Goal: Task Accomplishment & Management: Use online tool/utility

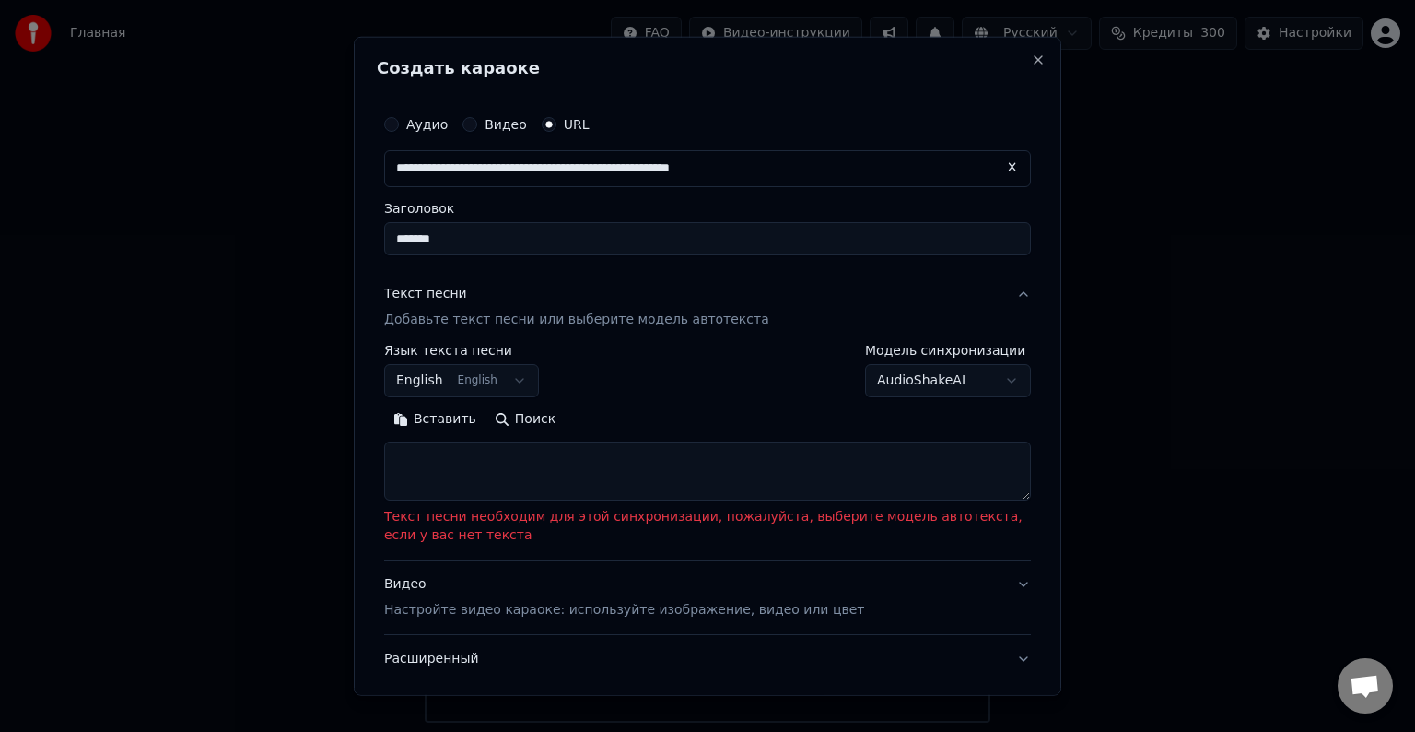
click at [464, 126] on button "Видео" at bounding box center [470, 124] width 15 height 15
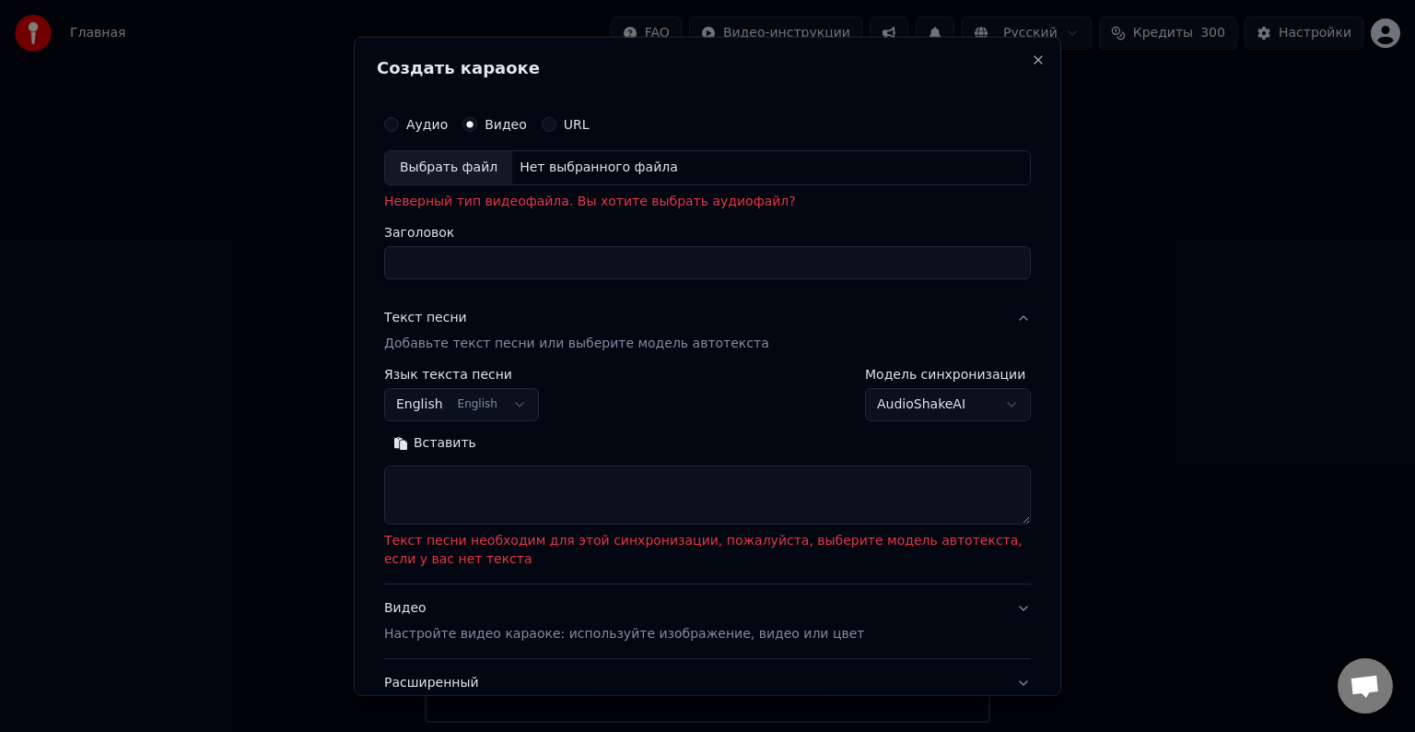
click at [451, 153] on div "Выбрать файл" at bounding box center [448, 167] width 127 height 33
type input "**********"
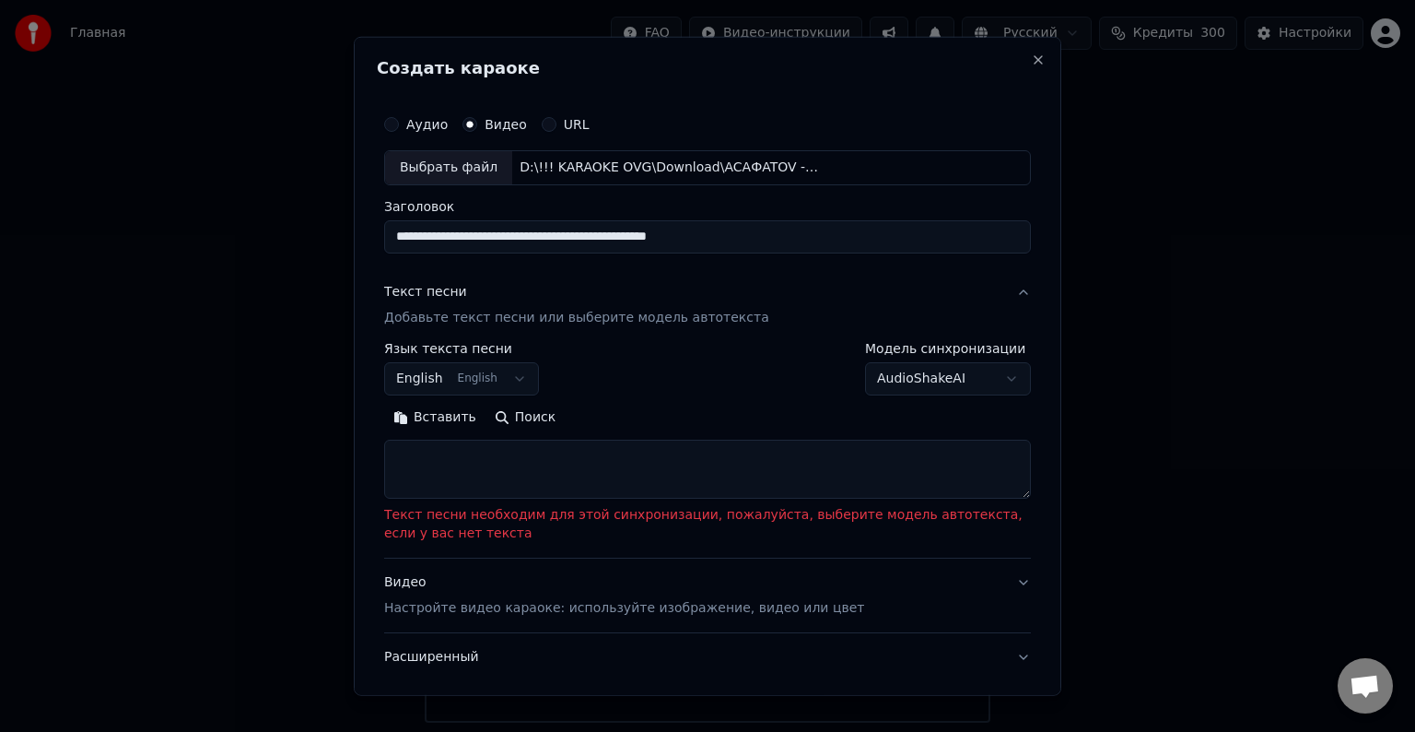
click at [521, 458] on textarea at bounding box center [707, 469] width 647 height 59
paste textarea "**********"
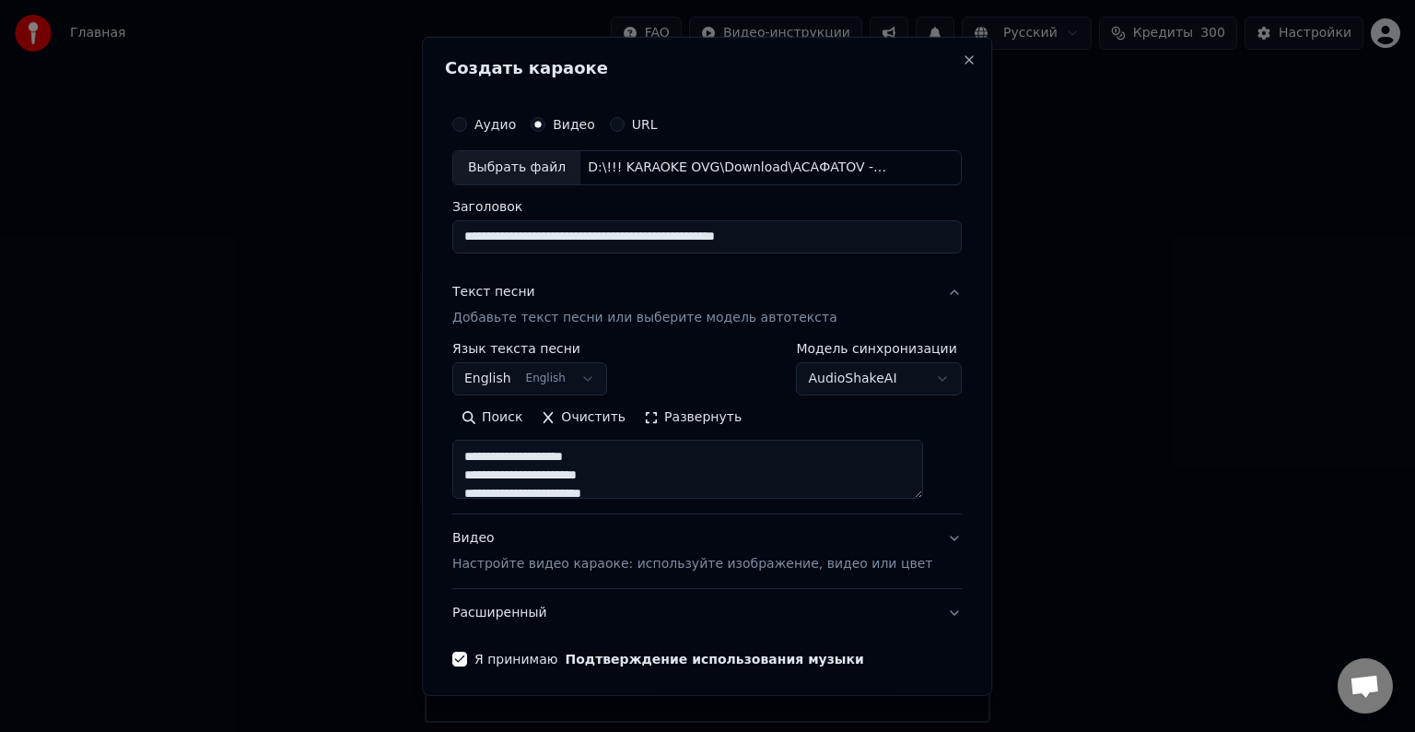
type textarea "**********"
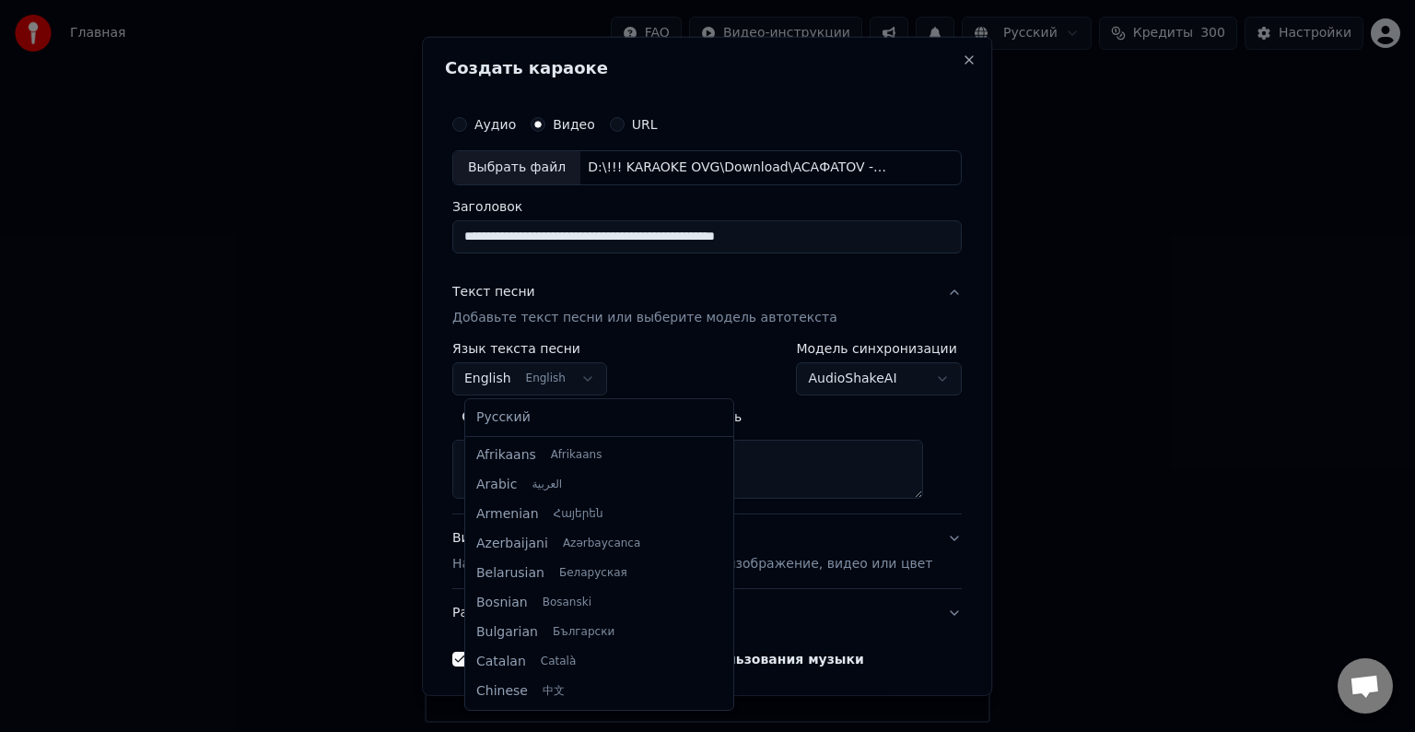
click at [579, 369] on body "Главная FAQ Видео-инструкции Русский Кредиты 300 Настройки Добро пожаловать в Y…" at bounding box center [707, 361] width 1415 height 722
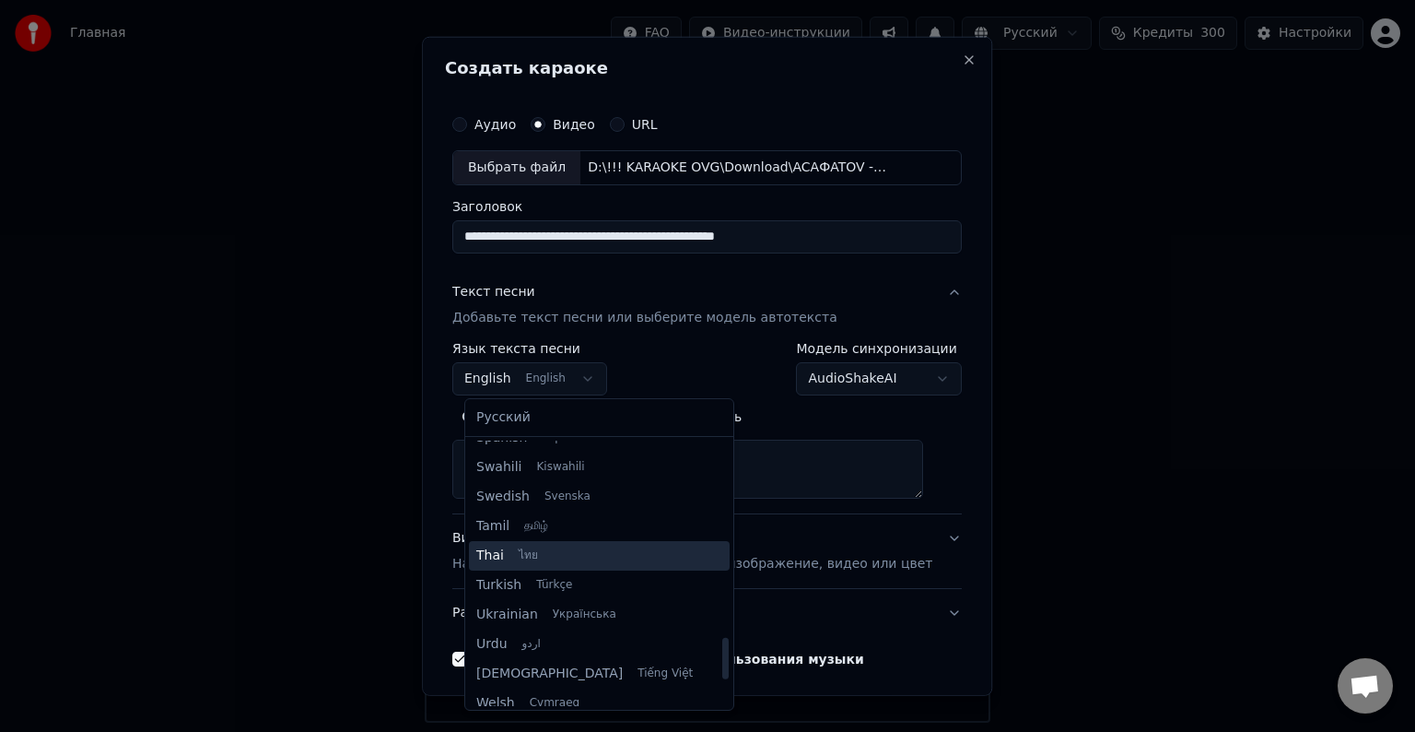
scroll to position [1414, 0]
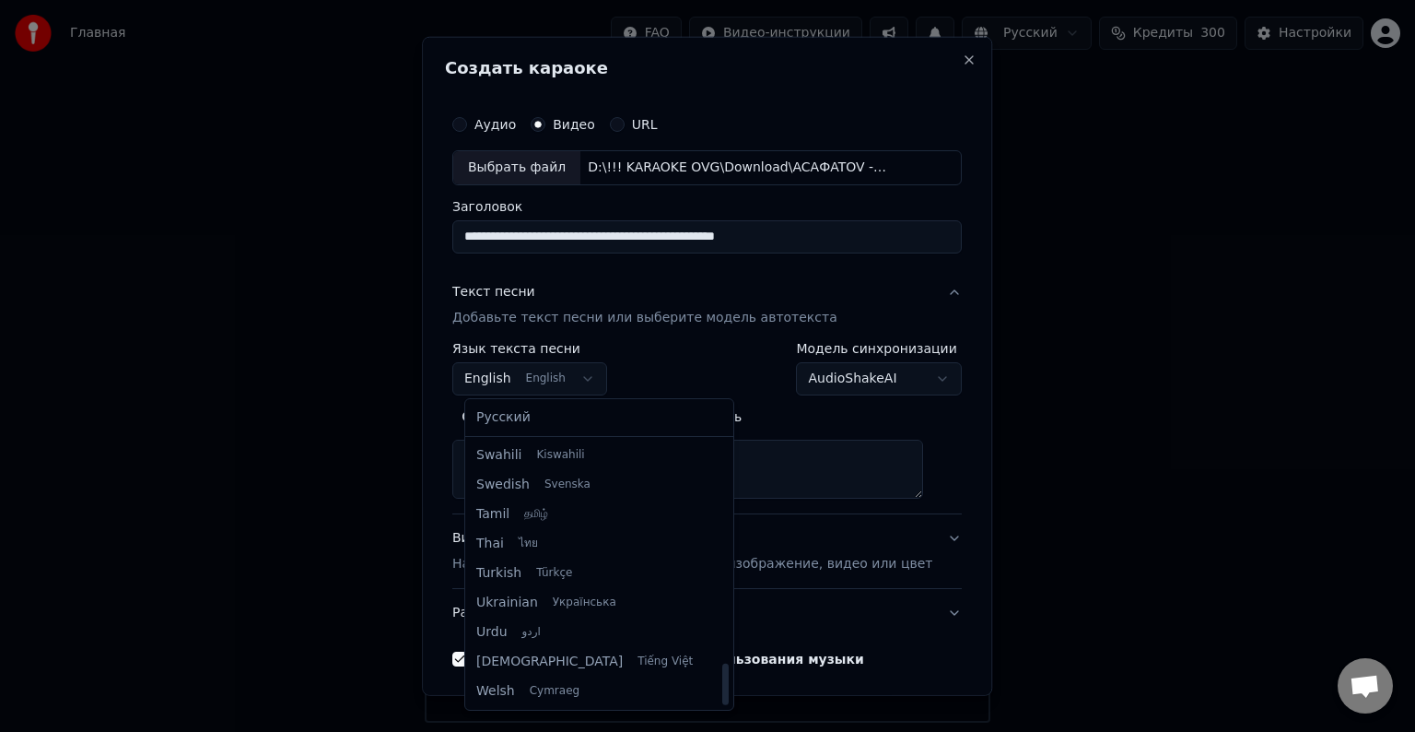
select select "**"
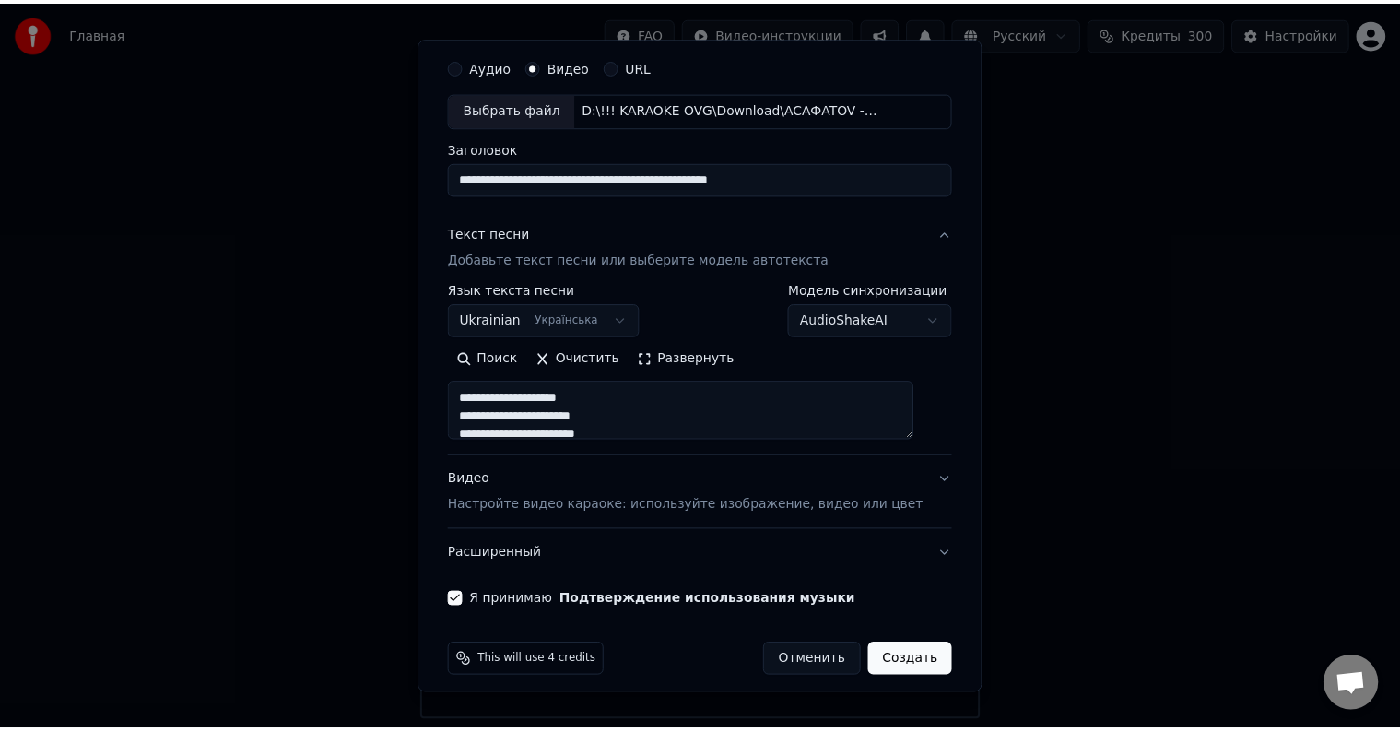
scroll to position [70, 0]
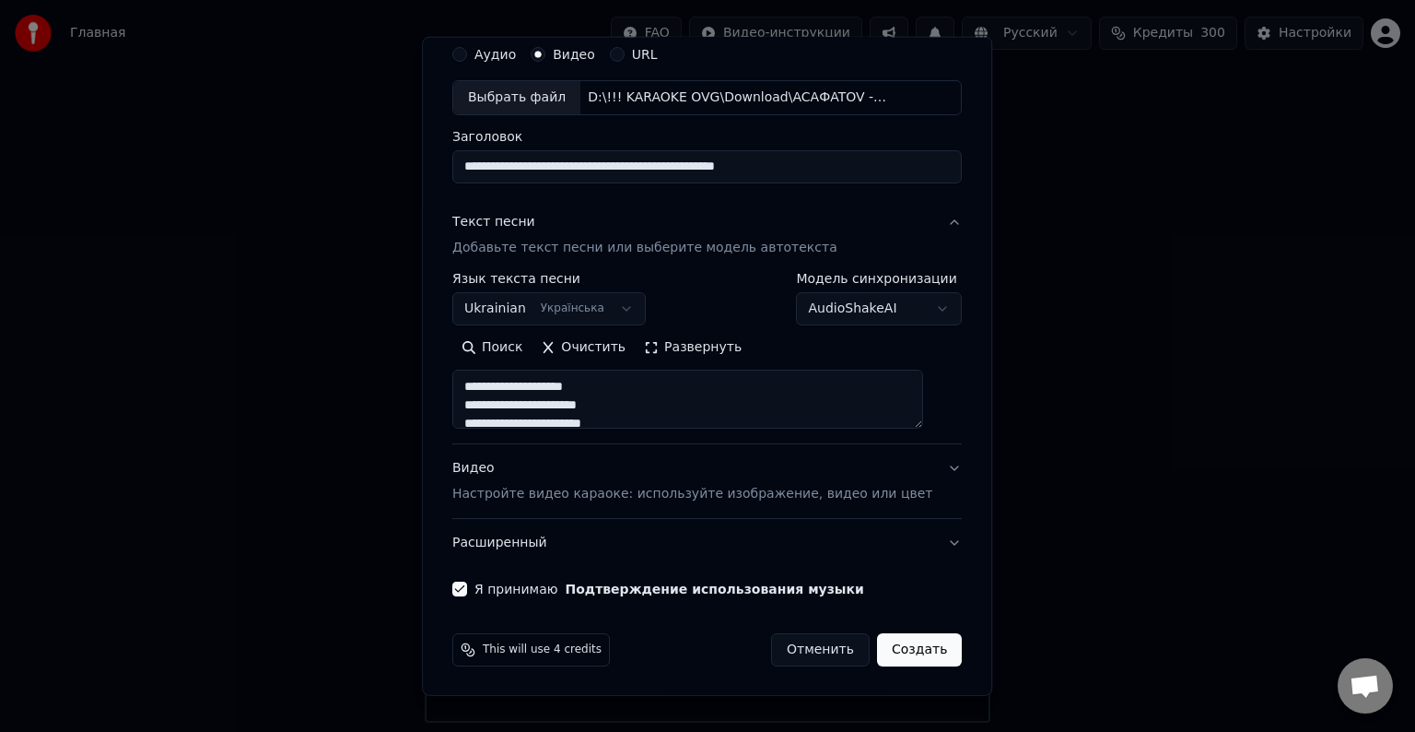
click at [897, 645] on button "Создать" at bounding box center [919, 649] width 85 height 33
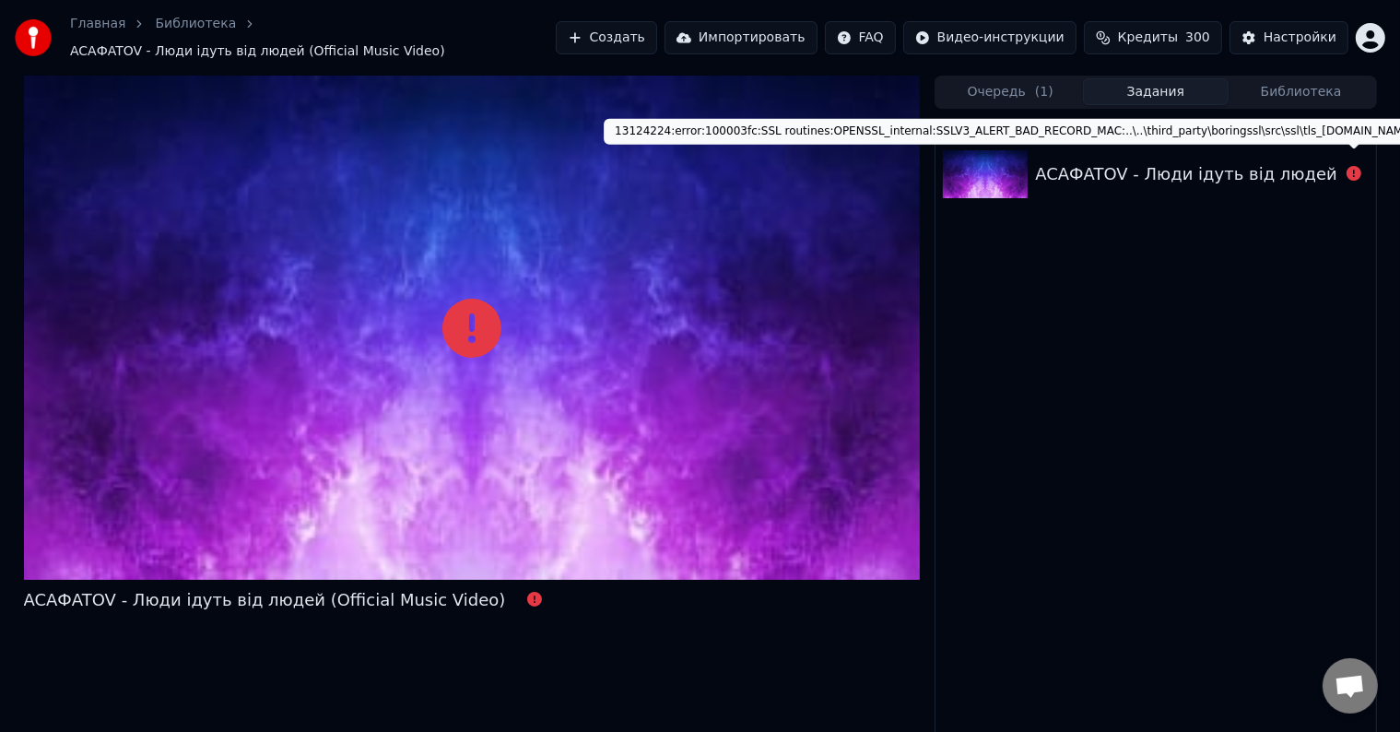
click at [1317, 161] on div "ACAФATOV - Люди ідуть від людей (Official Music Video)" at bounding box center [1276, 174] width 482 height 26
click at [1353, 167] on icon at bounding box center [1353, 173] width 15 height 15
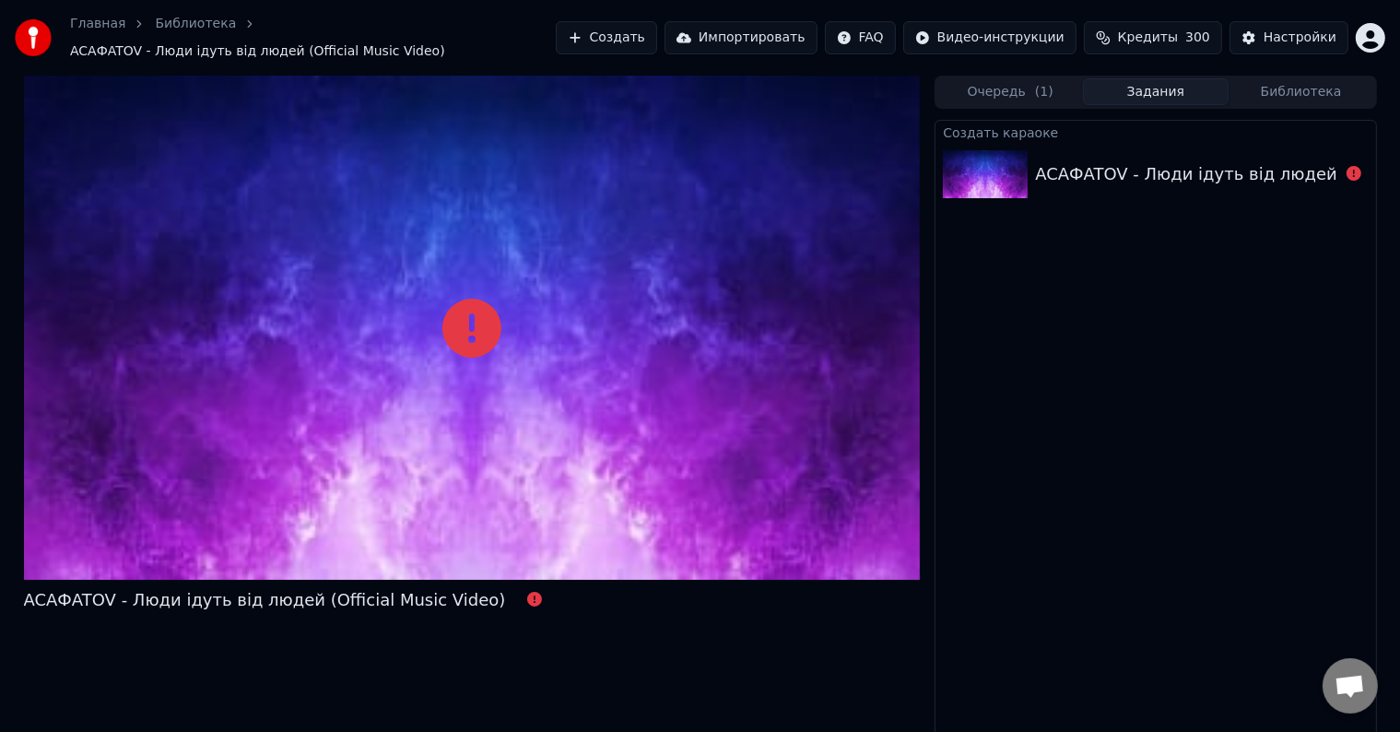
click at [1094, 175] on div "ACAФATOV - Люди ідуть від людей (Official Music Video)" at bounding box center [1276, 174] width 482 height 26
click at [1020, 158] on img at bounding box center [985, 174] width 85 height 48
click at [1037, 173] on div "ACAФATOV - Люди ідуть від людей (Official Music Video)" at bounding box center [1276, 174] width 482 height 26
click at [1054, 261] on div "Создать караоке ACAФATOV - Люди ідуть від людей (Official Music Video)" at bounding box center [1154, 431] width 441 height 622
click at [1057, 166] on div "ACAФATOV - Люди ідуть від людей (Official Music Video)" at bounding box center [1276, 174] width 482 height 26
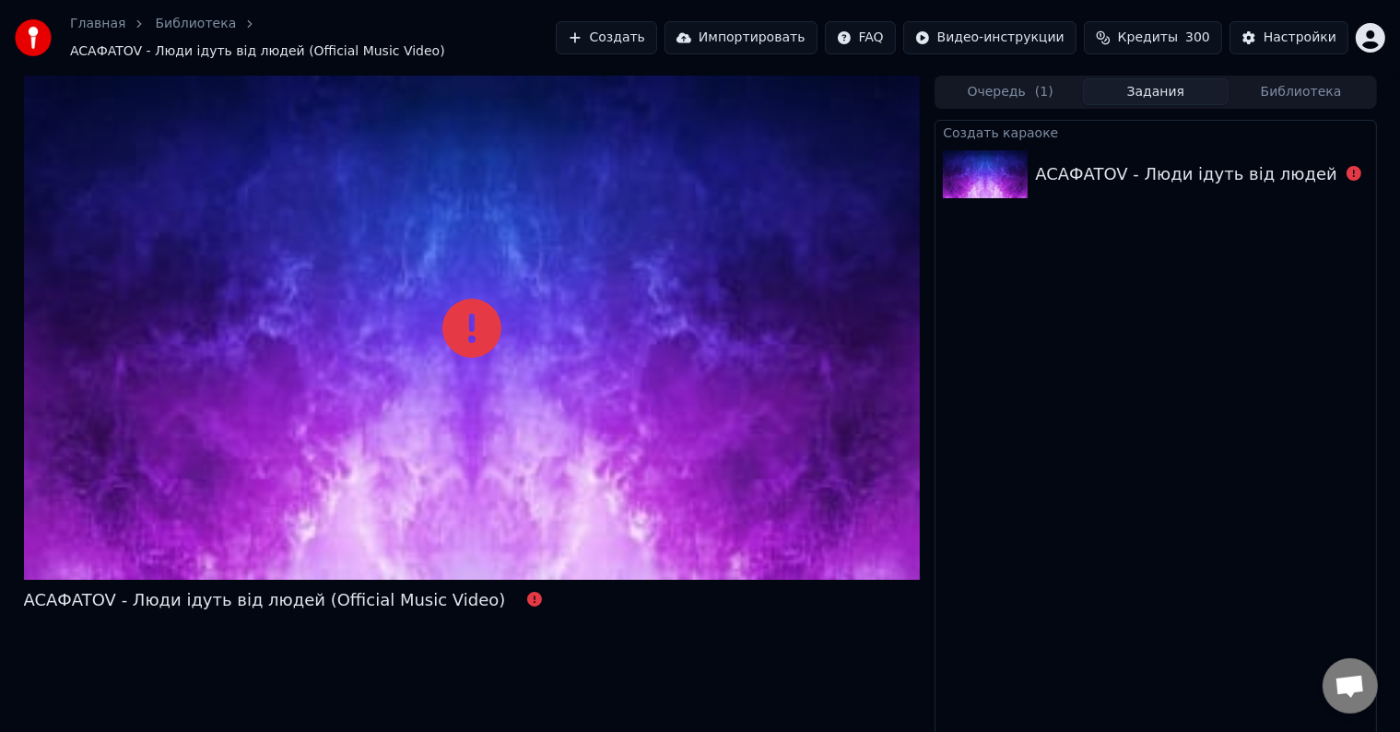
click at [1058, 163] on div "ACAФATOV - Люди ідуть від людей (Official Music Video)" at bounding box center [1276, 174] width 482 height 26
click at [1056, 161] on div "ACAФATOV - Люди ідуть від людей (Official Music Video)" at bounding box center [1276, 174] width 482 height 26
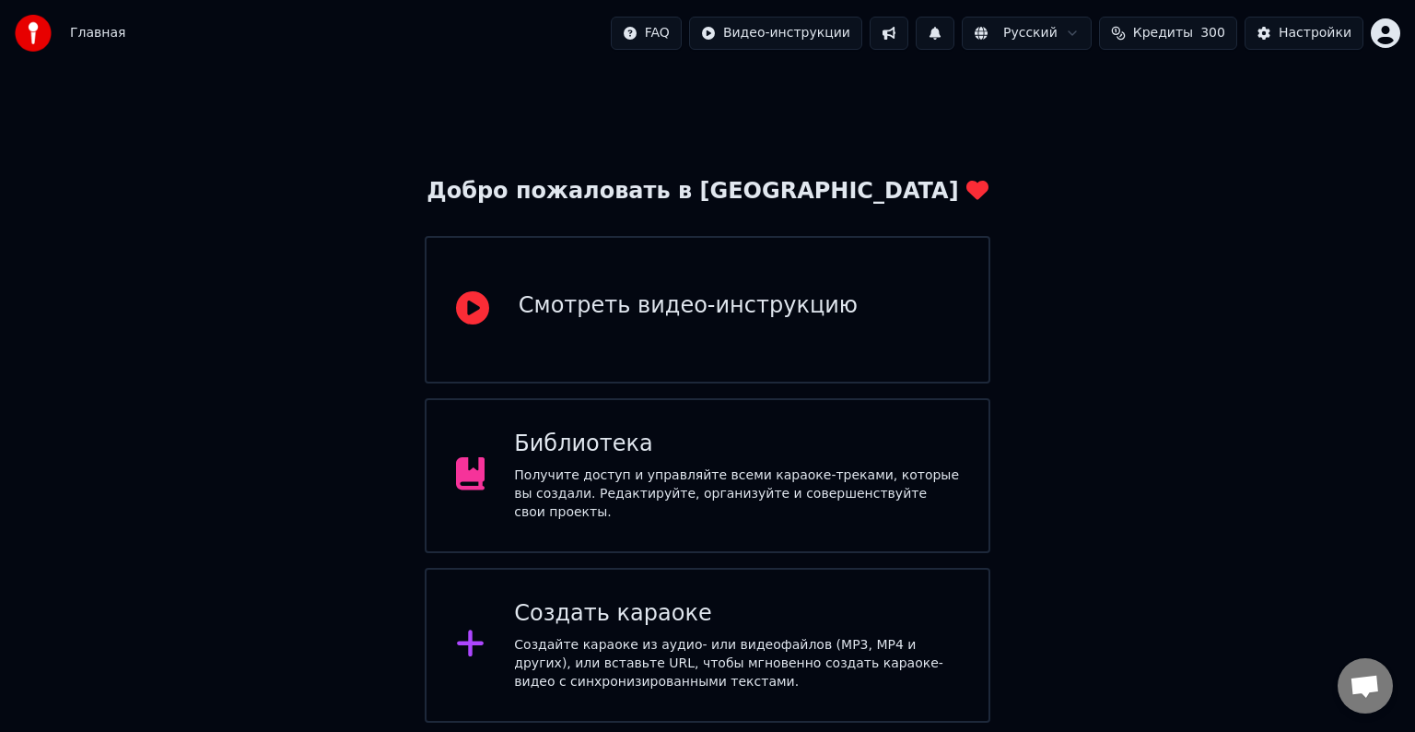
click at [744, 623] on div "Создать караоке Создайте караоке из аудио- или видеофайлов (MP3, MP4 и других),…" at bounding box center [736, 645] width 445 height 92
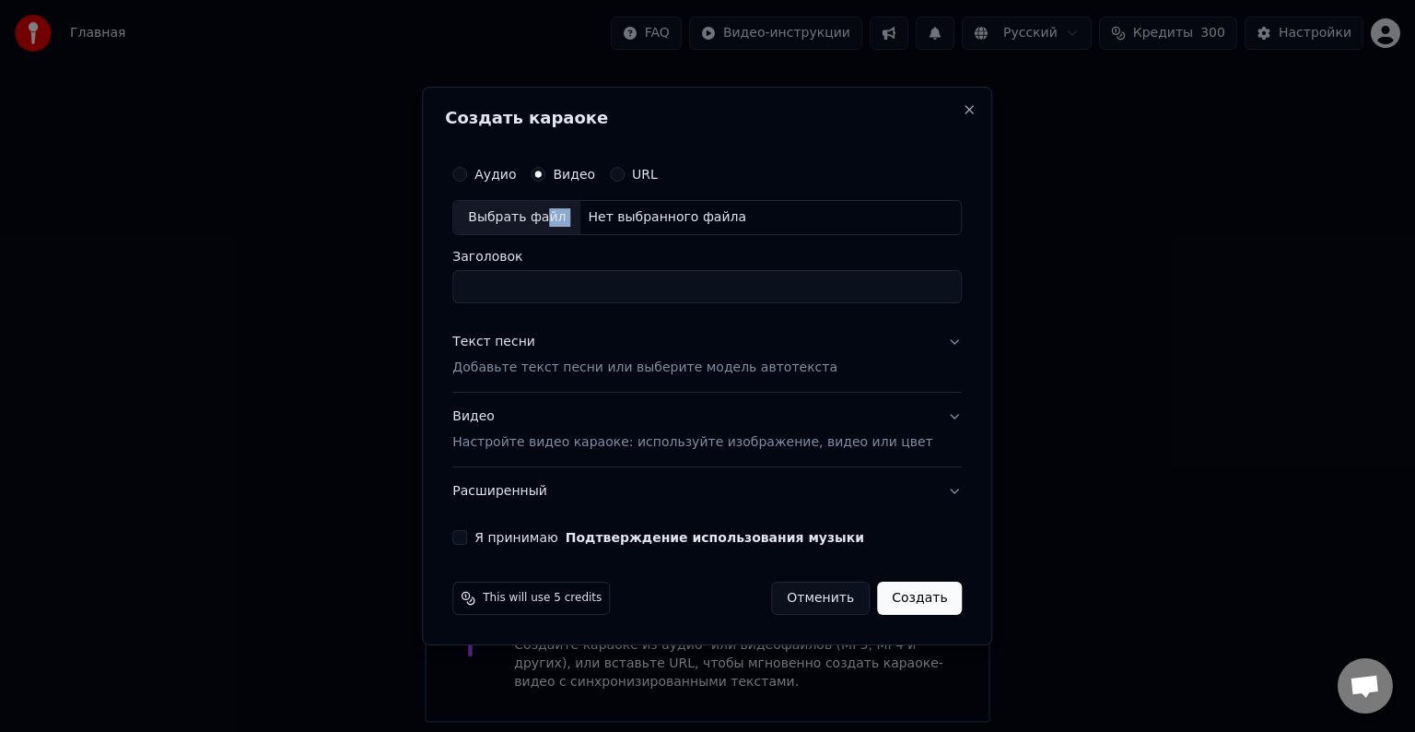
click at [549, 214] on div "Выбрать файл Нет выбранного файла" at bounding box center [707, 217] width 510 height 35
drag, startPoint x: 697, startPoint y: 289, endPoint x: 1118, endPoint y: 287, distance: 421.1
click at [1117, 287] on body "Главная FAQ Видео-инструкции Русский Кредиты 300 Настройки Добро пожаловать в Y…" at bounding box center [707, 361] width 1415 height 722
type input "**********"
click at [782, 369] on p "Добавьте текст песни или выберите модель автотекста" at bounding box center [644, 367] width 385 height 18
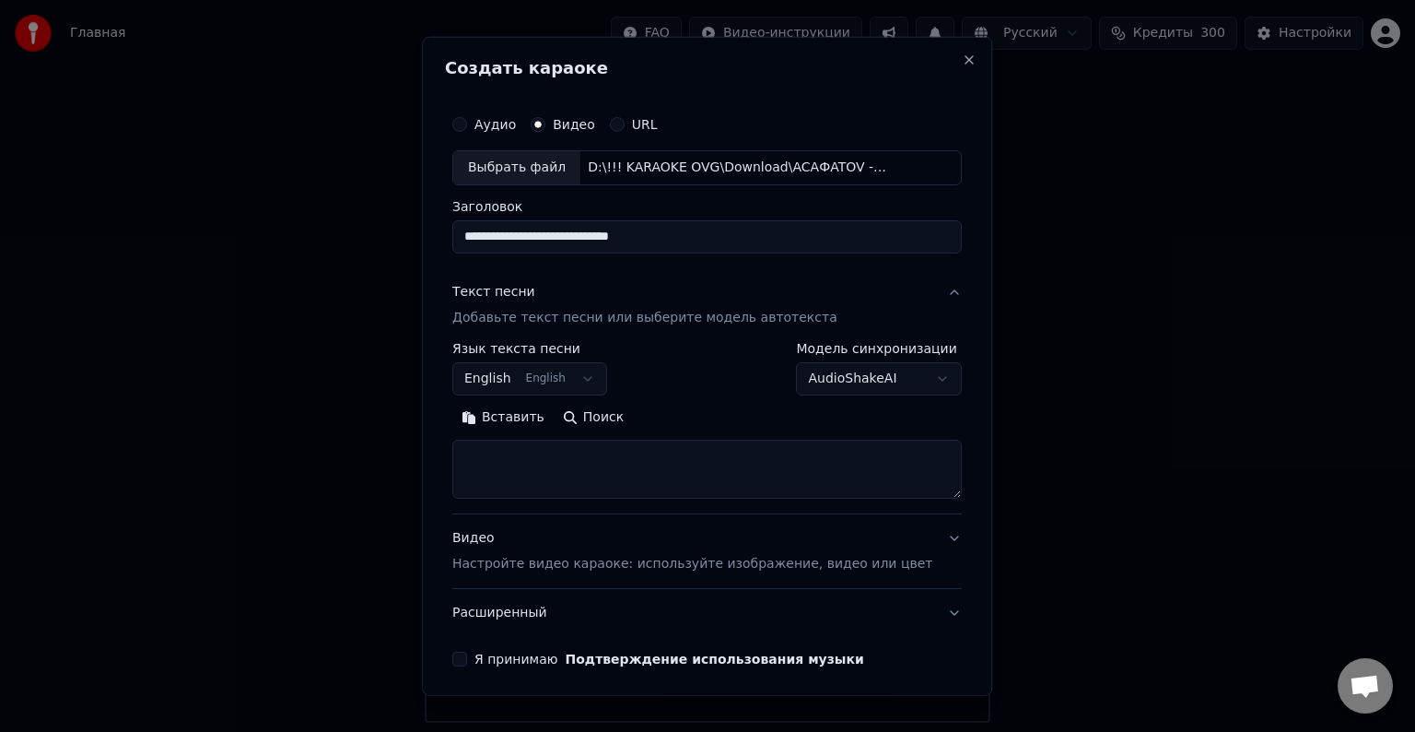
click at [645, 457] on textarea at bounding box center [707, 469] width 510 height 59
paste textarea "**********"
type textarea "**********"
click at [699, 363] on div "**********" at bounding box center [707, 368] width 510 height 53
click at [700, 563] on p "Настройте видео караоке: используйте изображение, видео или цвет" at bounding box center [692, 564] width 480 height 18
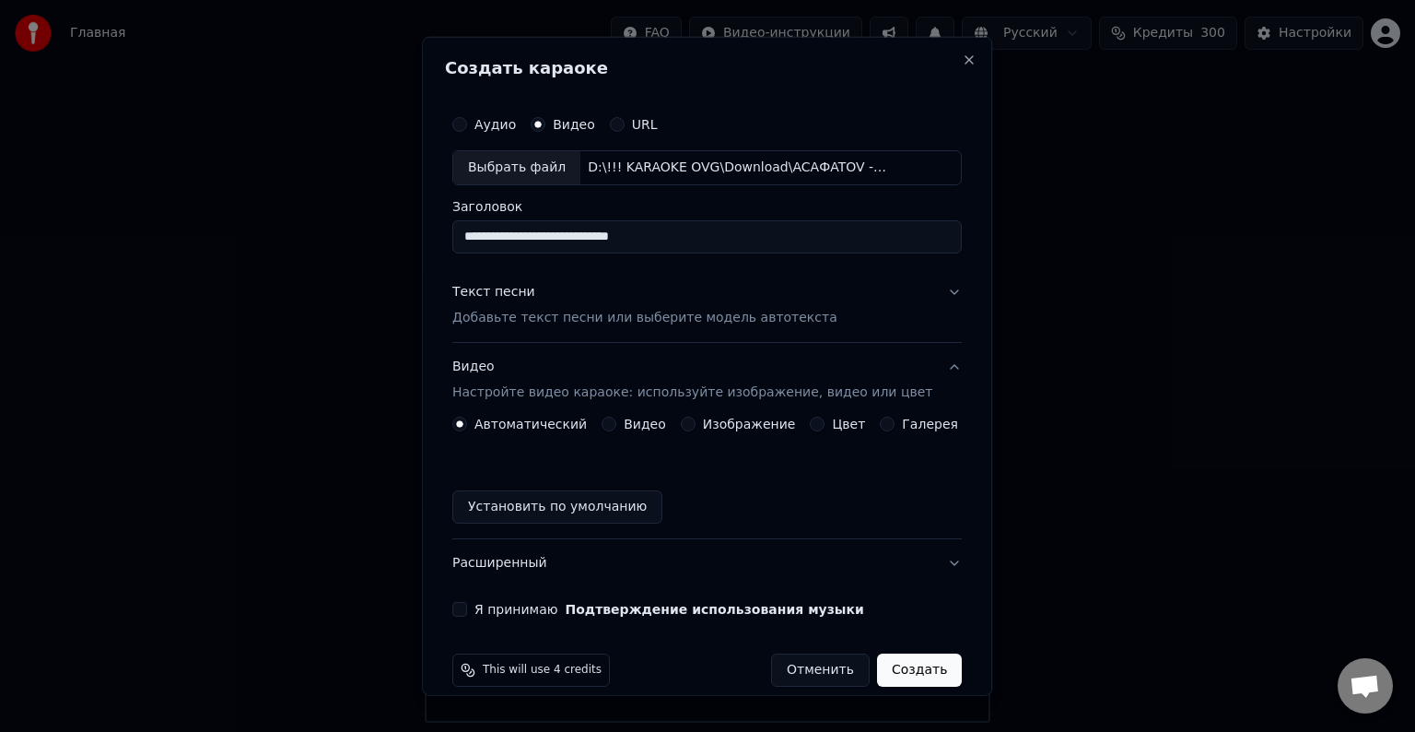
click at [678, 334] on button "Текст песни Добавьте текст песни или выберите модель автотекста" at bounding box center [707, 305] width 510 height 74
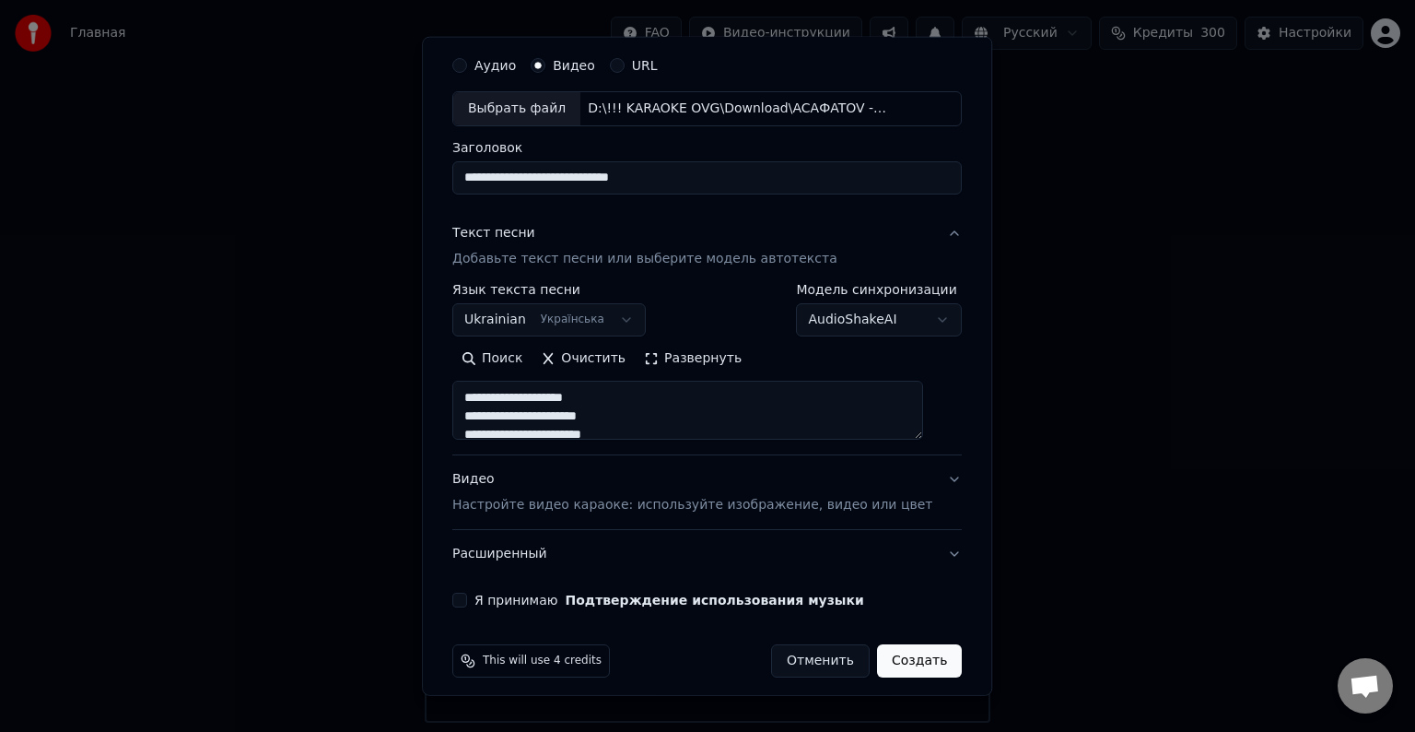
scroll to position [70, 0]
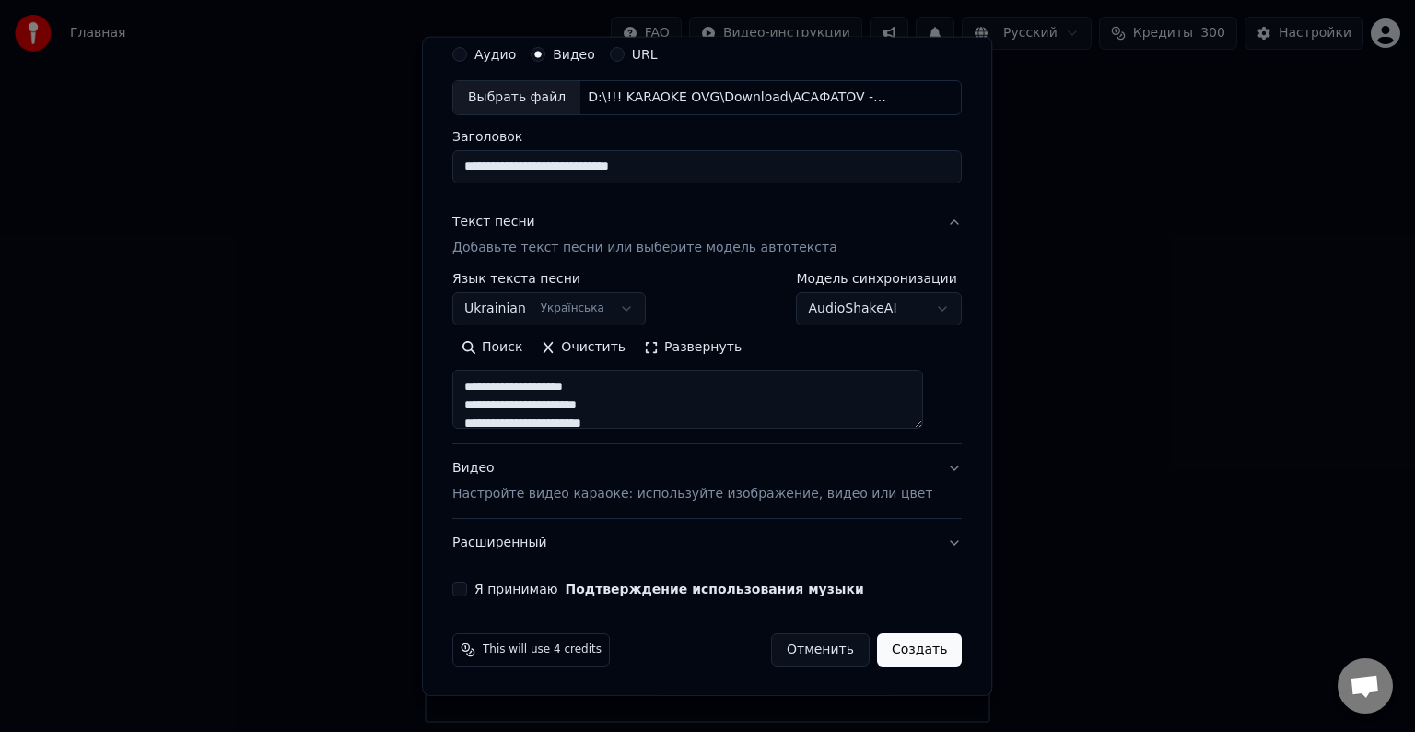
click at [467, 581] on button "Я принимаю Подтверждение использования музыки" at bounding box center [459, 588] width 15 height 15
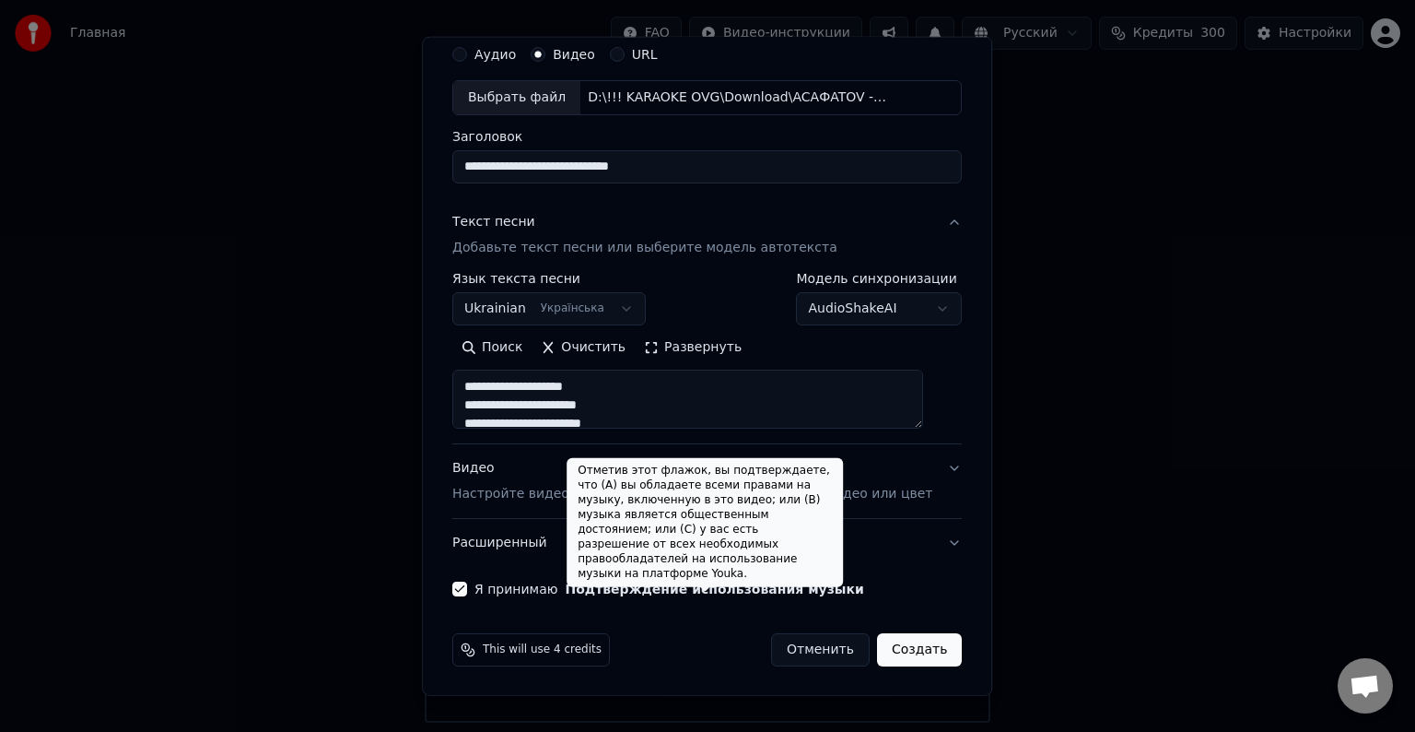
click at [767, 515] on div "Отметив этот флажок, вы подтверждаете, что (A) вы обладаете всеми правами на му…" at bounding box center [705, 522] width 276 height 129
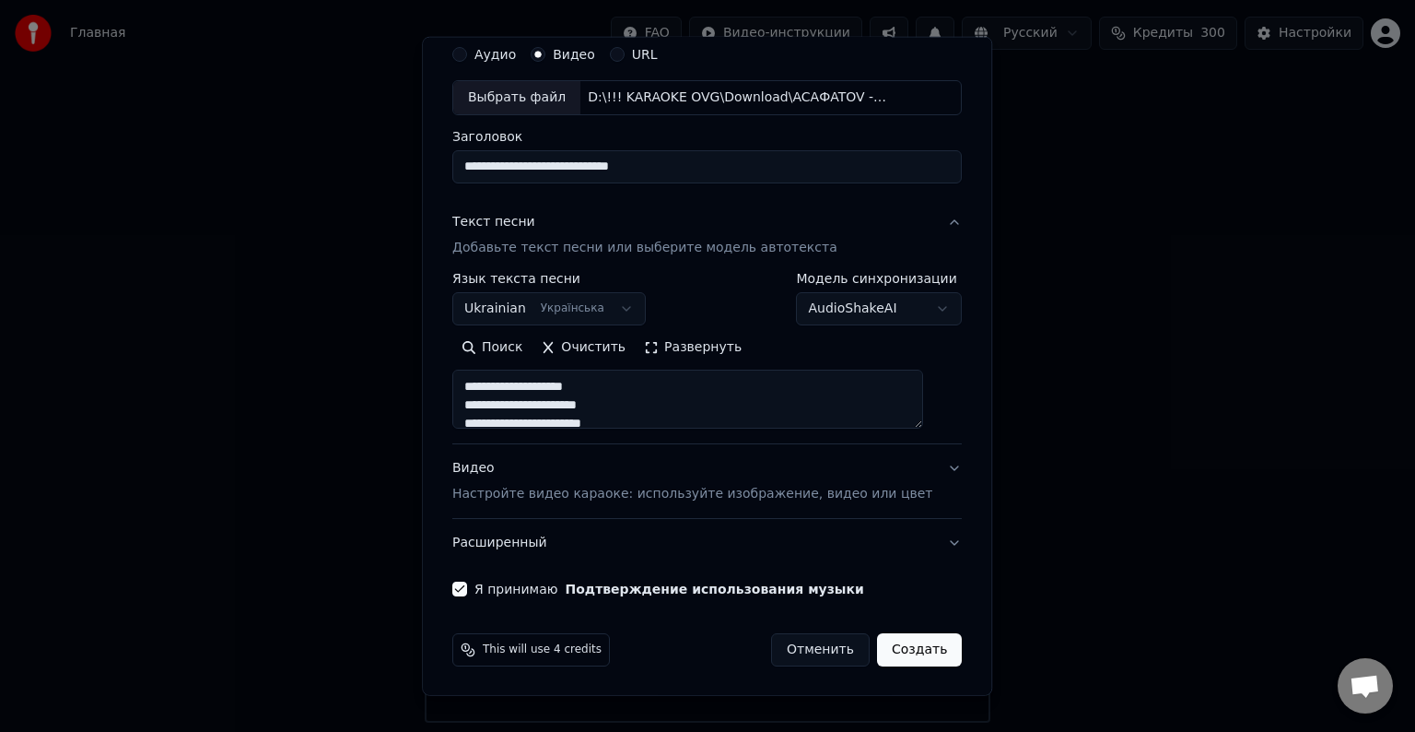
click at [921, 545] on button "Расширенный" at bounding box center [707, 543] width 510 height 48
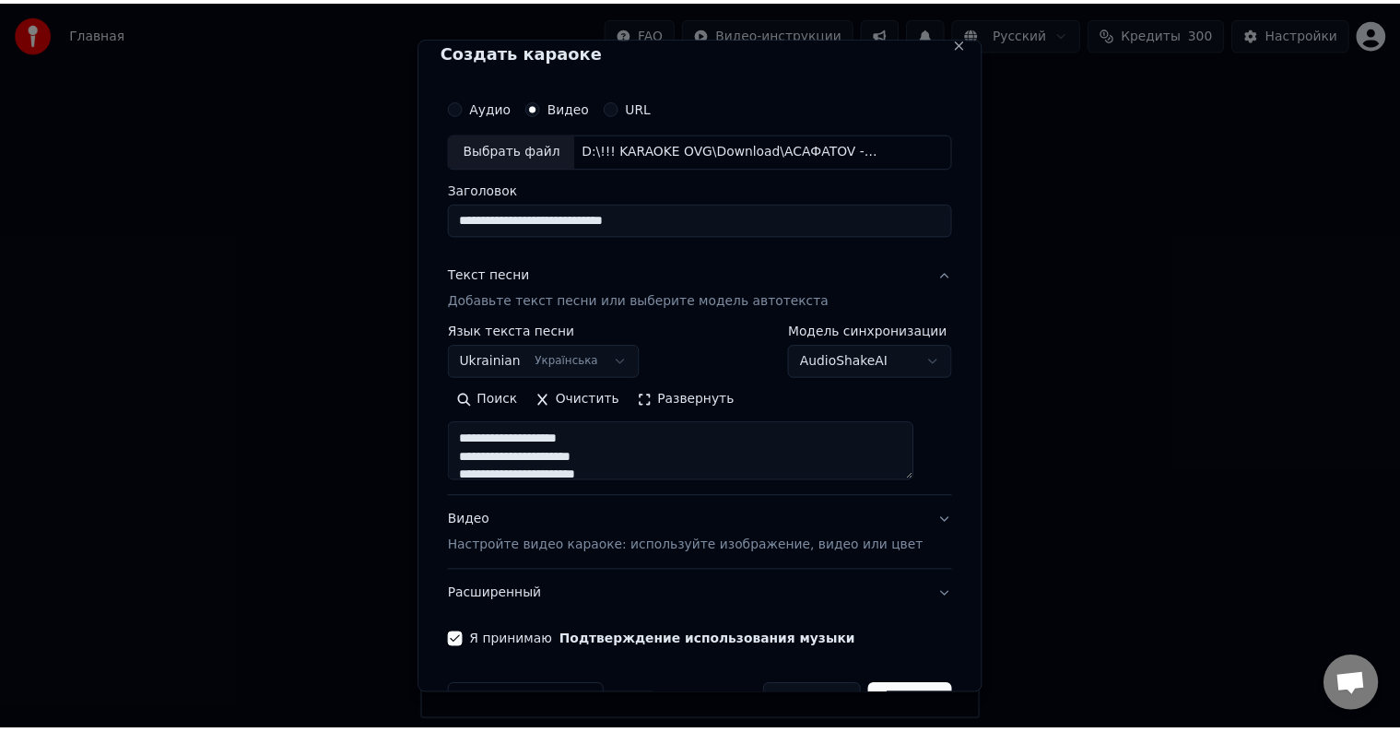
scroll to position [0, 0]
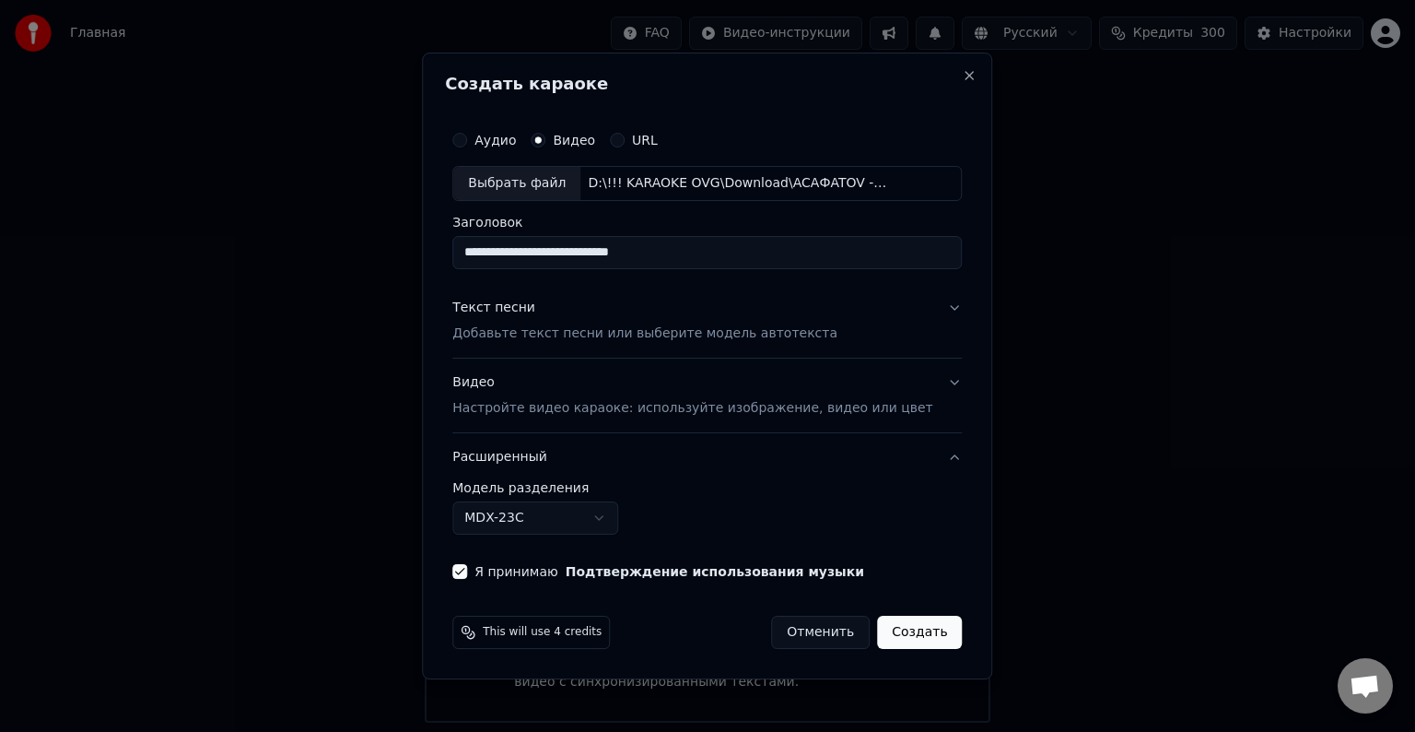
click at [929, 470] on button "Расширенный" at bounding box center [707, 457] width 510 height 48
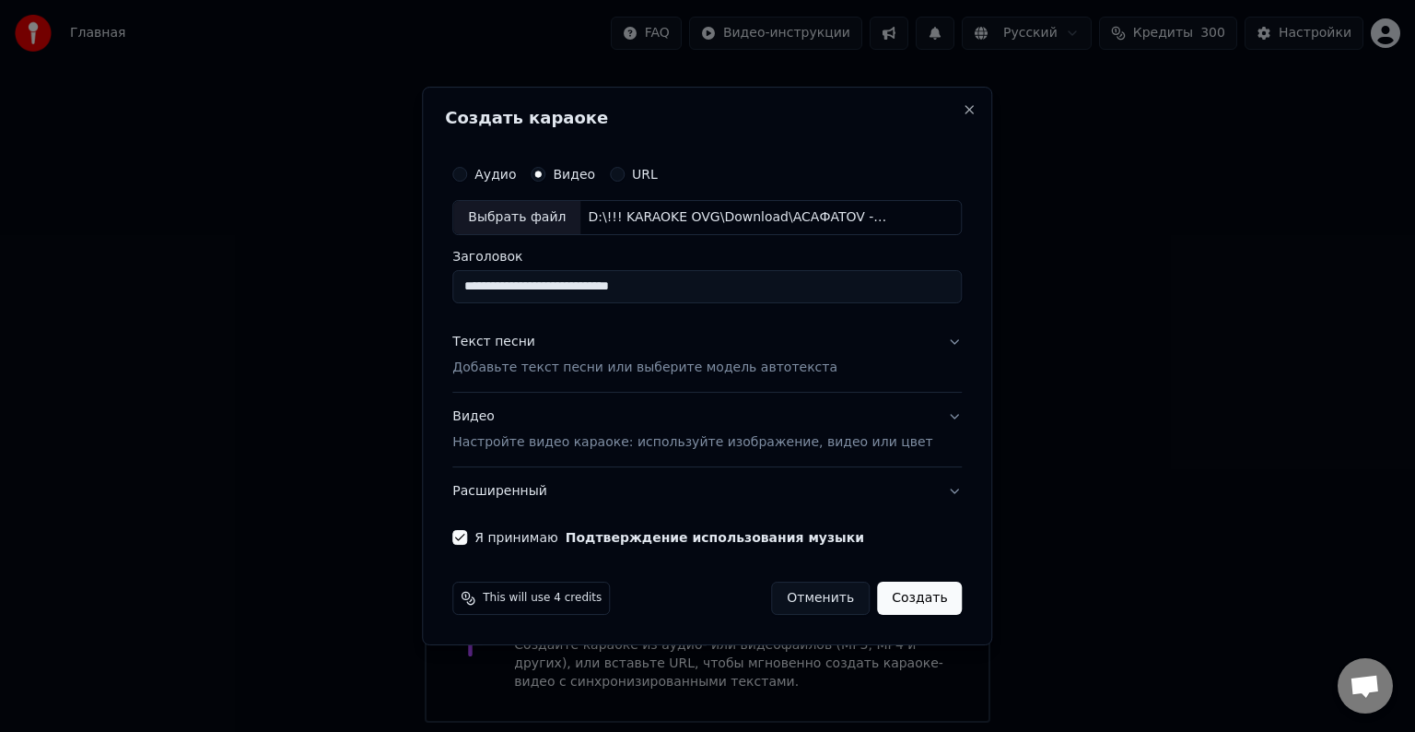
click at [906, 604] on button "Создать" at bounding box center [919, 597] width 85 height 33
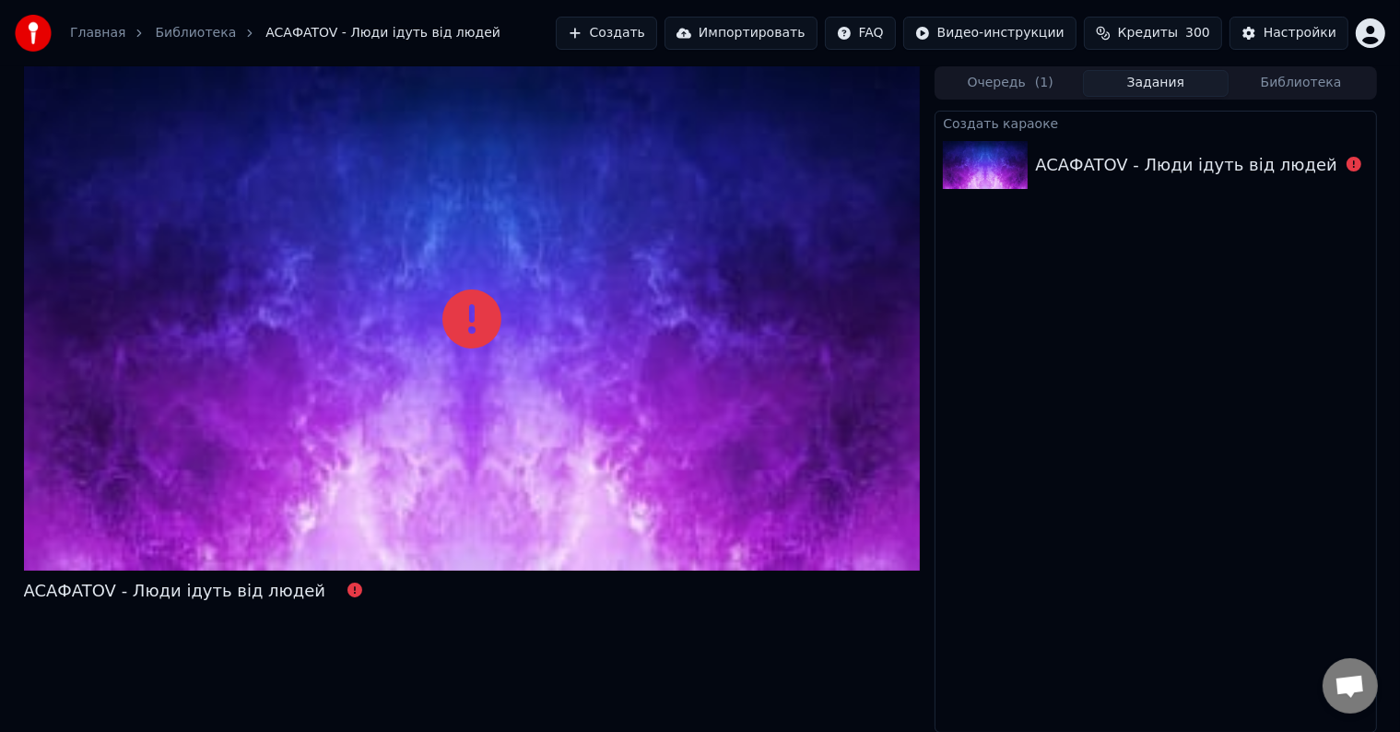
click at [1106, 391] on div "Создать караоке ACAФATOV - Люди ідуть від людей" at bounding box center [1154, 422] width 441 height 622
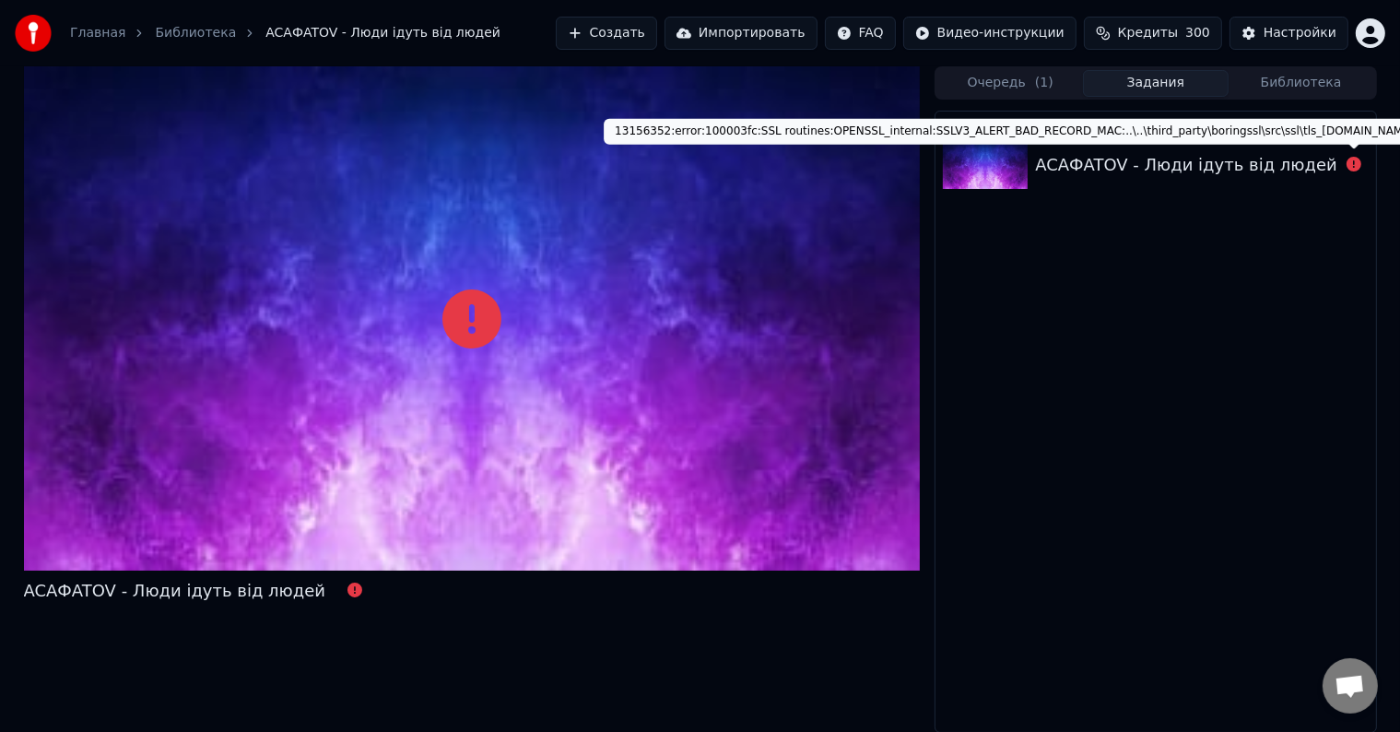
click at [1353, 168] on icon at bounding box center [1353, 164] width 15 height 15
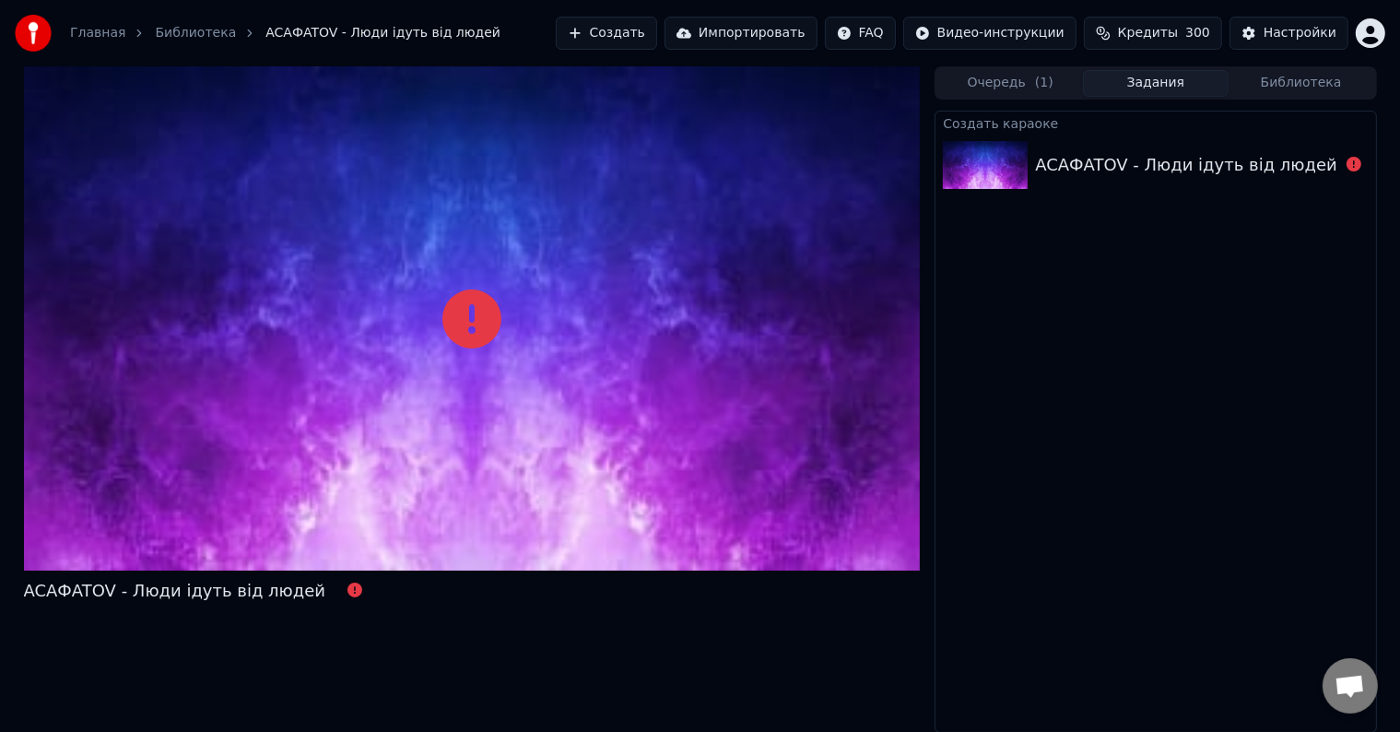
click at [1291, 167] on div "ACAФATOV - Люди ідуть від людей" at bounding box center [1186, 165] width 302 height 26
click at [1268, 173] on div "ACAФATOV - Люди ідуть від людей" at bounding box center [1186, 165] width 302 height 26
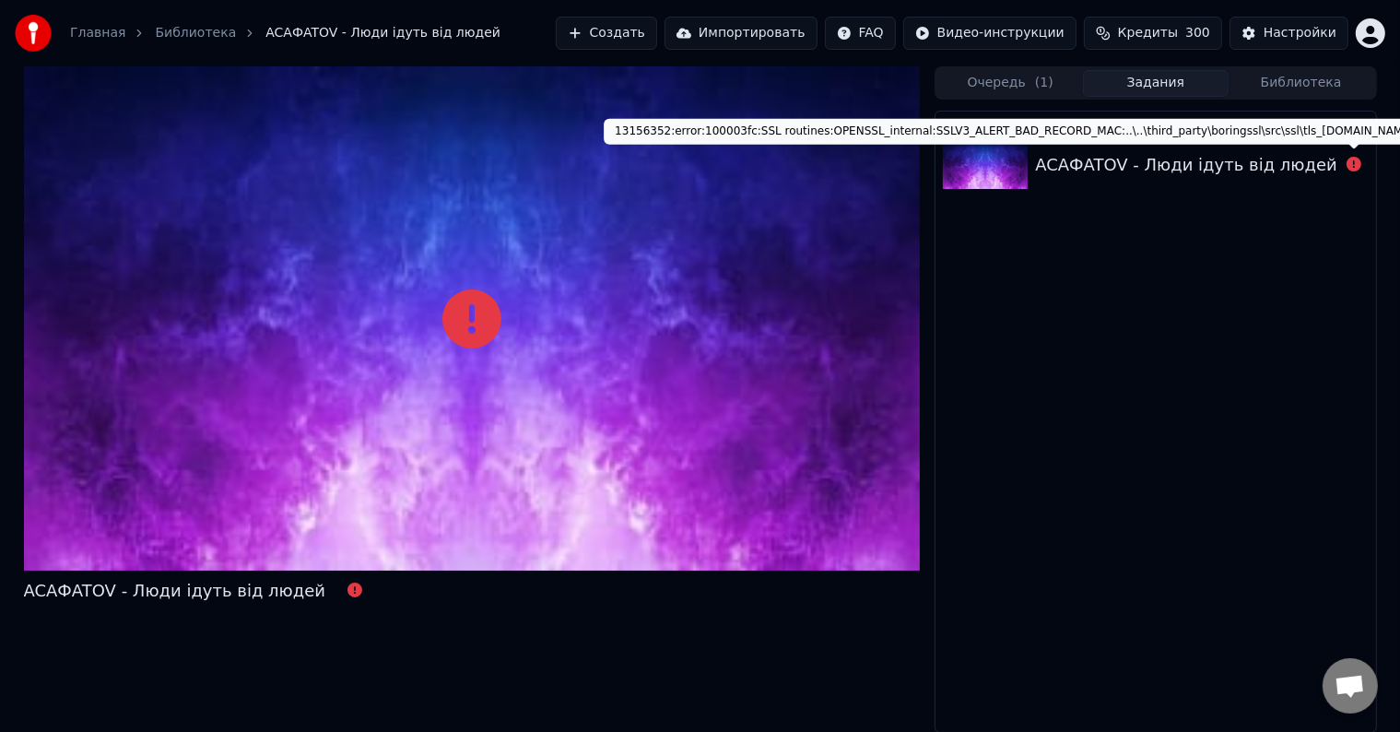
click at [1354, 161] on icon at bounding box center [1353, 164] width 15 height 15
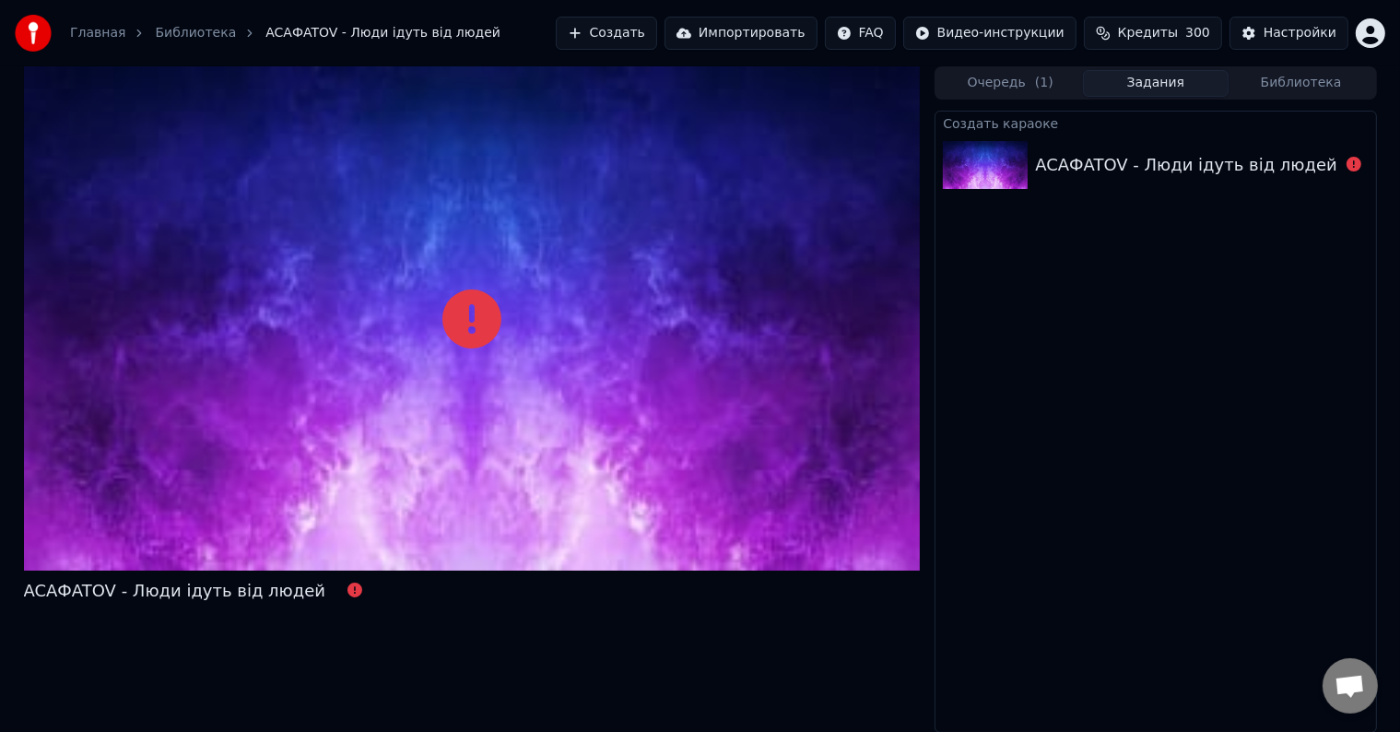
click at [1354, 161] on icon at bounding box center [1353, 164] width 15 height 15
click at [1201, 166] on div "ACAФATOV - Люди ідуть від людей" at bounding box center [1186, 165] width 302 height 26
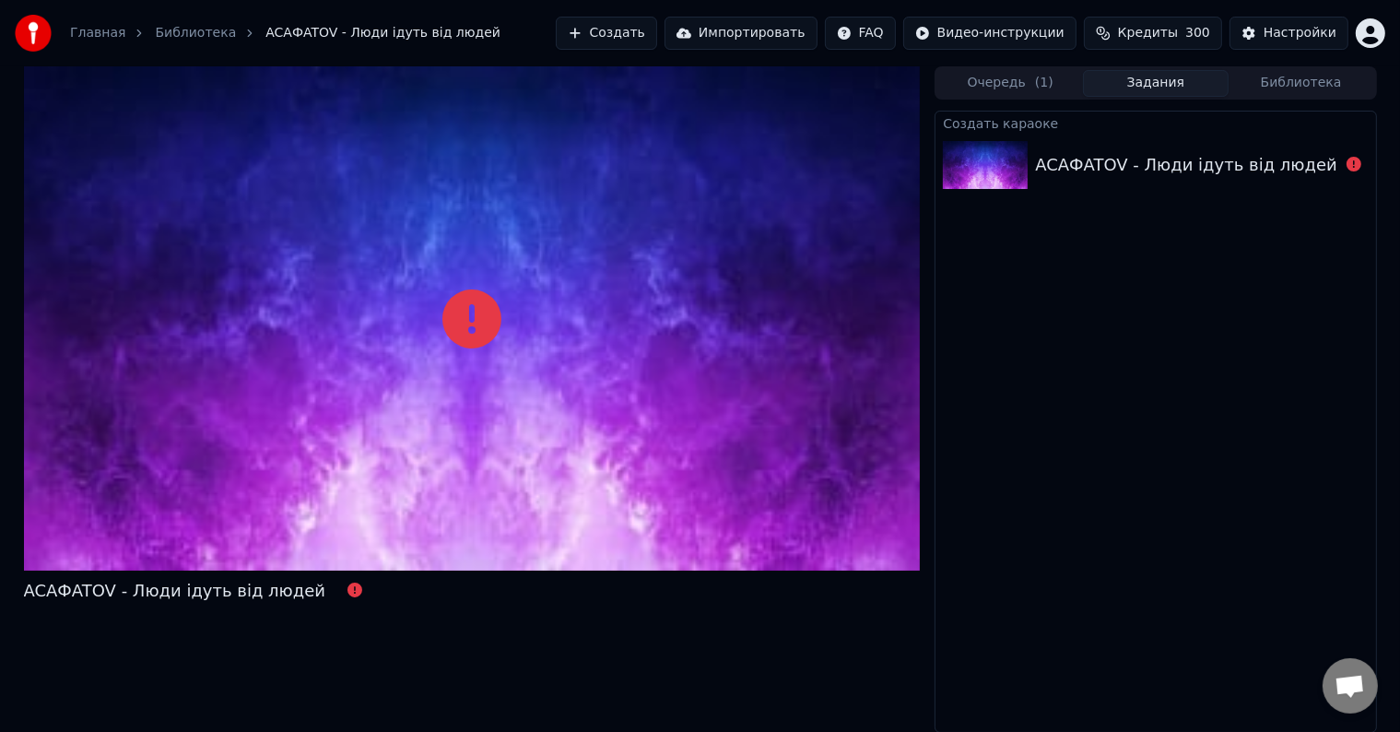
click at [1201, 166] on div "ACAФATOV - Люди ідуть від людей" at bounding box center [1186, 165] width 302 height 26
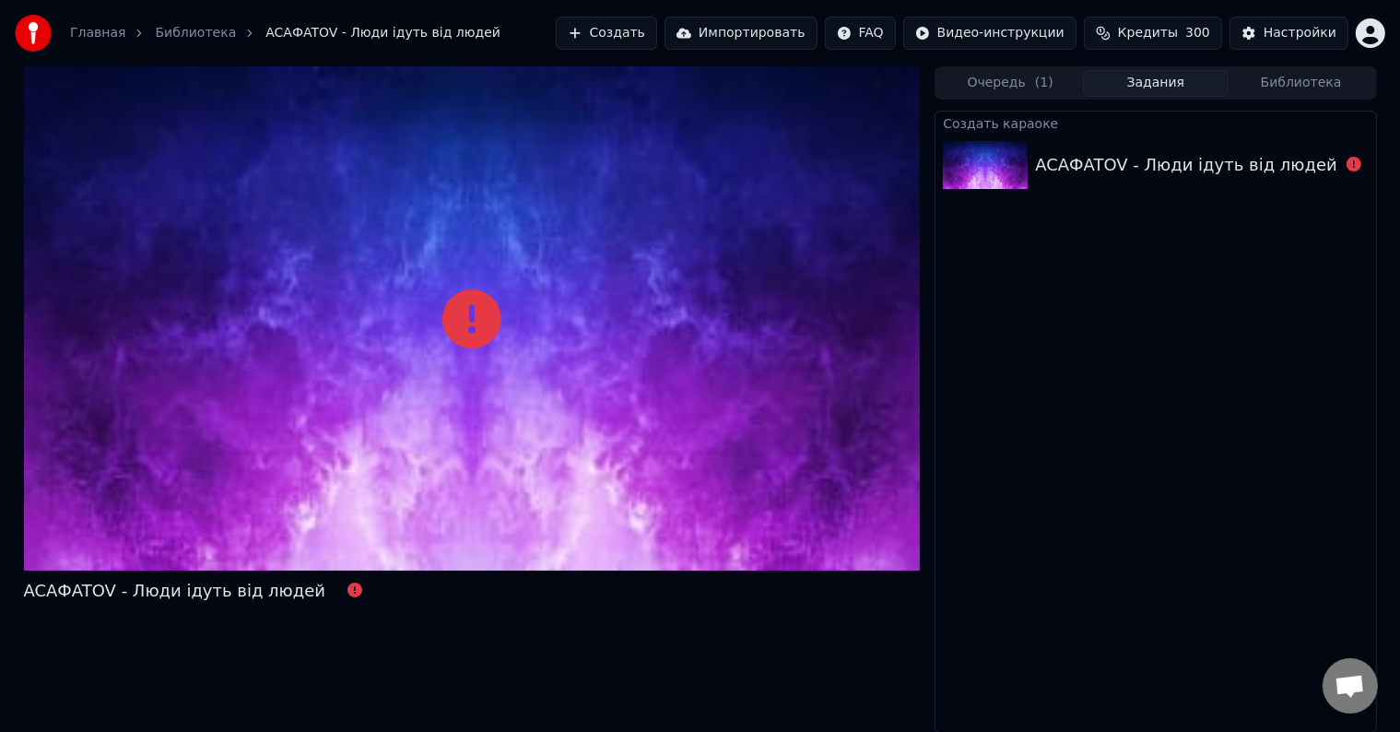
click at [1201, 166] on div "ACAФATOV - Люди ідуть від людей" at bounding box center [1186, 165] width 302 height 26
click at [1321, 170] on div "ACAФATOV - Люди ідуть від людей" at bounding box center [1186, 165] width 303 height 26
click at [1297, 169] on div "ACAФATOV - Люди ідуть від людей" at bounding box center [1186, 165] width 302 height 26
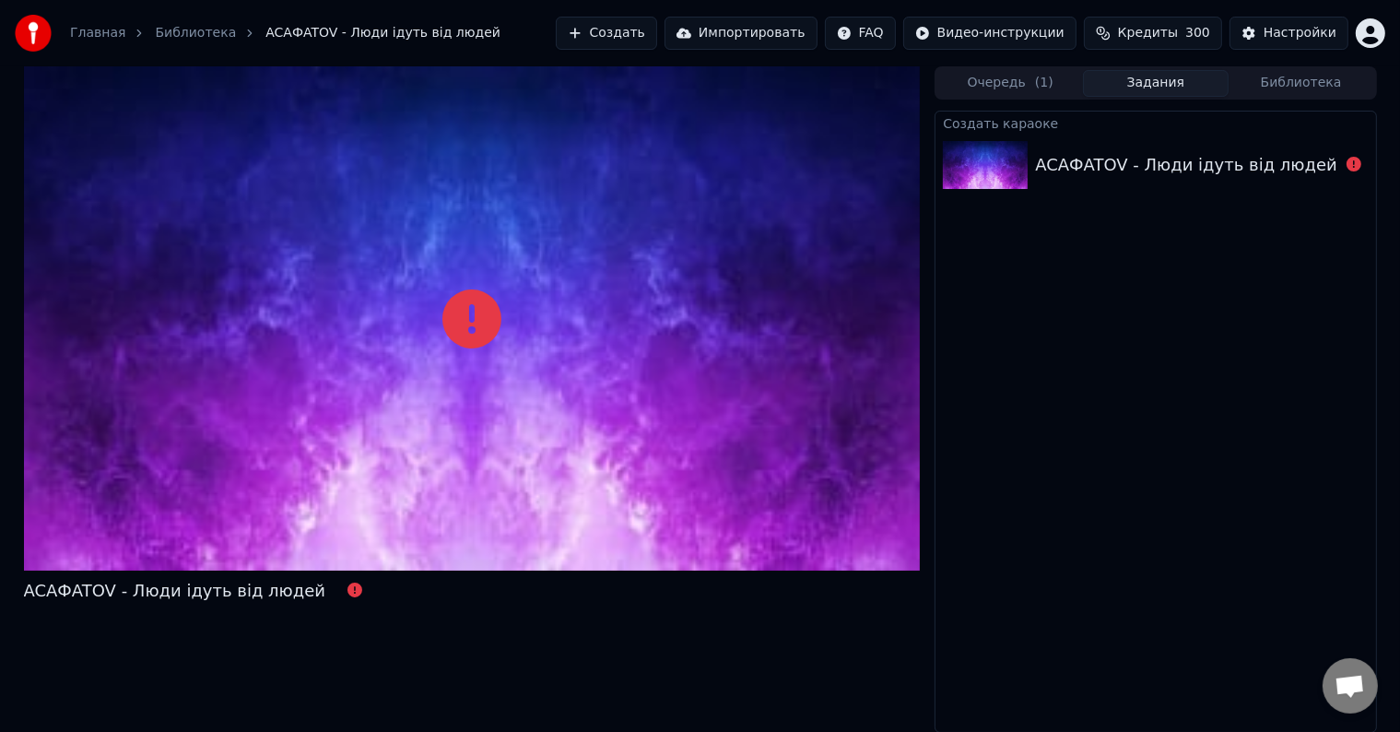
click at [1297, 169] on div "ACAФATOV - Люди ідуть від людей" at bounding box center [1186, 165] width 302 height 26
click at [1324, 162] on div "ACAФATOV - Люди ідуть від людей" at bounding box center [1186, 165] width 303 height 26
drag, startPoint x: 1324, startPoint y: 162, endPoint x: 1352, endPoint y: 164, distance: 27.7
click at [1326, 161] on div "ACAФATOV - Люди ідуть від людей" at bounding box center [1186, 165] width 303 height 26
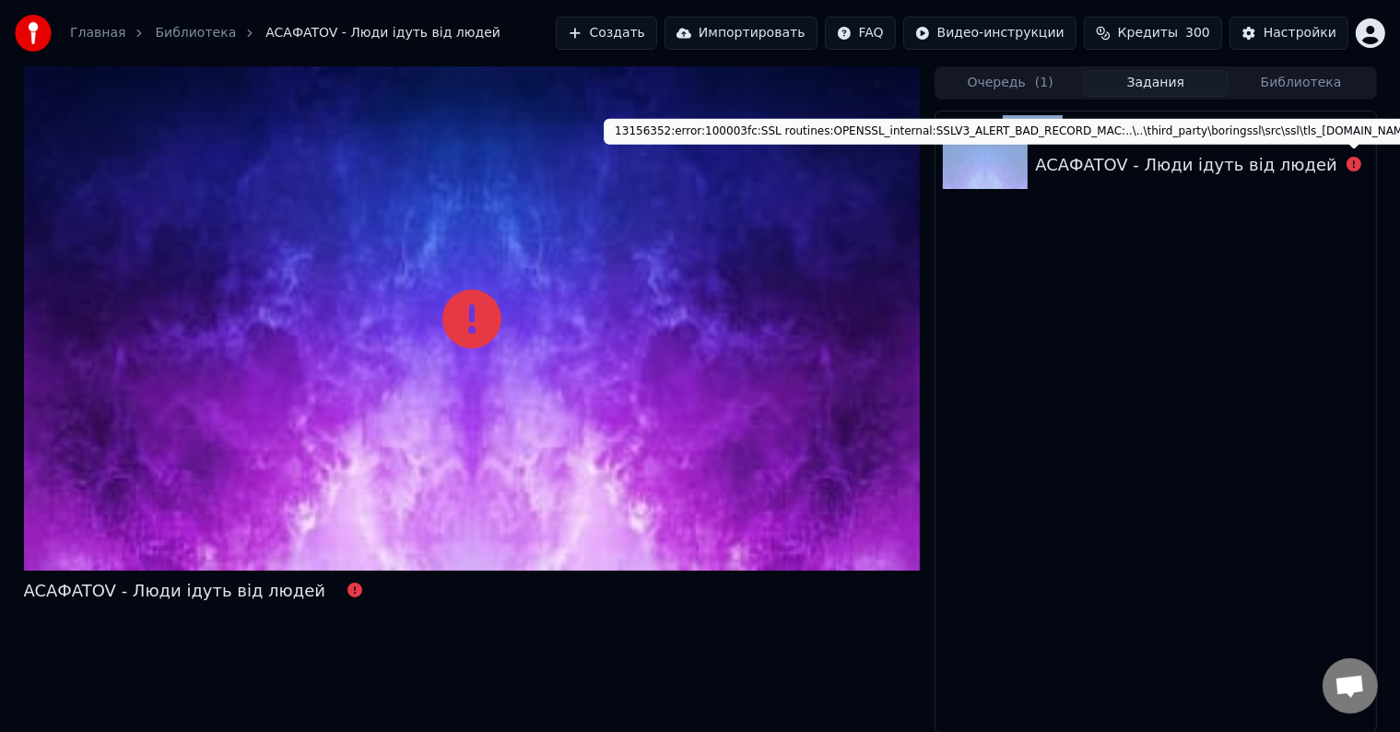
click at [1359, 164] on icon at bounding box center [1353, 164] width 15 height 15
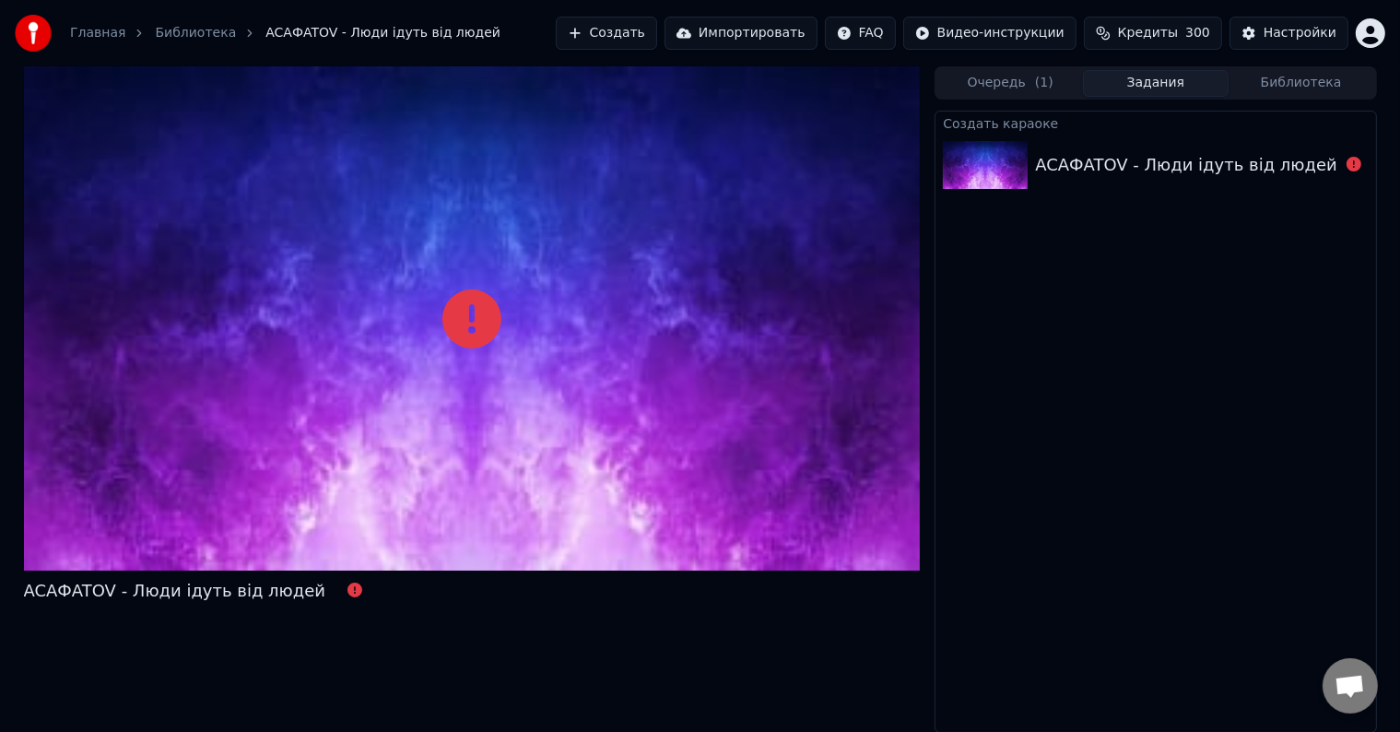
click at [1268, 250] on div "Создать караоке ACAФATOV - Люди ідуть від людей" at bounding box center [1154, 422] width 441 height 622
click at [1275, 157] on div "ACAФATOV - Люди ідуть від людей" at bounding box center [1186, 165] width 302 height 26
click at [1208, 265] on div "Создать караоке ACAФATOV - Люди ідуть від людей" at bounding box center [1154, 422] width 441 height 622
click at [1206, 170] on div "ACAФATOV - Люди ідуть від людей" at bounding box center [1186, 165] width 302 height 26
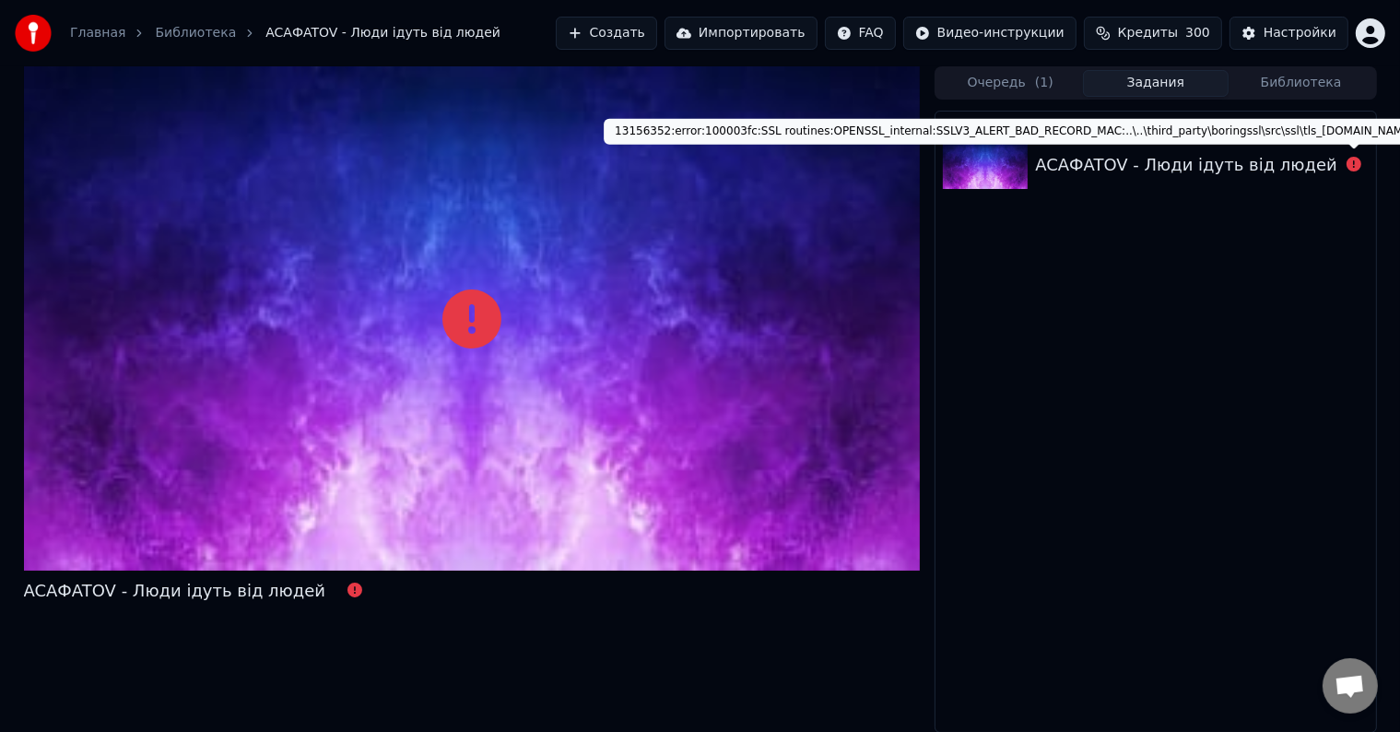
click at [1351, 168] on icon at bounding box center [1353, 164] width 15 height 15
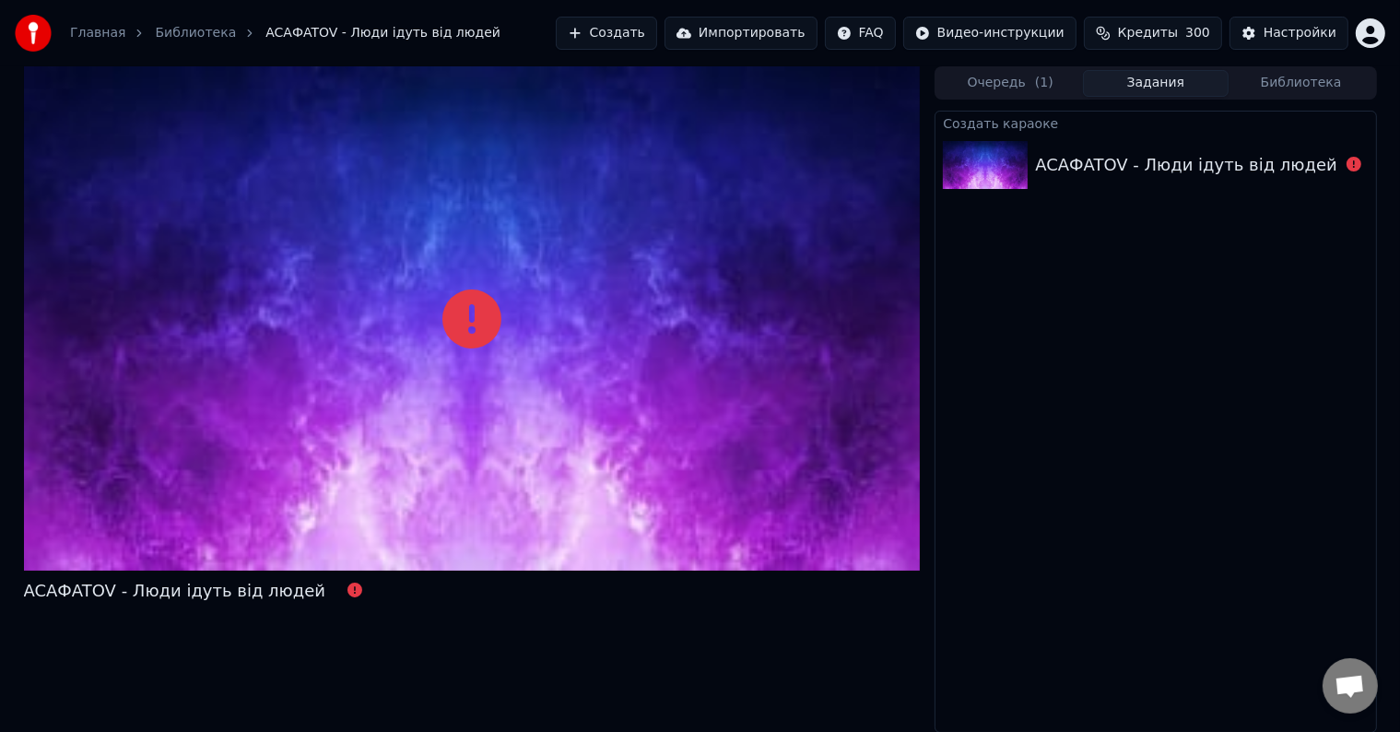
click at [1277, 166] on div "ACAФATOV - Люди ідуть від людей" at bounding box center [1186, 165] width 302 height 26
click at [1255, 161] on div "ACAФATOV - Люди ідуть від людей" at bounding box center [1186, 165] width 302 height 26
click at [1272, 173] on div "ACAФATOV - Люди ідуть від людей" at bounding box center [1186, 165] width 302 height 26
click at [1275, 162] on div "ACAФATOV - Люди ідуть від людей" at bounding box center [1186, 165] width 302 height 26
click at [1260, 170] on div "ACAФATOV - Люди ідуть від людей" at bounding box center [1186, 165] width 302 height 26
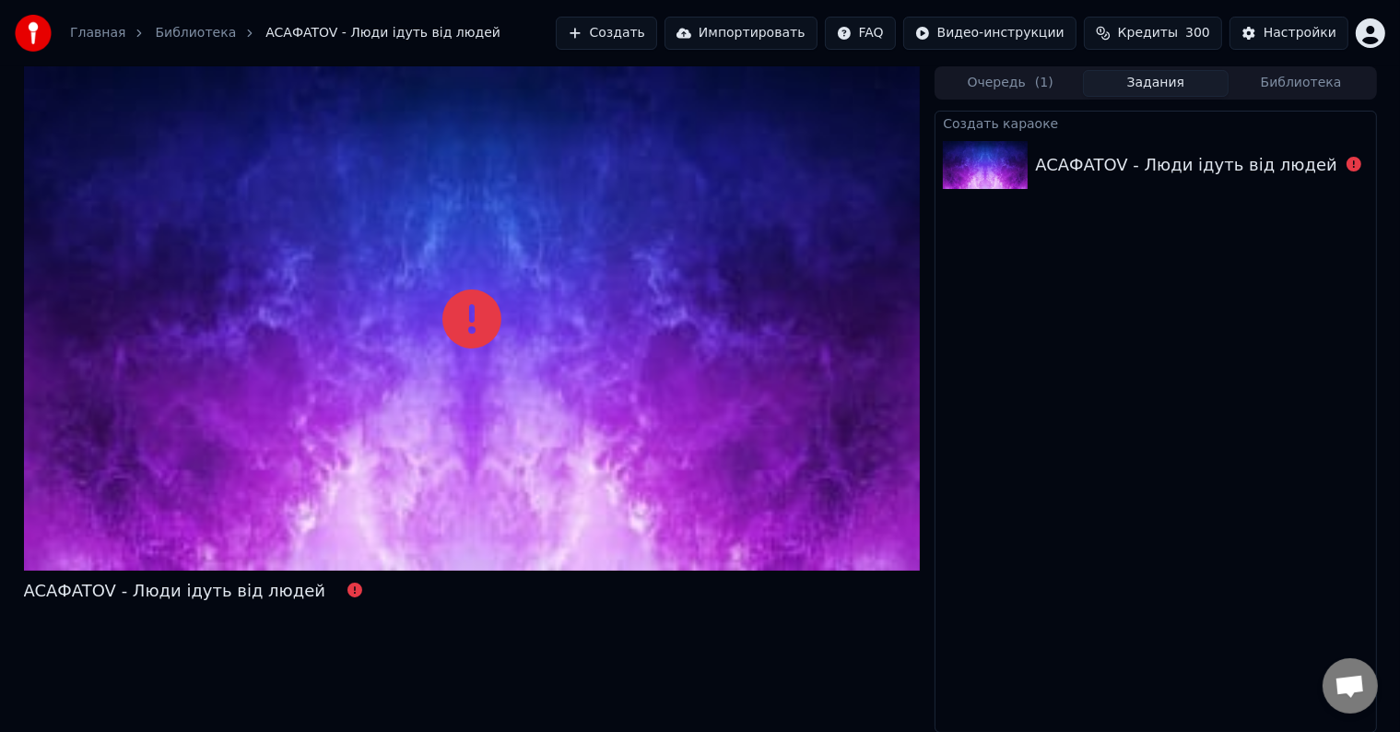
click at [1272, 158] on div "ACAФATOV - Люди ідуть від людей" at bounding box center [1186, 165] width 302 height 26
click at [1278, 173] on div "ACAФATOV - Люди ідуть від людей" at bounding box center [1186, 165] width 302 height 26
click at [1283, 160] on div "ACAФATOV - Люди ідуть від людей" at bounding box center [1186, 165] width 302 height 26
click at [1278, 158] on div "ACAФATOV - Люди ідуть від людей" at bounding box center [1186, 165] width 302 height 26
click at [1275, 162] on div "ACAФATOV - Люди ідуть від людей" at bounding box center [1186, 165] width 302 height 26
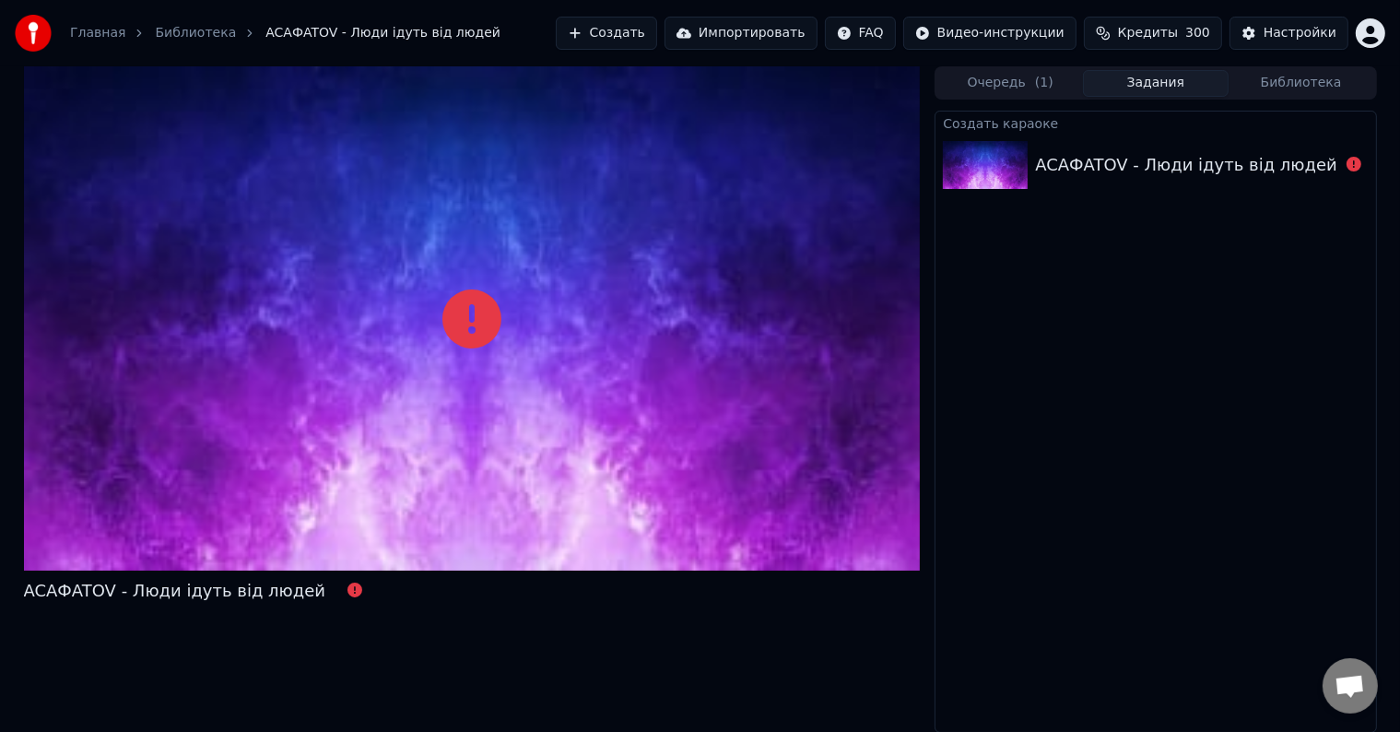
click at [1048, 84] on span "( 1 )" at bounding box center [1044, 83] width 18 height 18
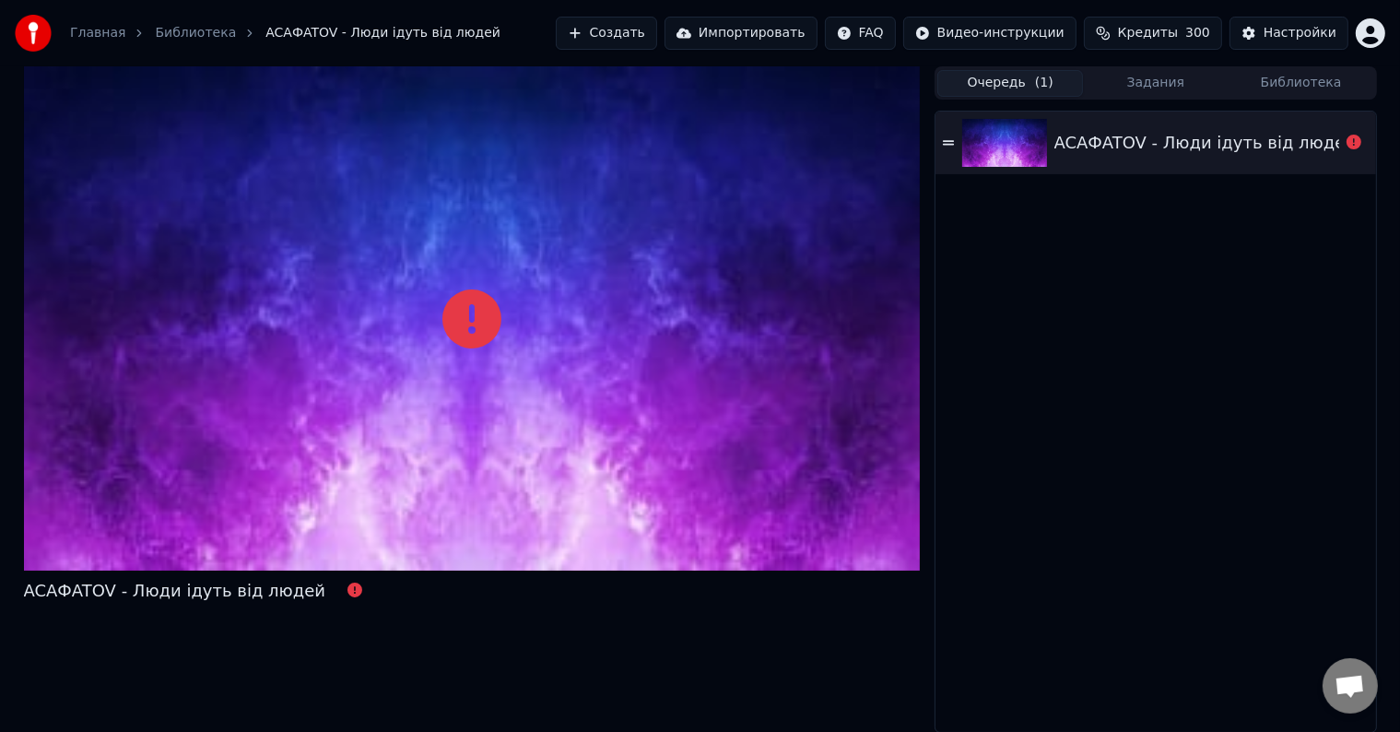
click at [1308, 145] on div "ACAФATOV - Люди ідуть від людей" at bounding box center [1205, 143] width 302 height 26
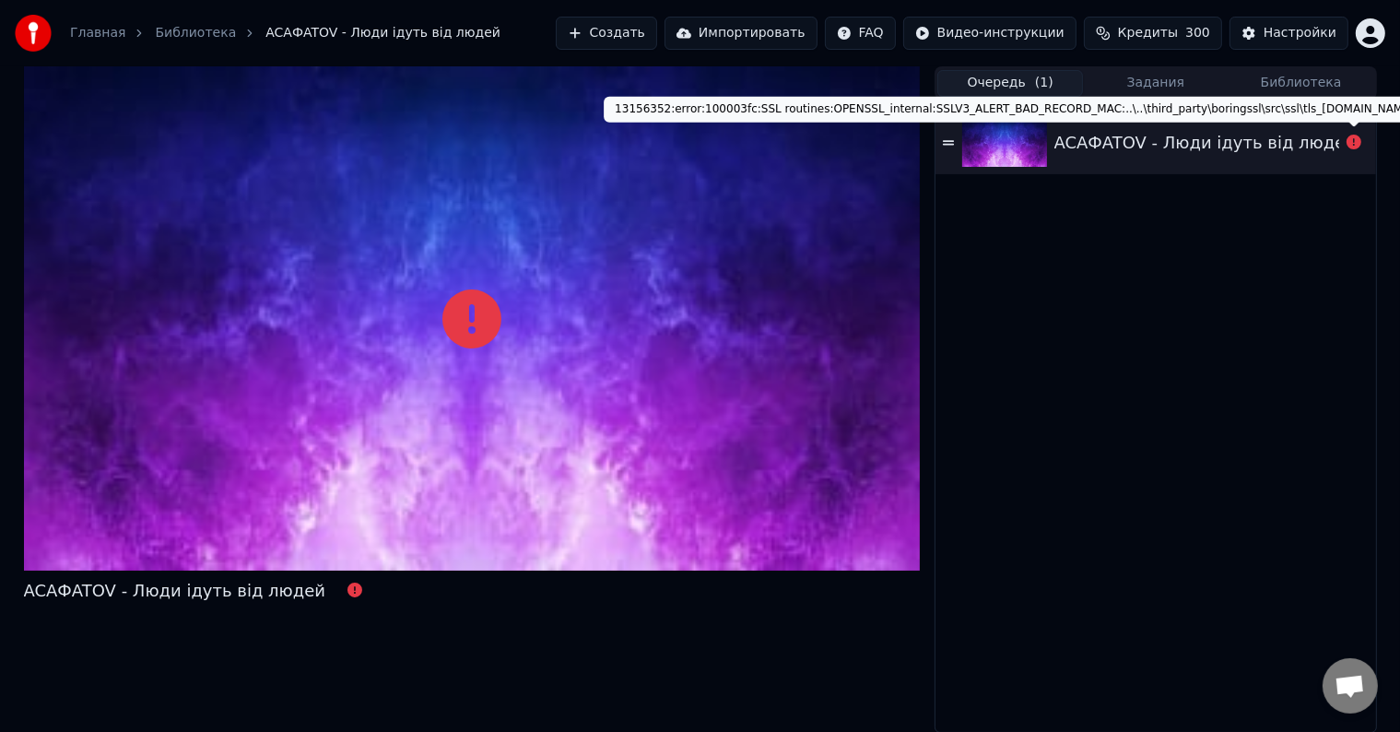
click at [1353, 145] on icon at bounding box center [1353, 142] width 15 height 15
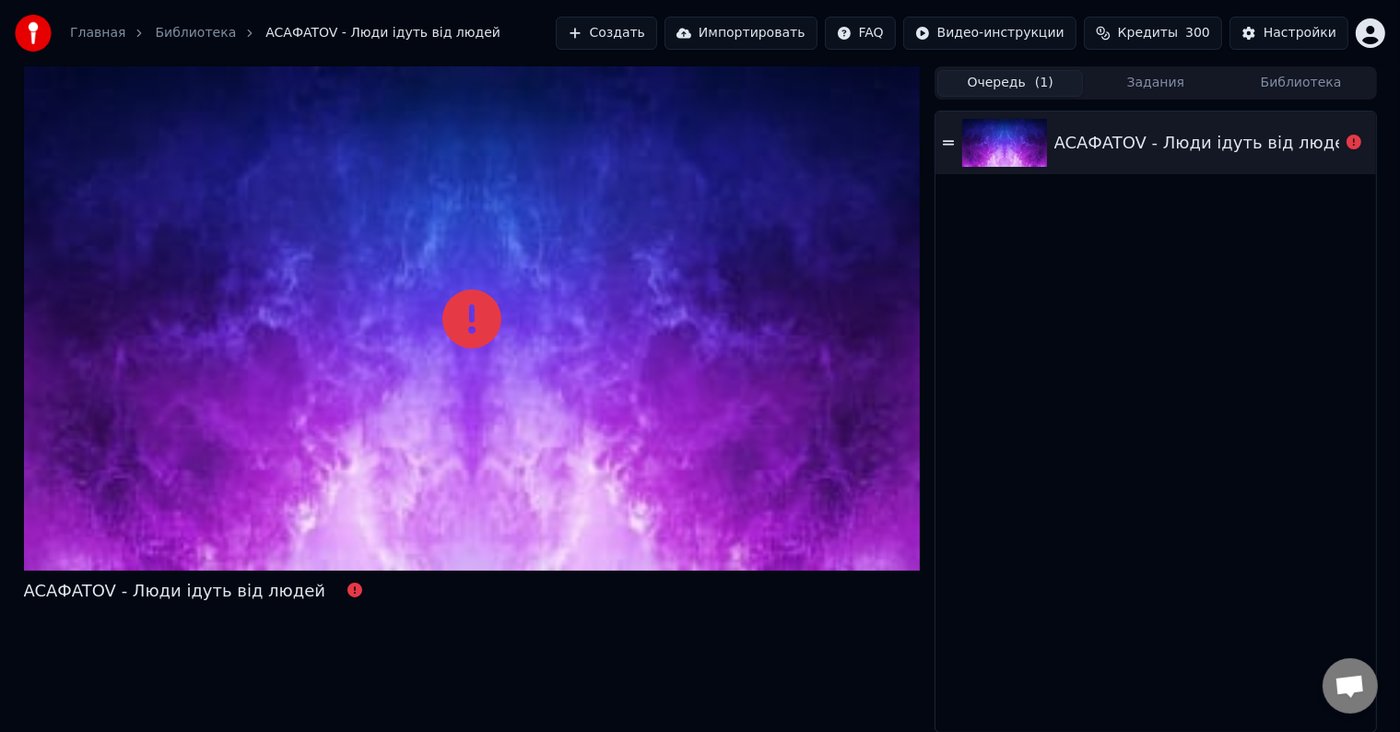
click at [1353, 145] on icon at bounding box center [1353, 142] width 15 height 15
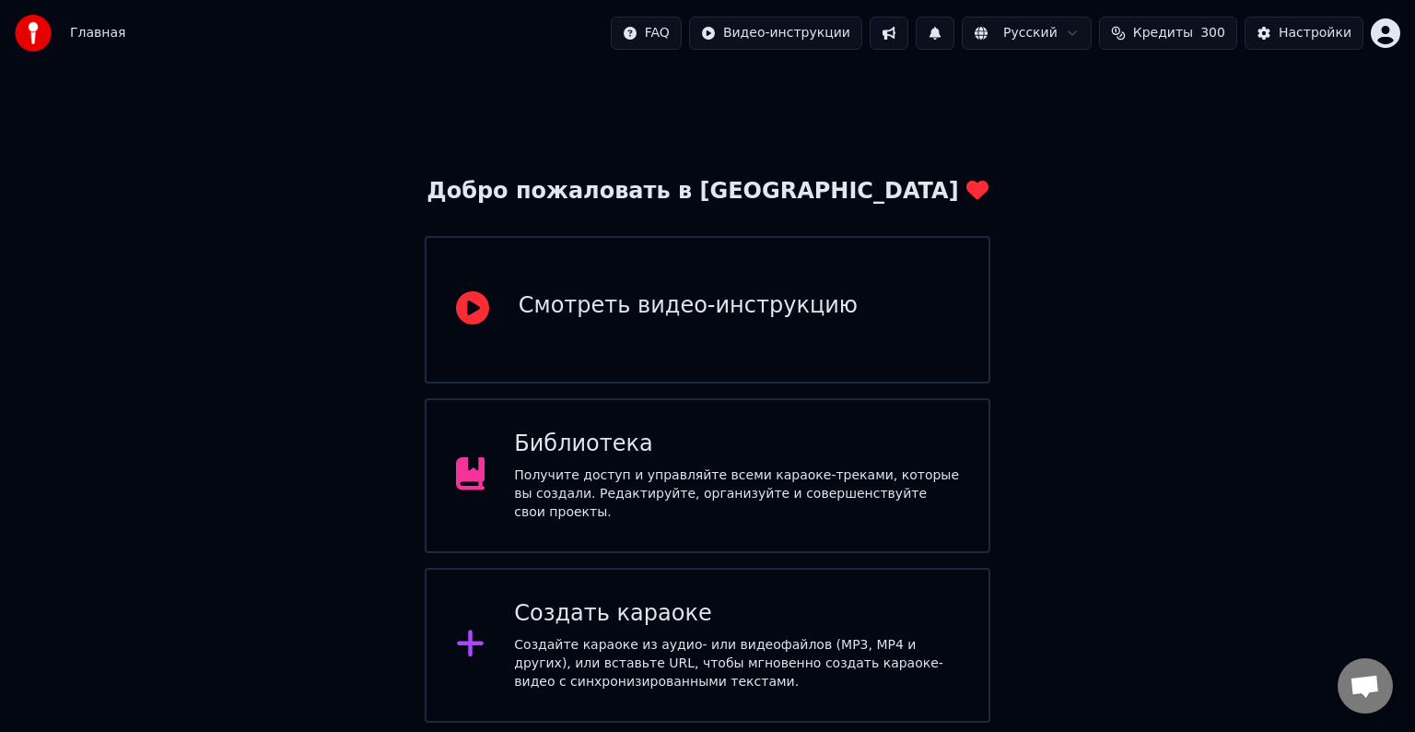
click at [763, 658] on div "Создайте караоке из аудио- или видеофайлов (MP3, MP4 и других), или вставьте UR…" at bounding box center [736, 663] width 445 height 55
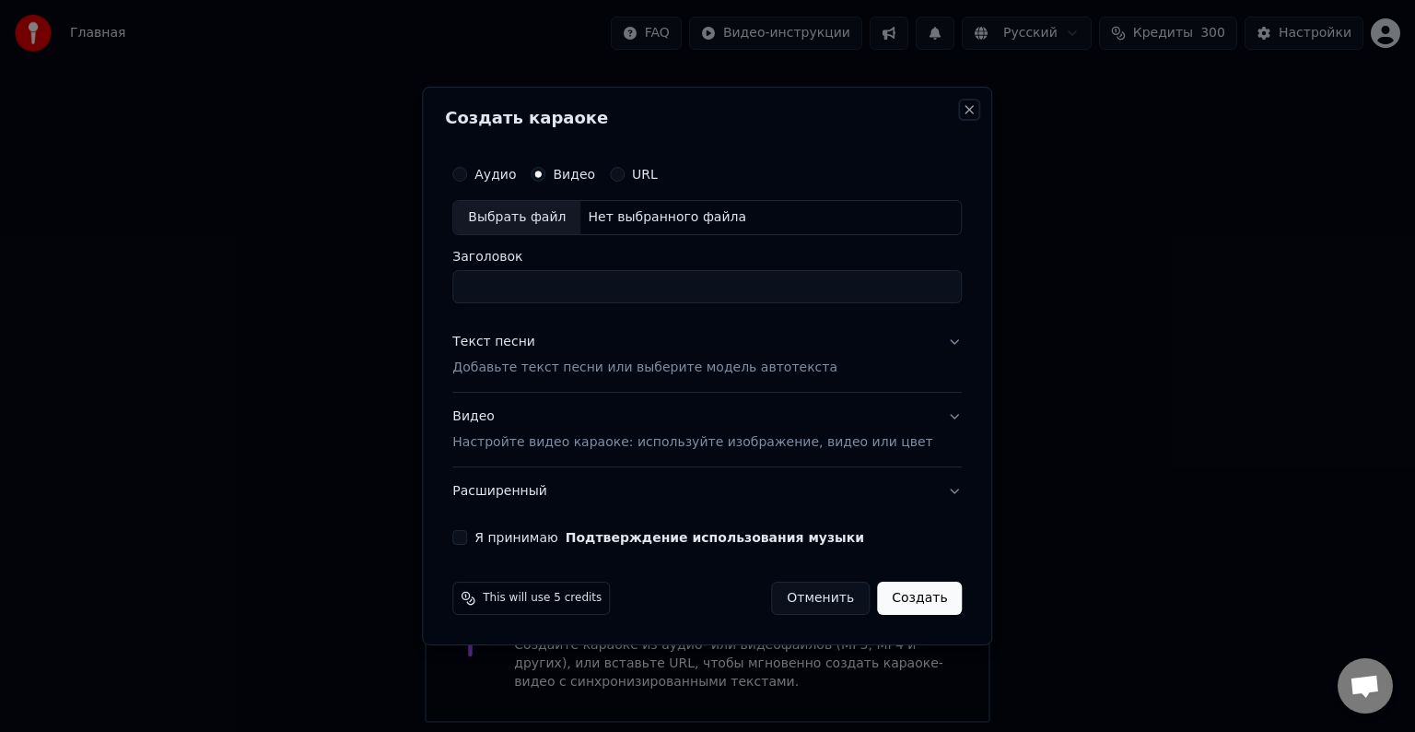
drag, startPoint x: 949, startPoint y: 103, endPoint x: 1007, endPoint y: 116, distance: 59.5
click at [963, 103] on button "Close" at bounding box center [970, 109] width 15 height 15
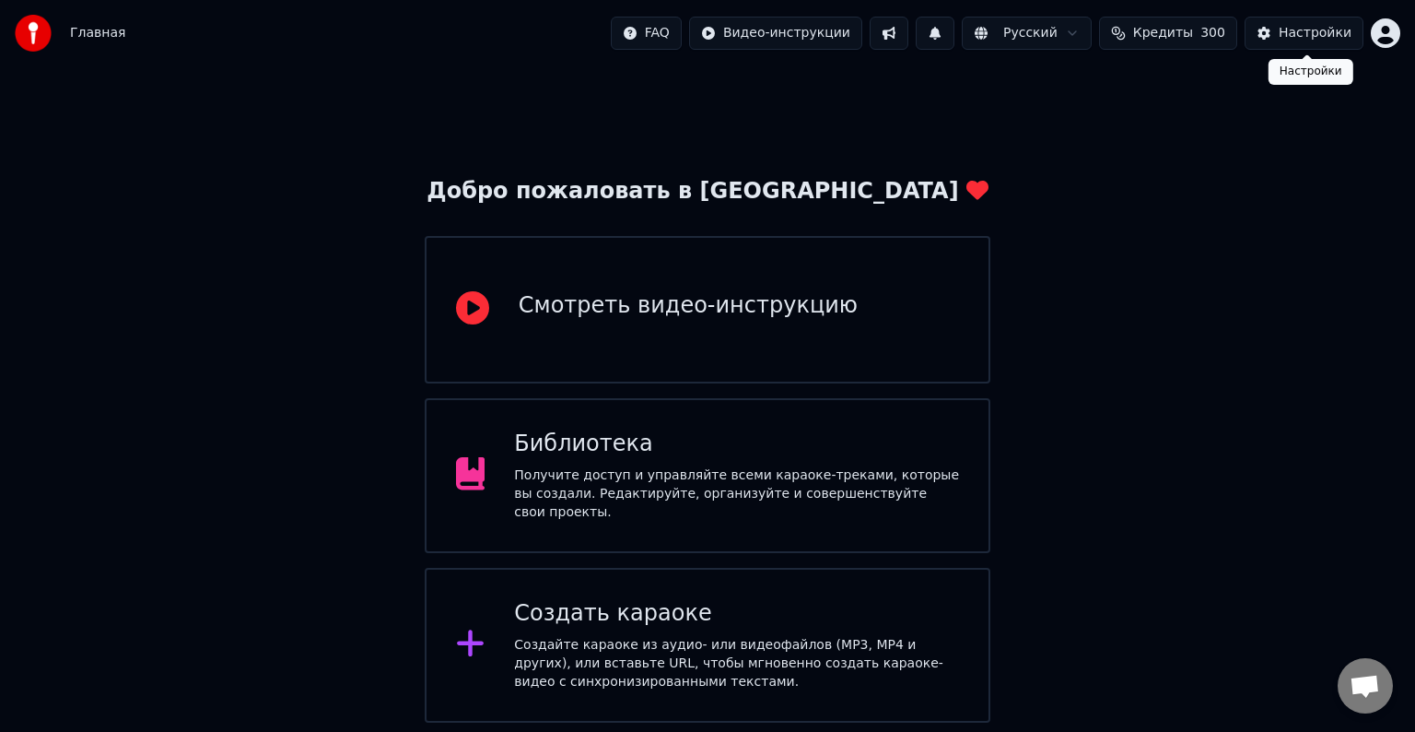
click at [1396, 26] on html "Главная FAQ Видео-инструкции Русский Кредиты 300 Настройки Добро пожаловать в Y…" at bounding box center [707, 361] width 1415 height 722
click at [1275, 25] on html "Главная FAQ Видео-инструкции Русский Кредиты 300 Настройки Добро пожаловать в Y…" at bounding box center [707, 361] width 1415 height 722
click at [1294, 29] on div "Настройки" at bounding box center [1315, 33] width 73 height 18
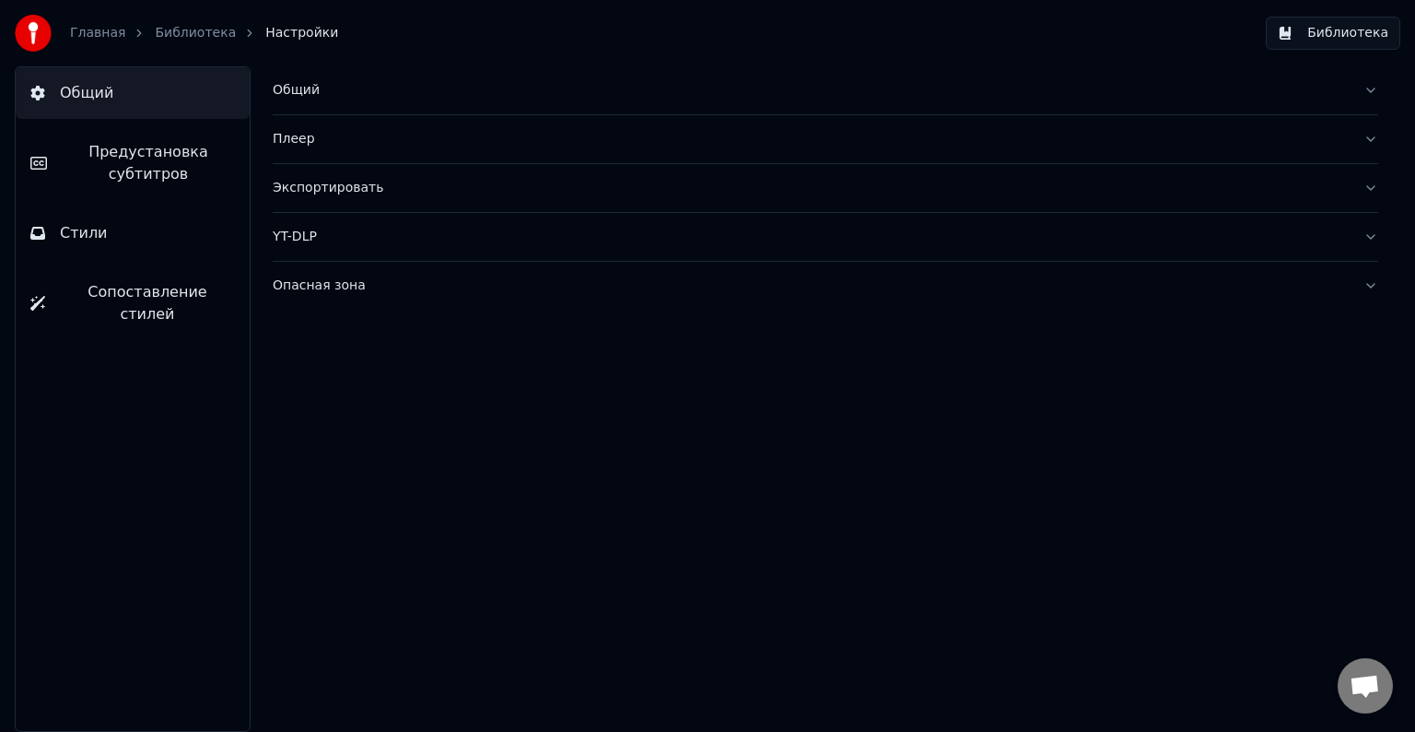
click at [409, 287] on div "Опасная зона" at bounding box center [811, 285] width 1076 height 18
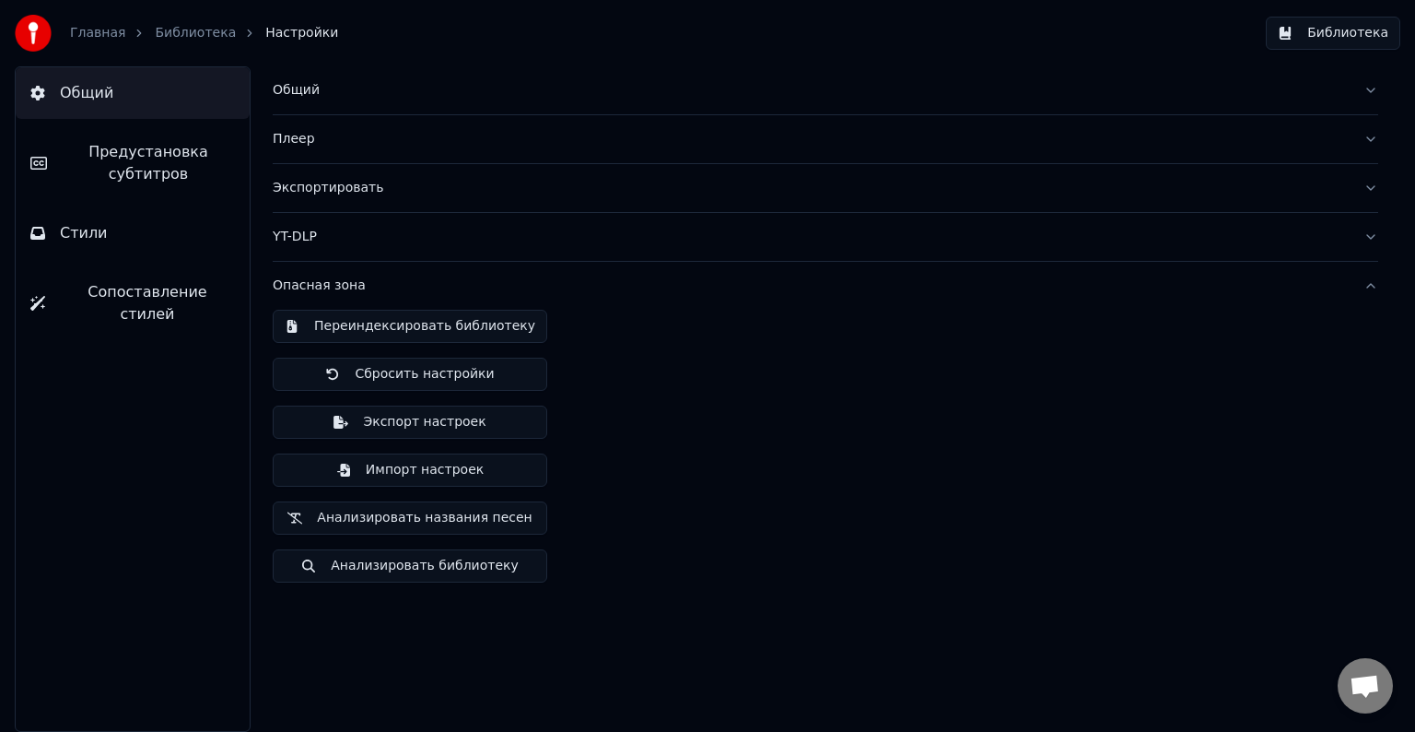
click at [368, 187] on div "Экспортировать" at bounding box center [811, 188] width 1076 height 18
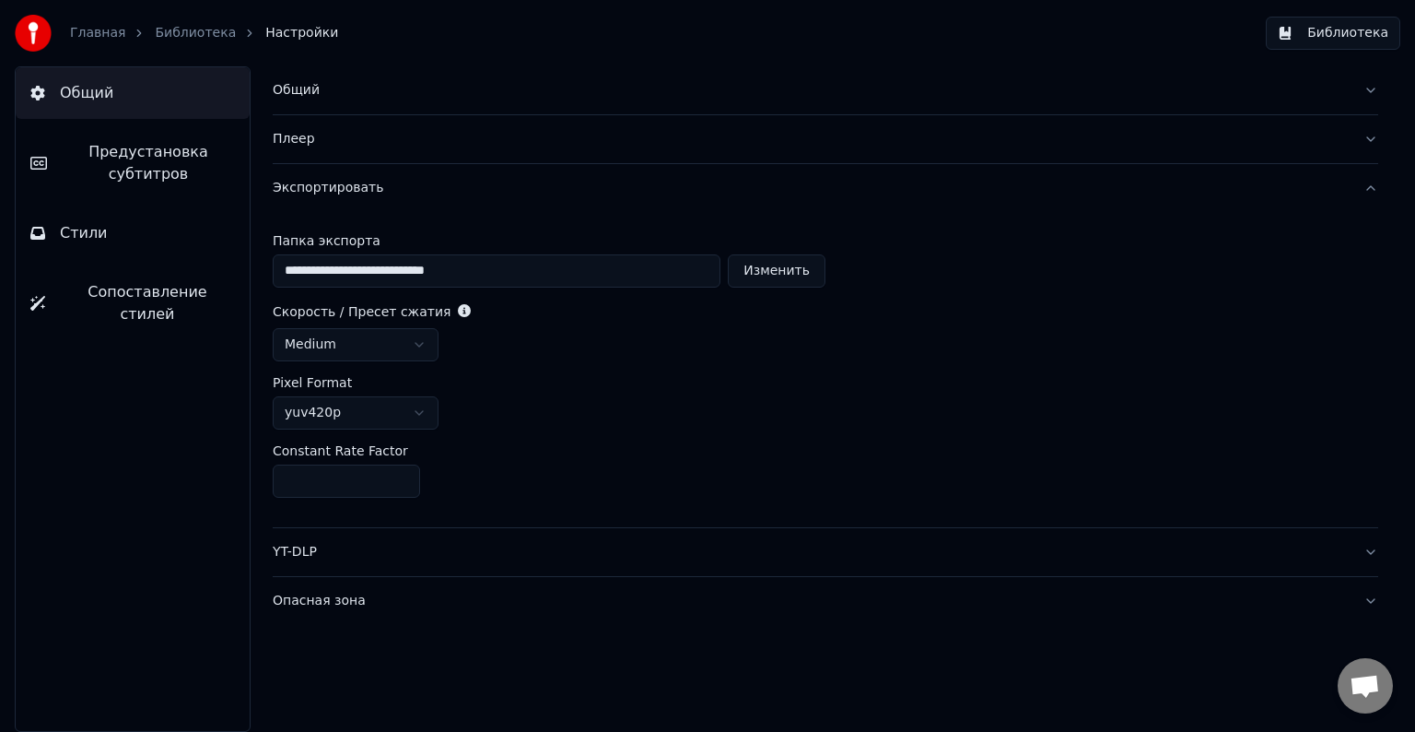
click at [368, 187] on div "Экспортировать" at bounding box center [811, 188] width 1076 height 18
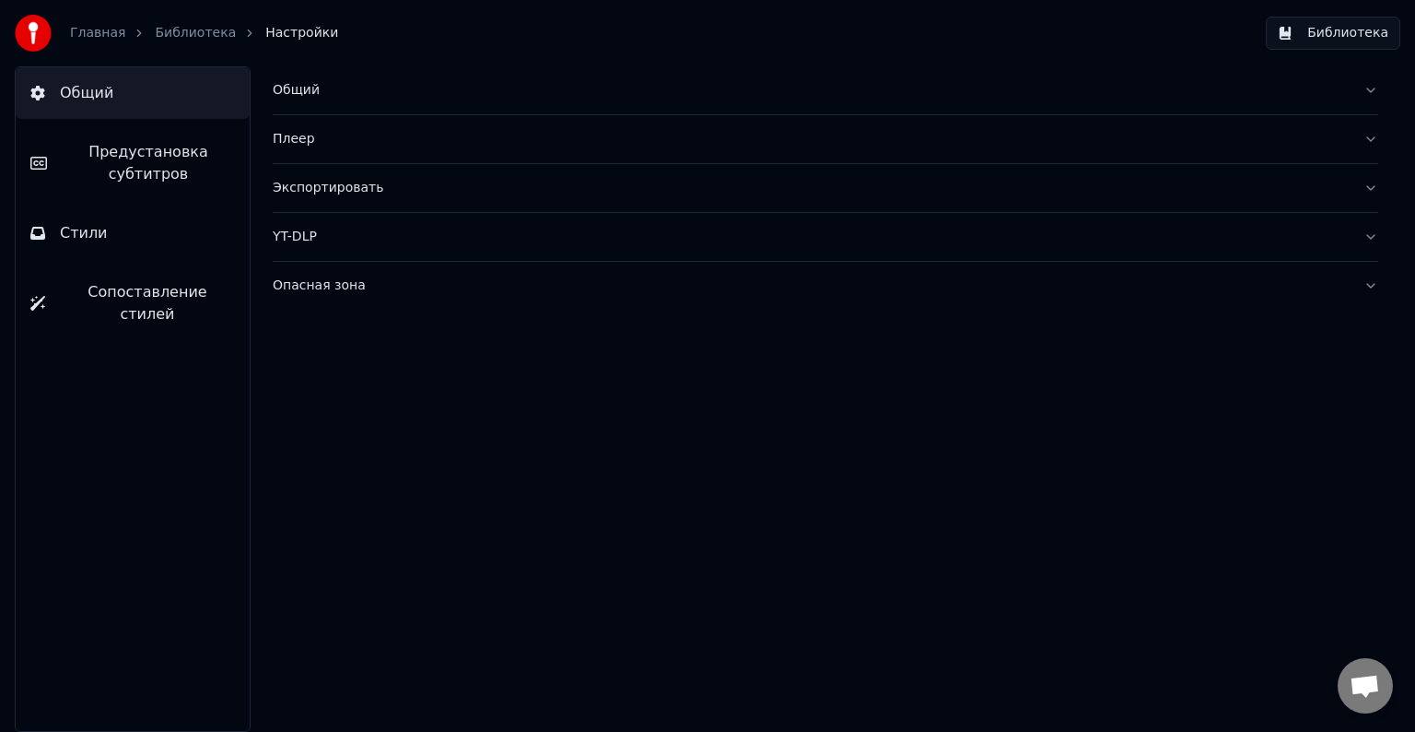
click at [366, 232] on div "YT-DLP" at bounding box center [811, 237] width 1076 height 18
click at [405, 370] on html "Главная Библиотека Настройки Библиотека Общий Предустановка субтитров Стили Соп…" at bounding box center [707, 366] width 1415 height 732
click at [385, 376] on html "Главная Библиотека Настройки Библиотека Общий Предустановка субтитров Стили Соп…" at bounding box center [707, 366] width 1415 height 732
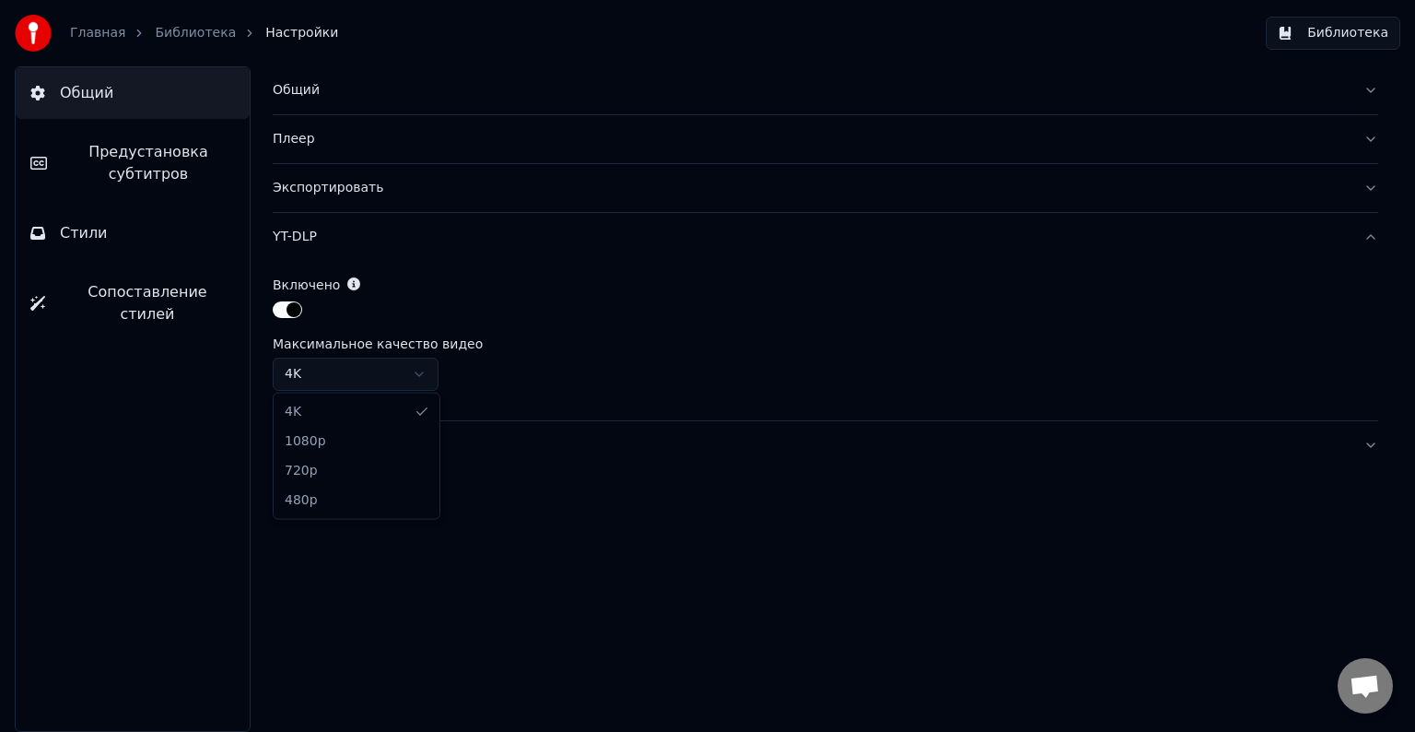
click at [395, 393] on div "4K 1080p 720p 480p" at bounding box center [357, 455] width 166 height 125
click at [409, 155] on button "Плеер" at bounding box center [826, 139] width 1106 height 48
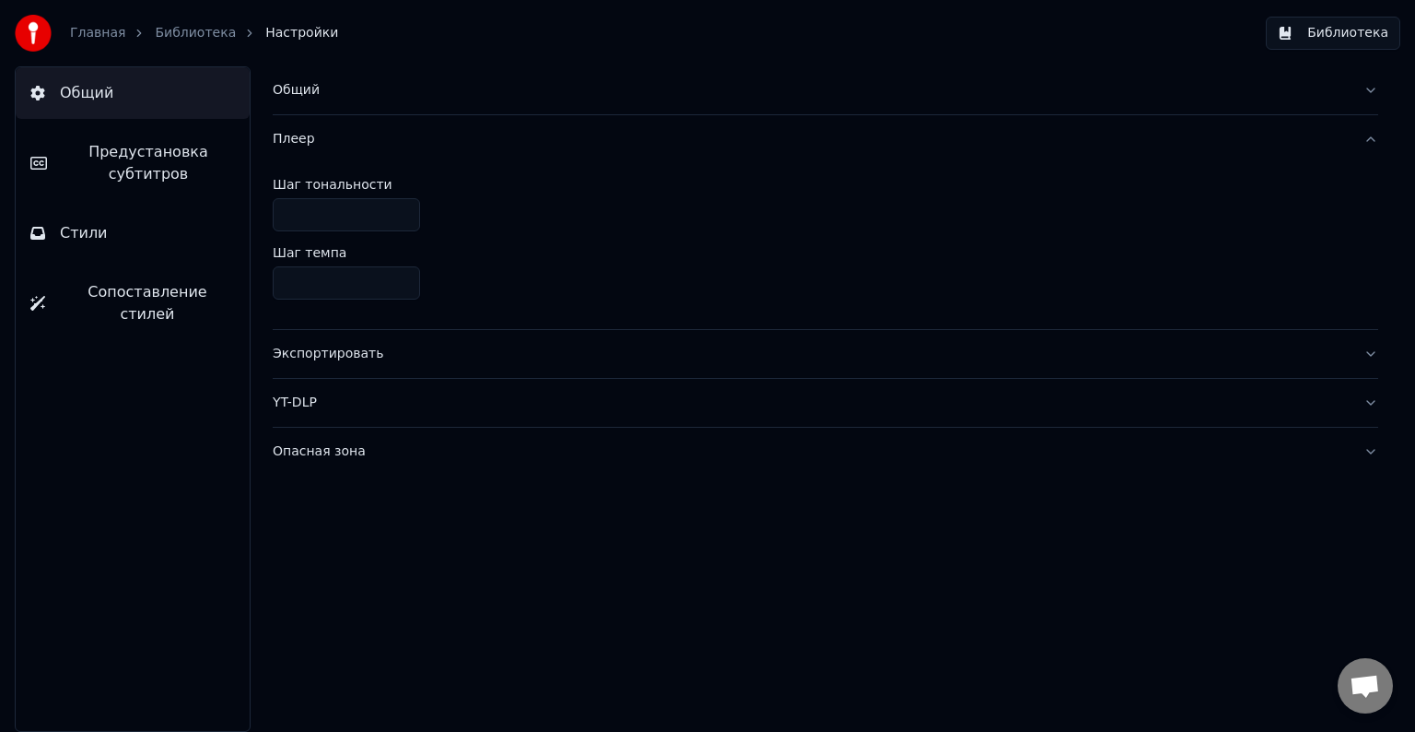
click at [408, 147] on div "Плеер" at bounding box center [811, 139] width 1076 height 18
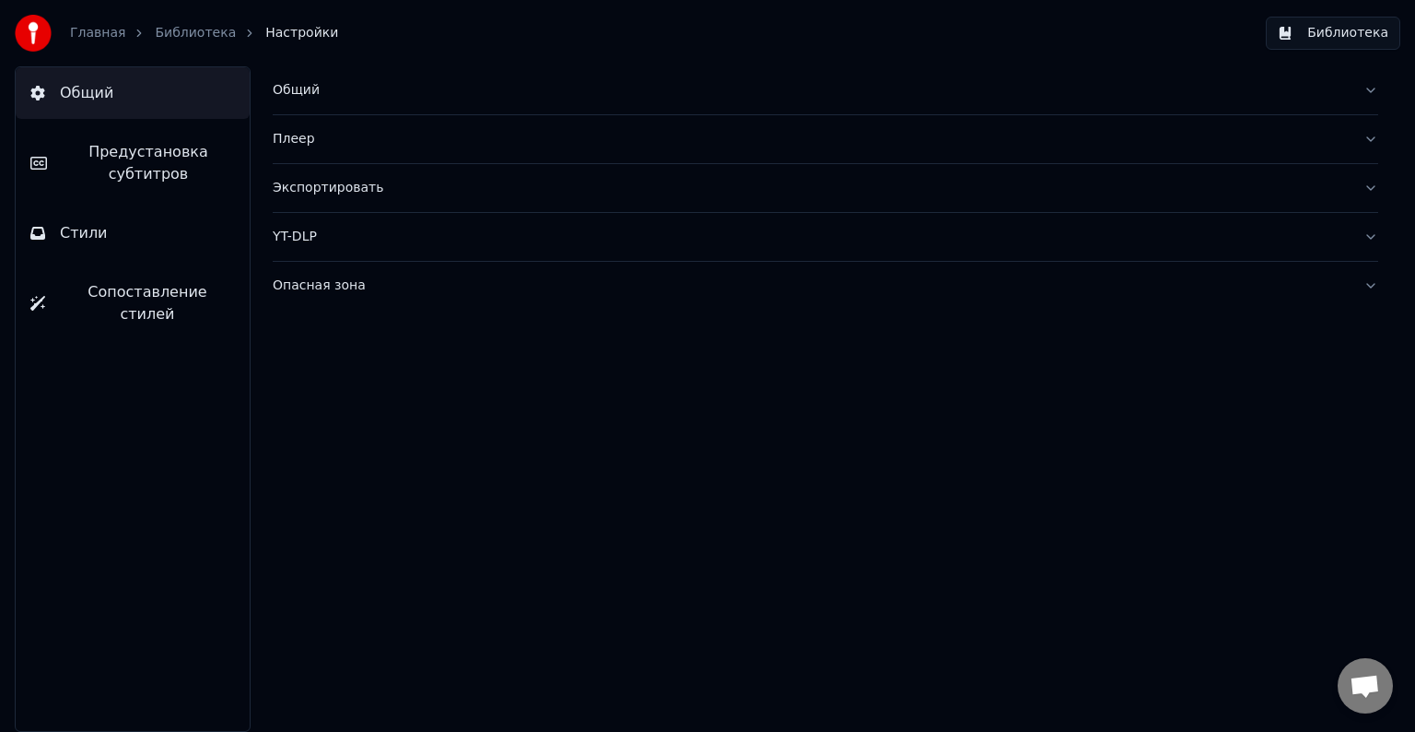
click at [425, 93] on div "Общий" at bounding box center [811, 90] width 1076 height 18
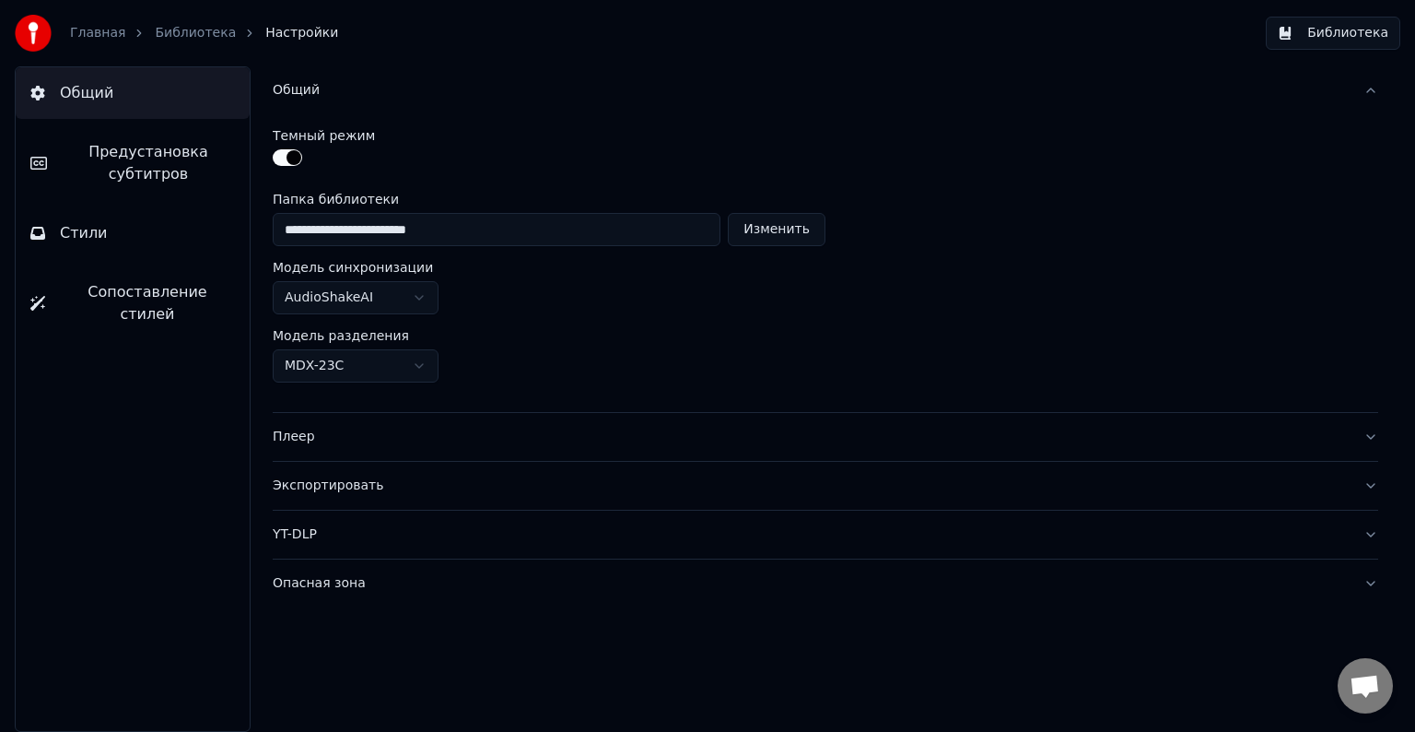
click at [426, 91] on div "Общий" at bounding box center [811, 90] width 1076 height 18
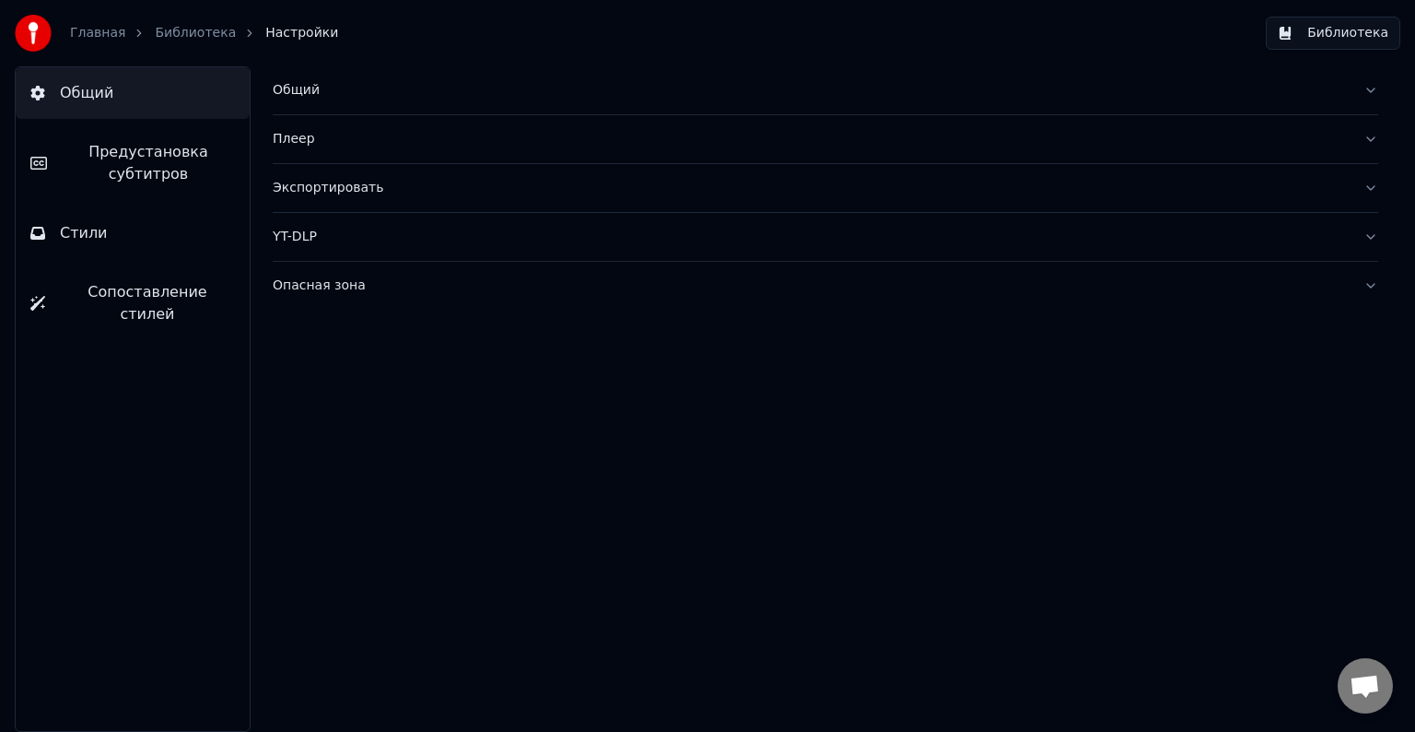
click at [440, 293] on div "Опасная зона" at bounding box center [811, 285] width 1076 height 18
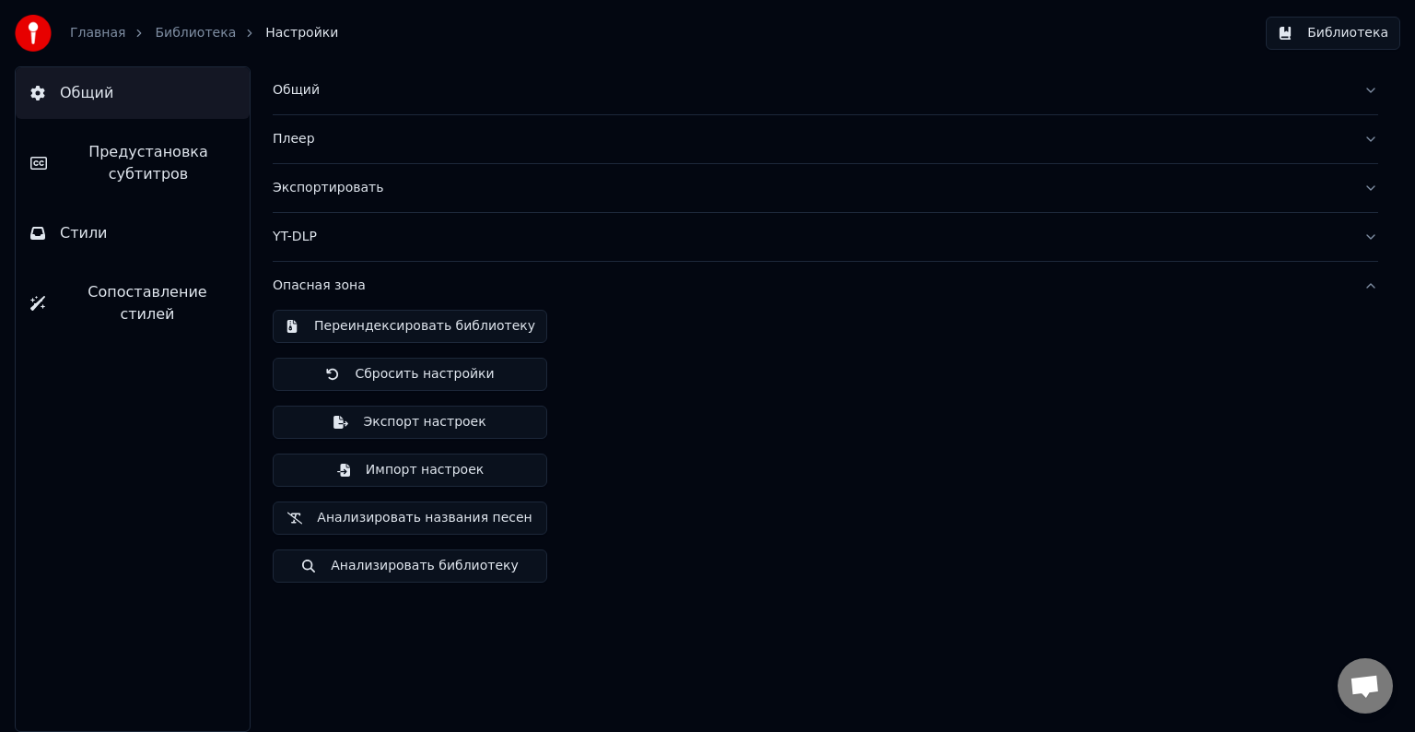
click at [730, 436] on div "Переиндексировать библиотеку Сбросить настройки Экспорт настроек Импорт настрое…" at bounding box center [826, 453] width 1106 height 287
click at [410, 379] on button "Сбросить настройки" at bounding box center [410, 374] width 275 height 33
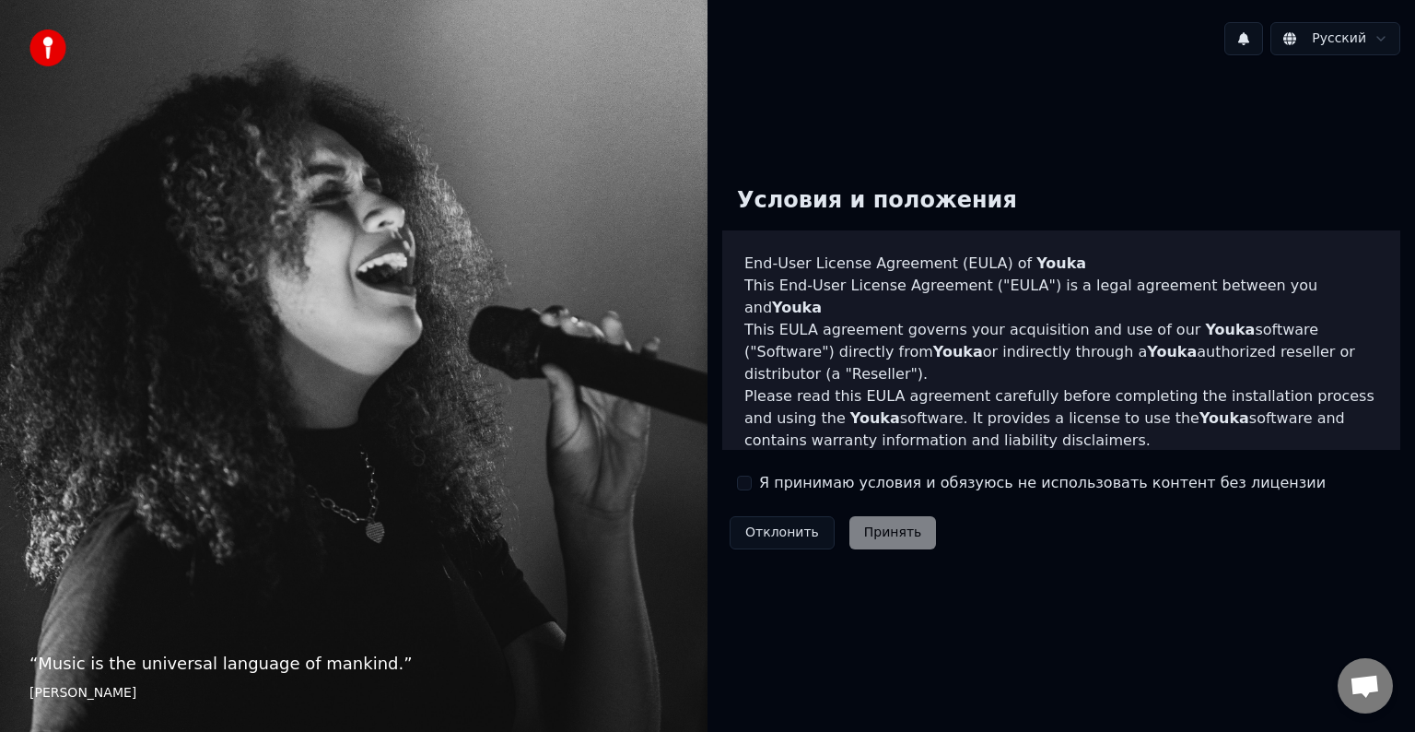
drag, startPoint x: 751, startPoint y: 485, endPoint x: 763, endPoint y: 486, distance: 12.1
click at [751, 485] on button "Я принимаю условия и обязуюсь не использовать контент без лицензии" at bounding box center [744, 482] width 15 height 15
click at [859, 516] on button "Принять" at bounding box center [894, 532] width 88 height 33
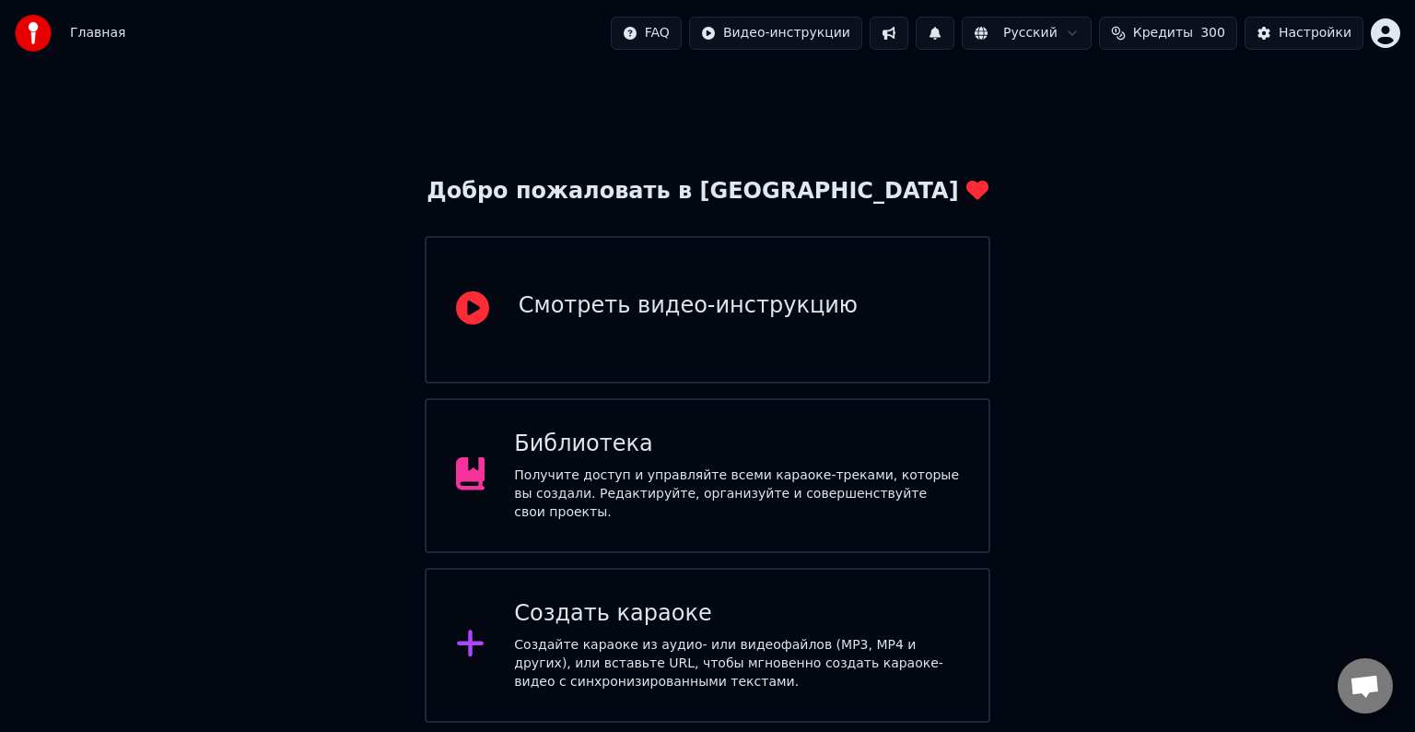
click at [783, 636] on div "Создайте караоке из аудио- или видеофайлов (MP3, MP4 и других), или вставьте UR…" at bounding box center [736, 663] width 445 height 55
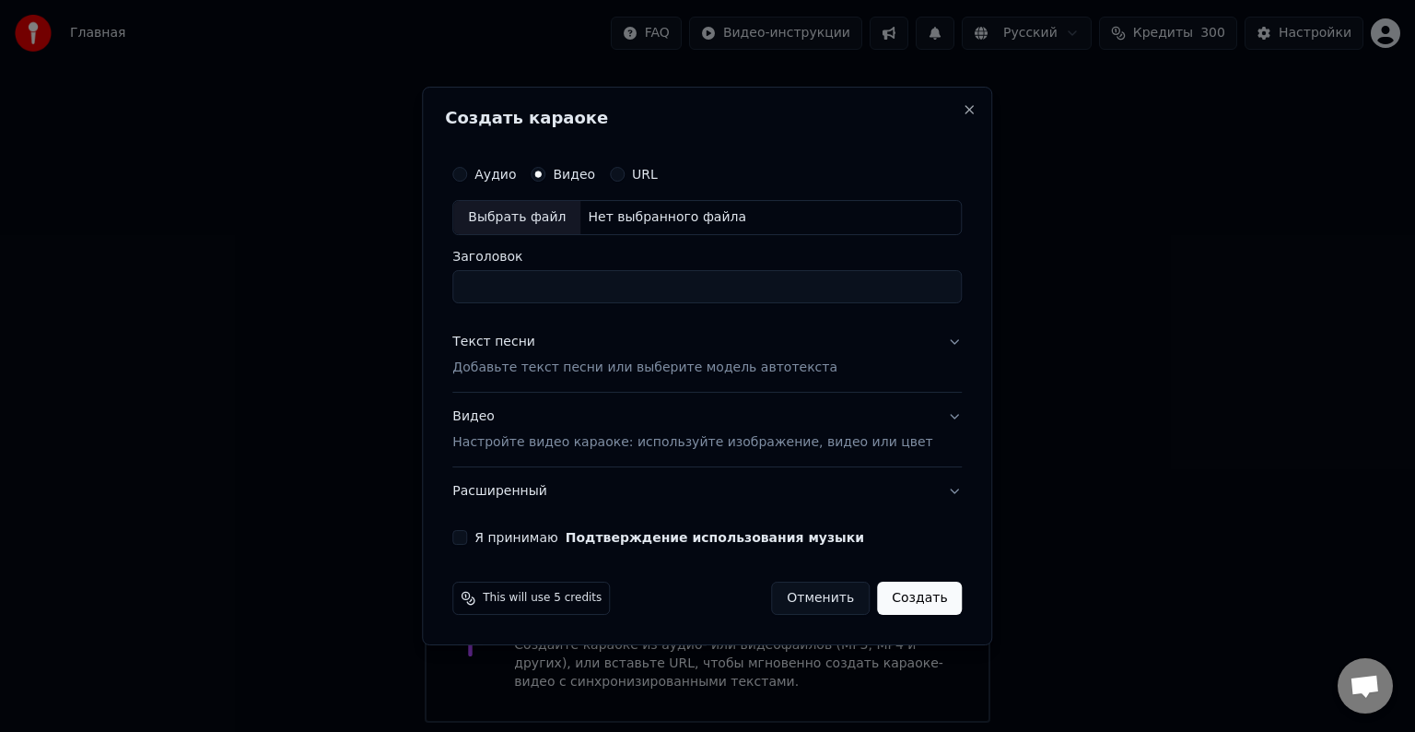
click at [798, 601] on button "Отменить" at bounding box center [820, 597] width 99 height 33
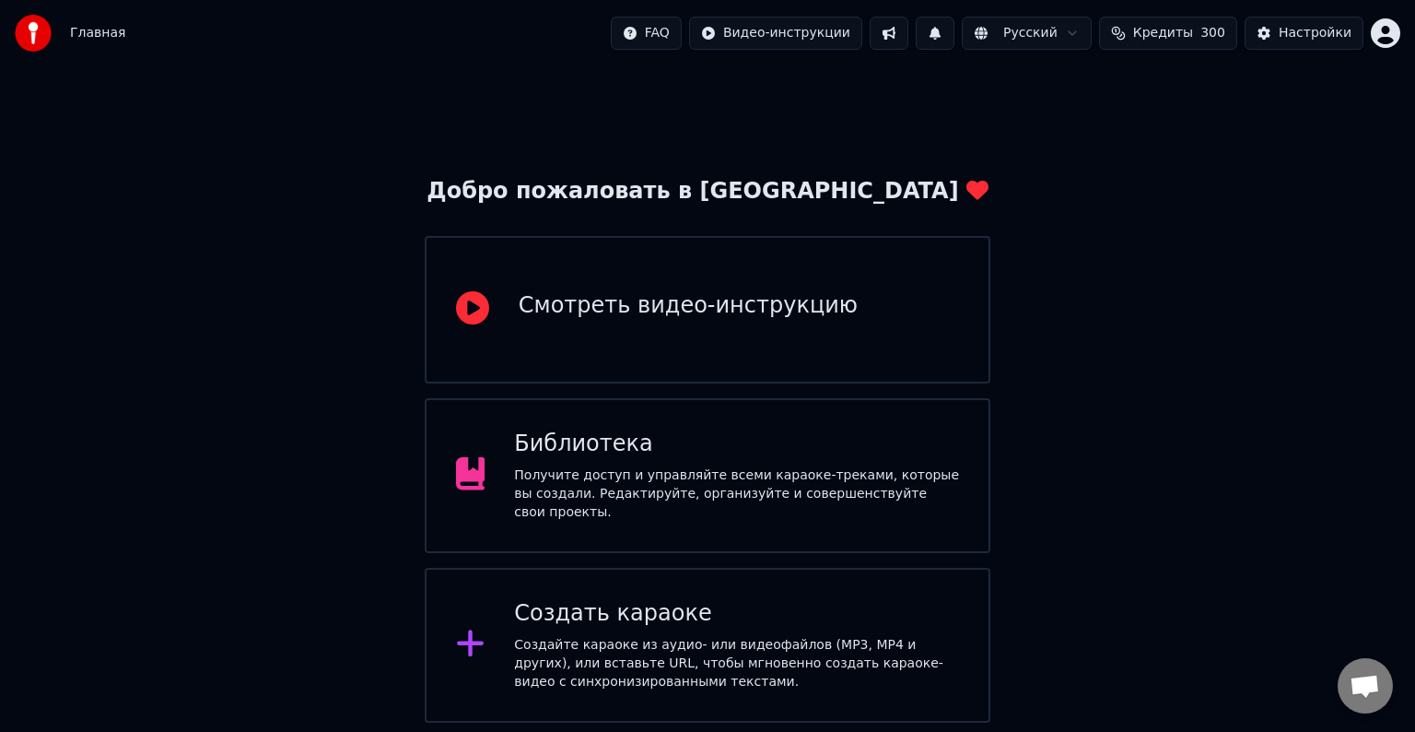
click at [705, 526] on div "Библиотека Получите доступ и управляйте всеми караоке-треками, которые вы созда…" at bounding box center [708, 475] width 566 height 155
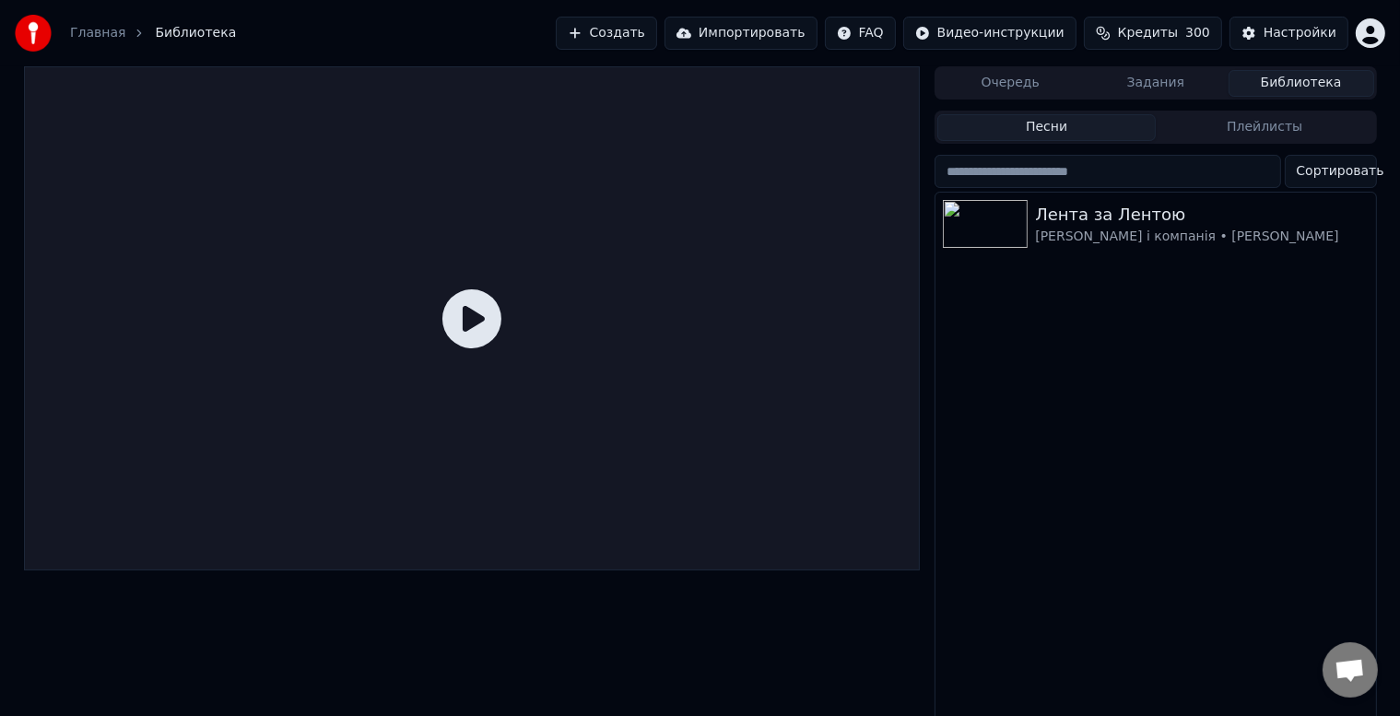
click at [775, 33] on button "Импортировать" at bounding box center [740, 33] width 153 height 33
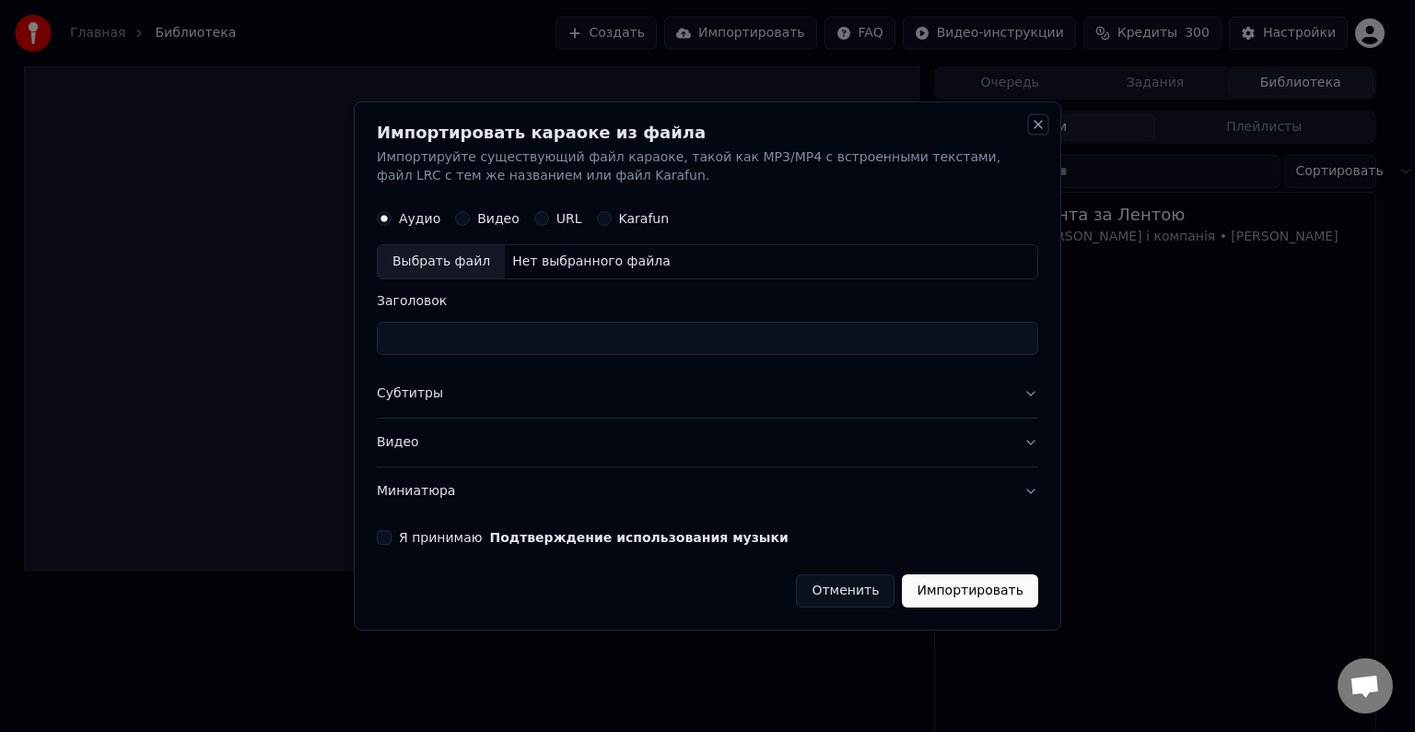
drag, startPoint x: 1045, startPoint y: 132, endPoint x: 1026, endPoint y: 122, distance: 21.0
click at [1046, 131] on div "Импортировать караоке из файла Импортируйте существующий файл караоке, такой ка…" at bounding box center [708, 365] width 708 height 529
click at [1043, 121] on button "Close" at bounding box center [1038, 124] width 15 height 15
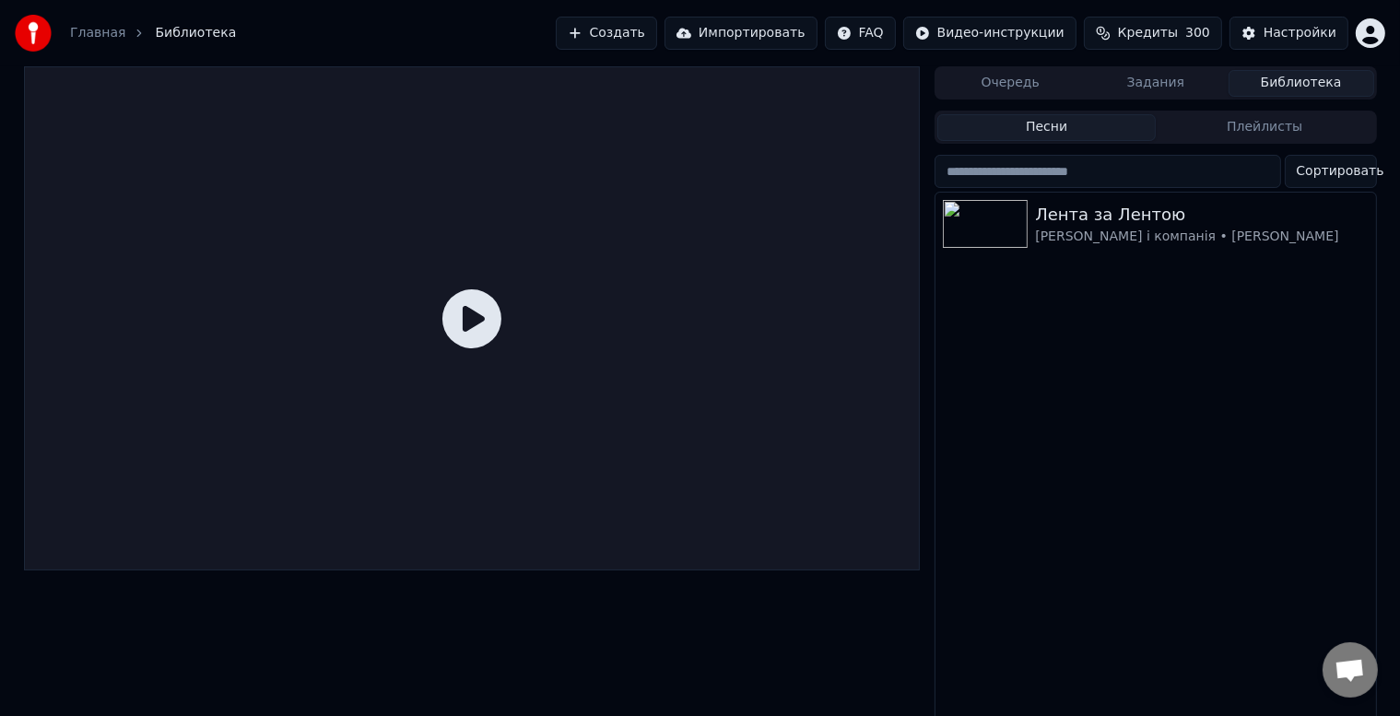
click at [627, 25] on button "Создать" at bounding box center [606, 33] width 101 height 33
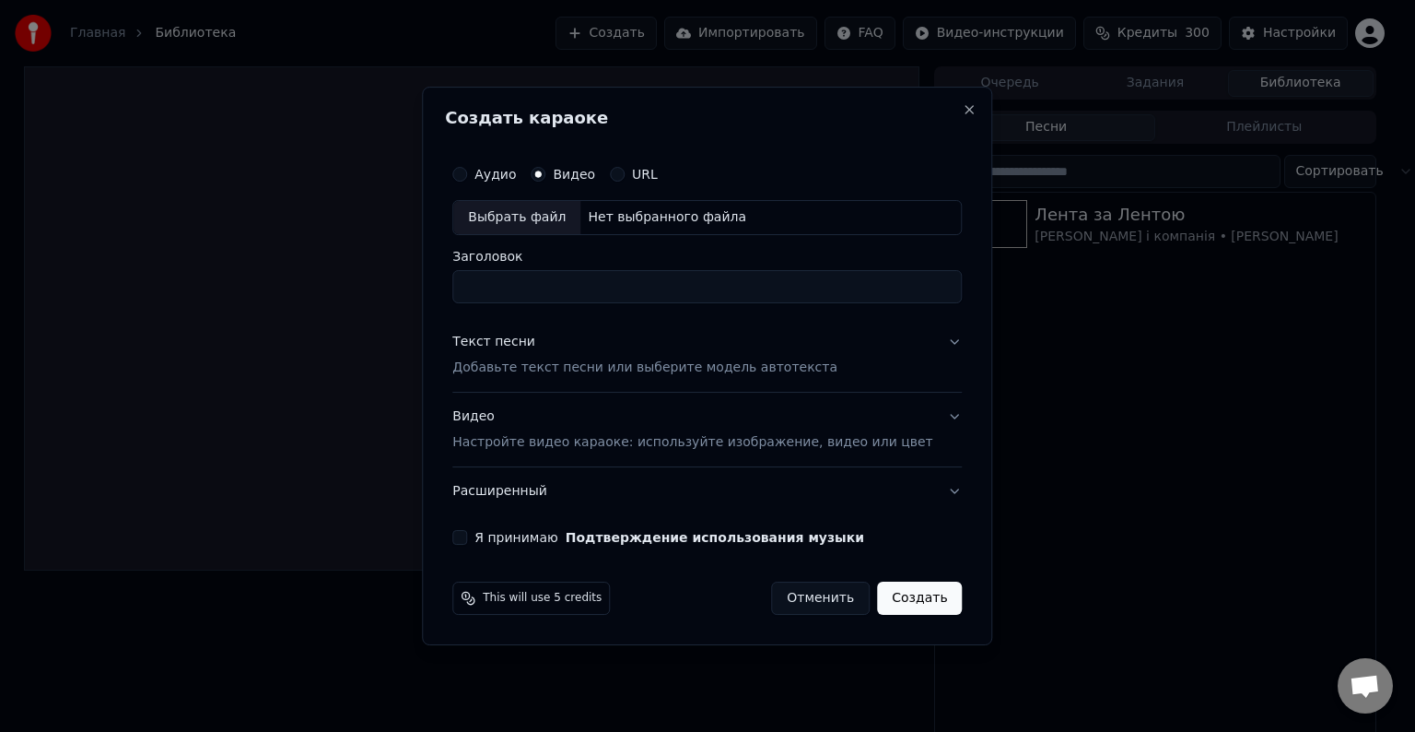
click at [542, 208] on div "Выбрать файл" at bounding box center [516, 217] width 127 height 33
type input "**********"
click at [593, 380] on button "Текст песни Добавьте текст песни или выберите модель автотекста" at bounding box center [707, 355] width 510 height 74
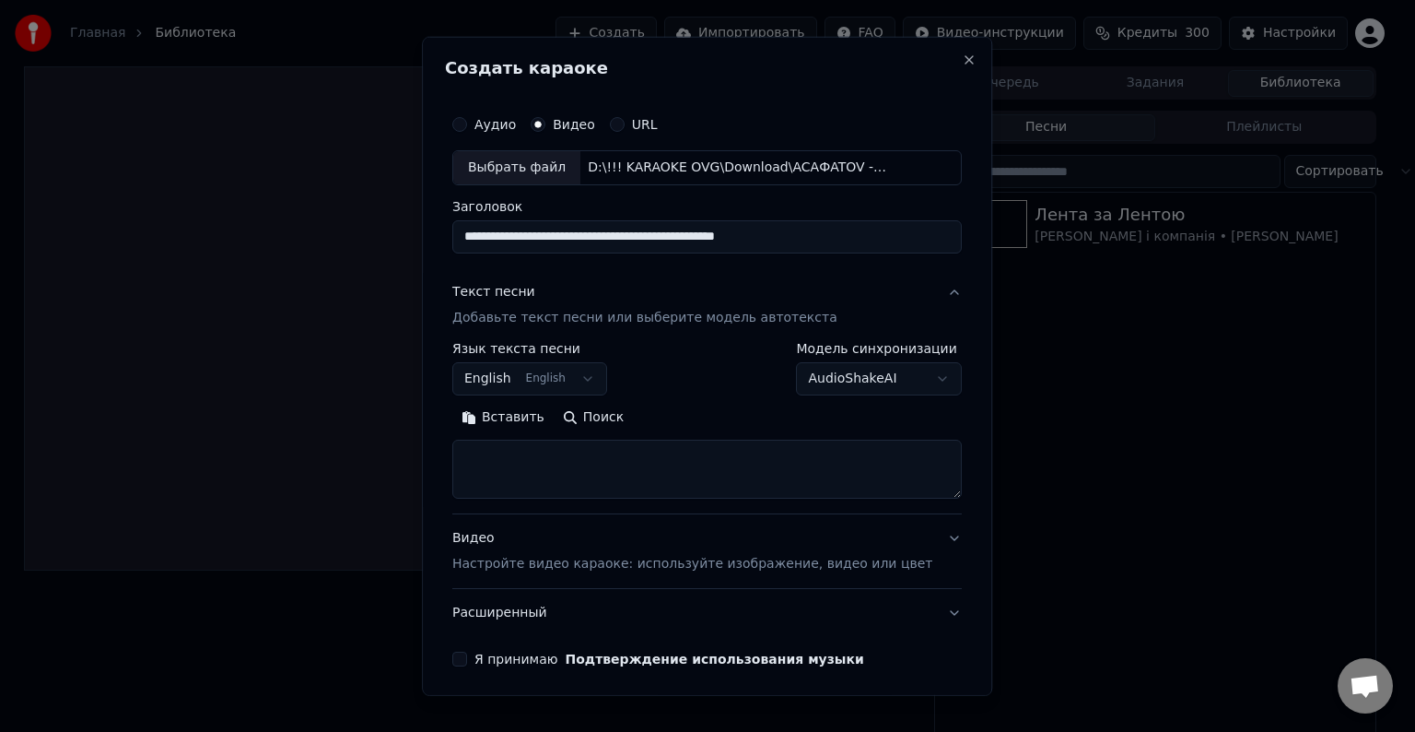
click at [627, 451] on textarea at bounding box center [707, 469] width 510 height 59
paste textarea "**********"
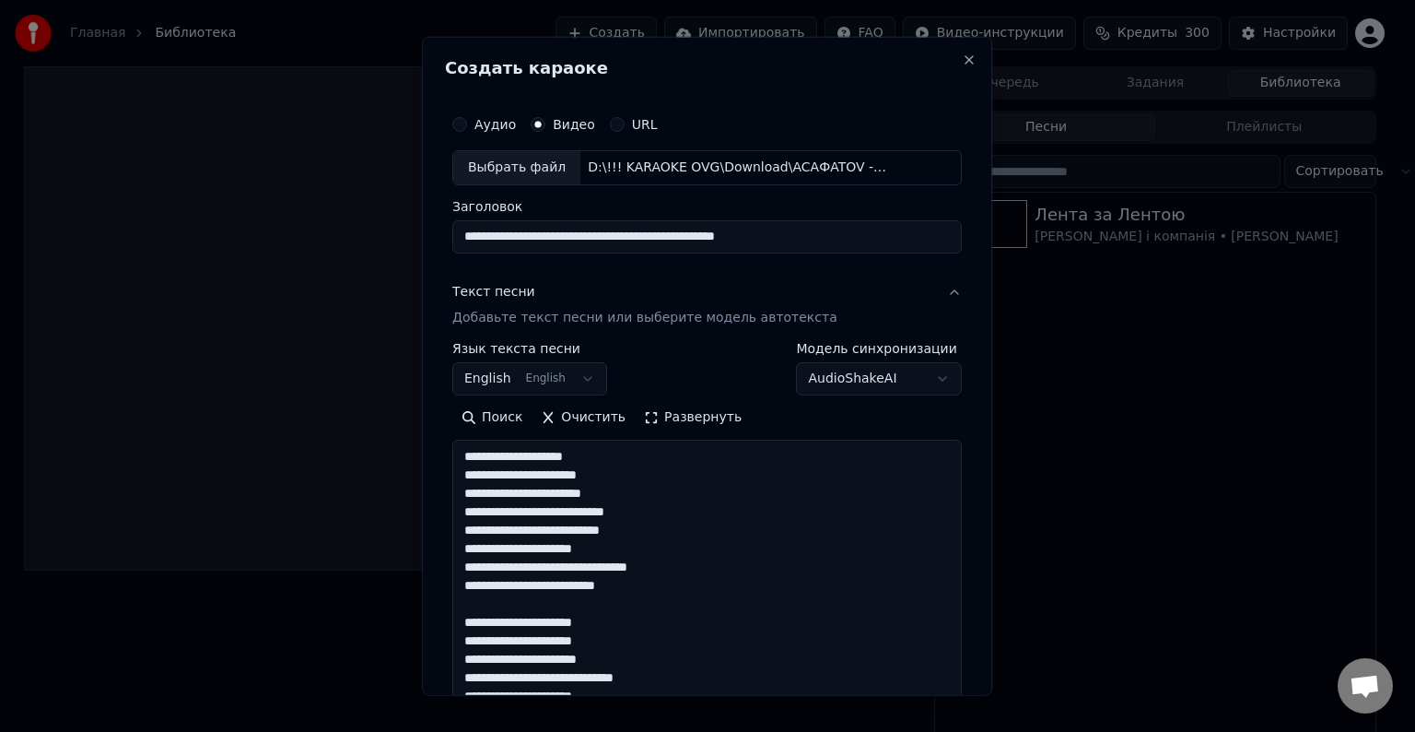
scroll to position [944, 0]
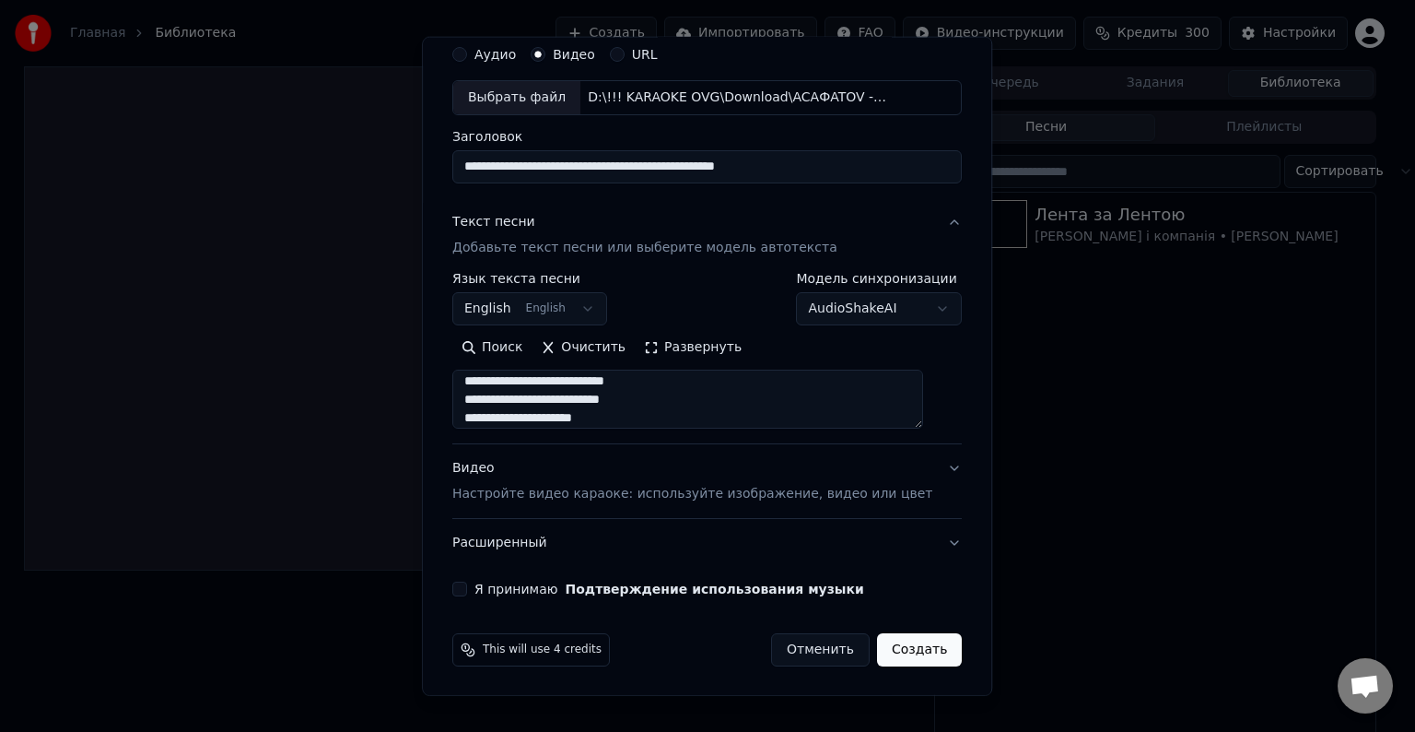
type textarea "**********"
click at [610, 481] on div "Видео Настройте видео караоке: используйте изображение, видео или цвет" at bounding box center [692, 481] width 480 height 44
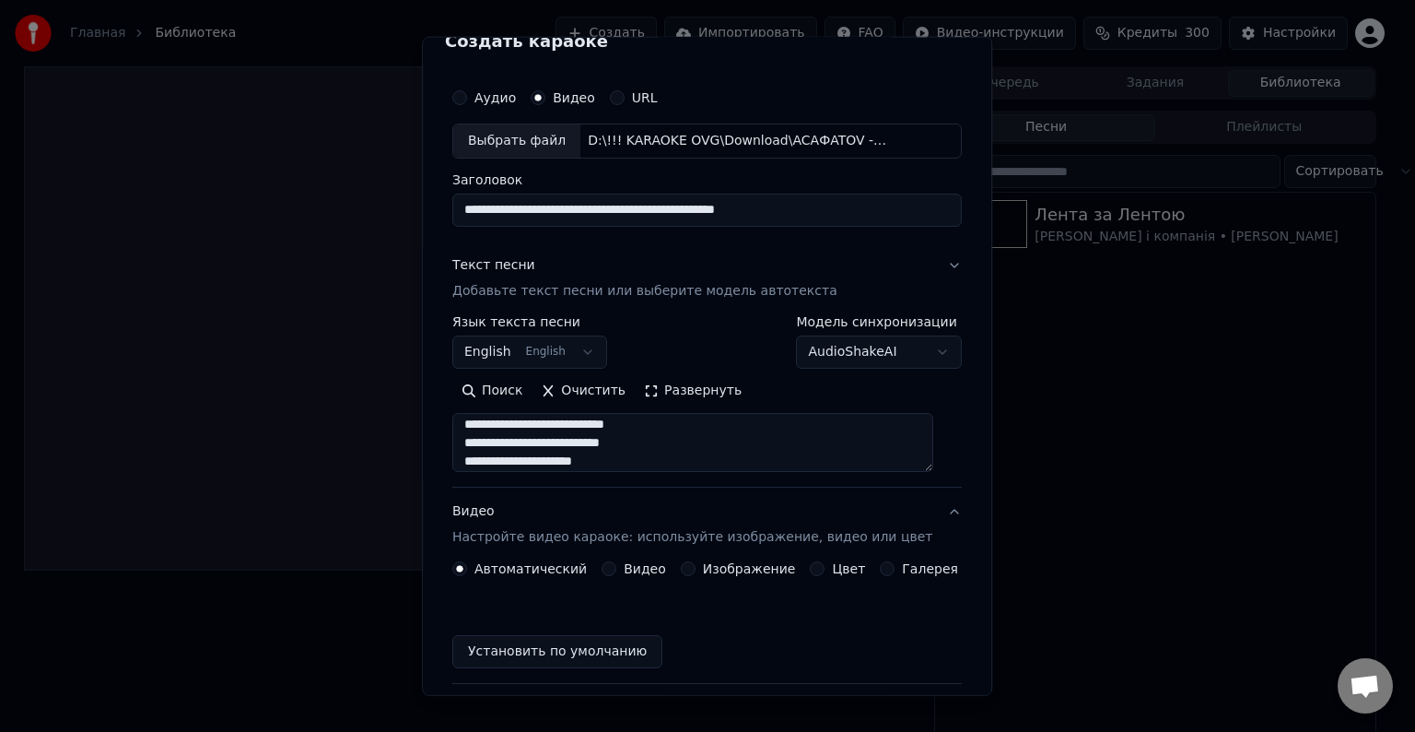
scroll to position [20, 0]
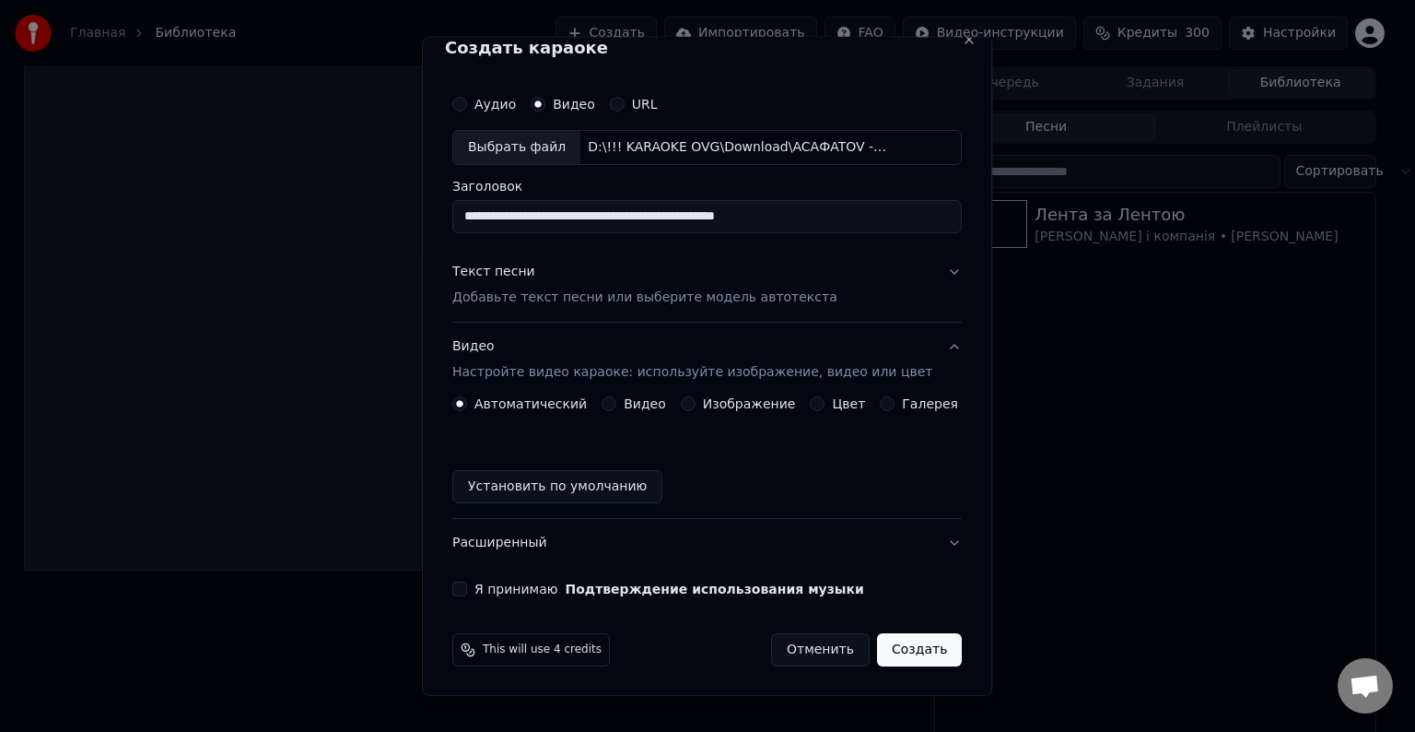
click at [557, 309] on button "Текст песни Добавьте текст песни или выберите модель автотекста" at bounding box center [707, 285] width 510 height 74
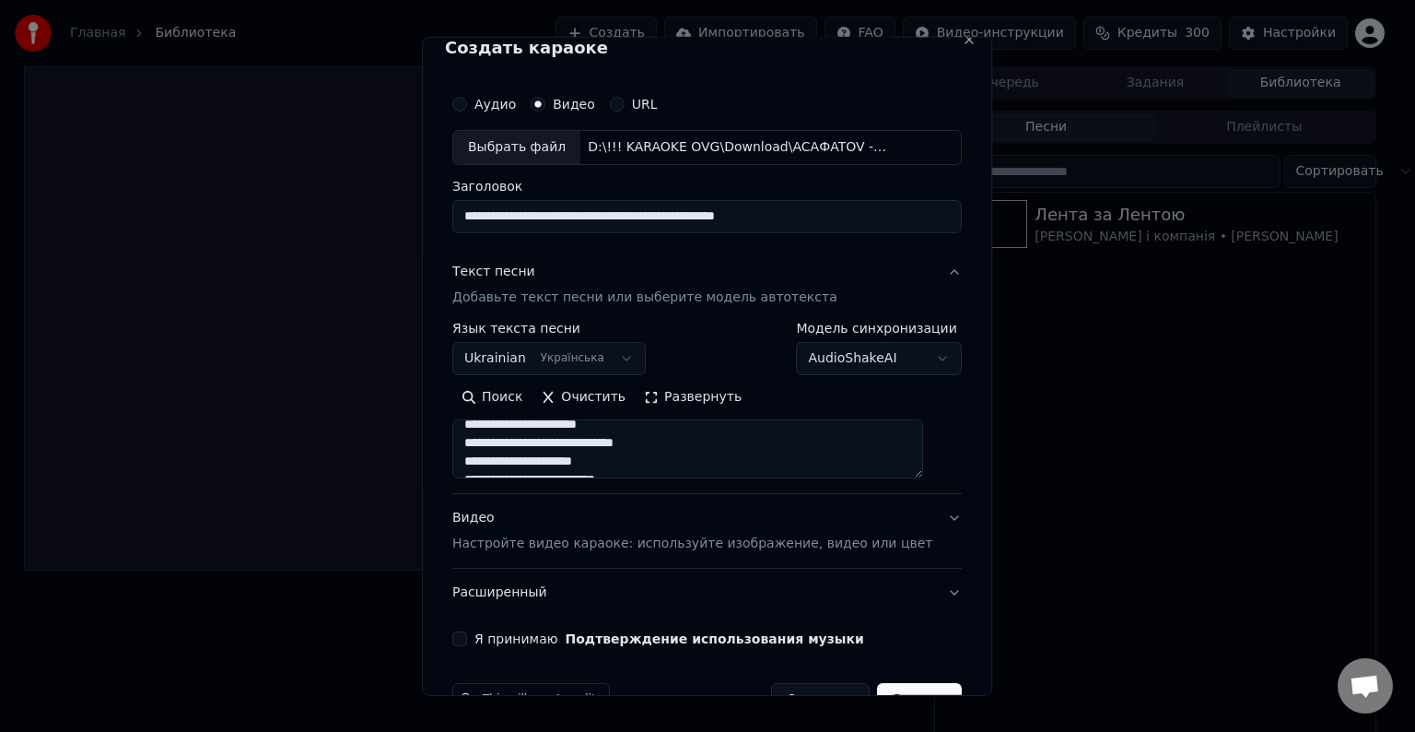
scroll to position [369, 0]
drag, startPoint x: 466, startPoint y: 639, endPoint x: 518, endPoint y: 637, distance: 51.7
click at [467, 639] on button "Я принимаю Подтверждение использования музыки" at bounding box center [459, 638] width 15 height 15
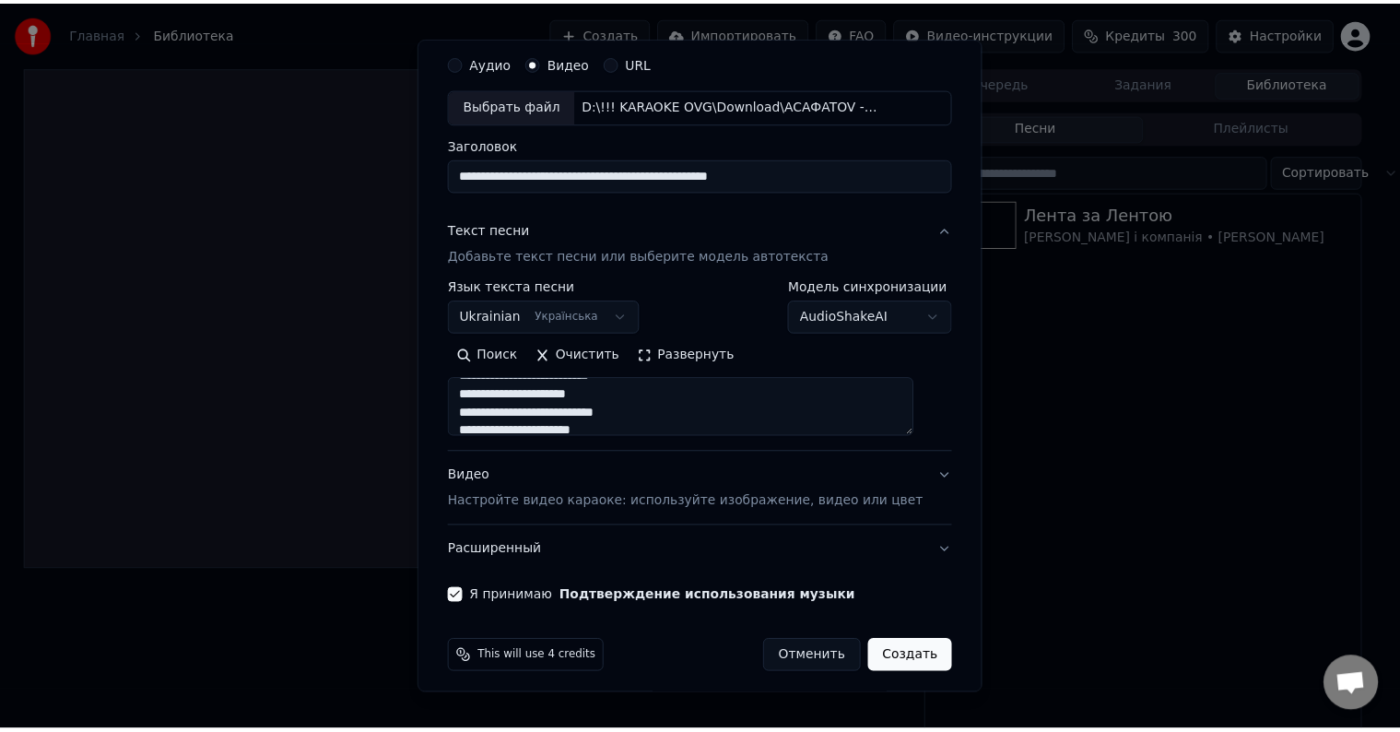
scroll to position [70, 0]
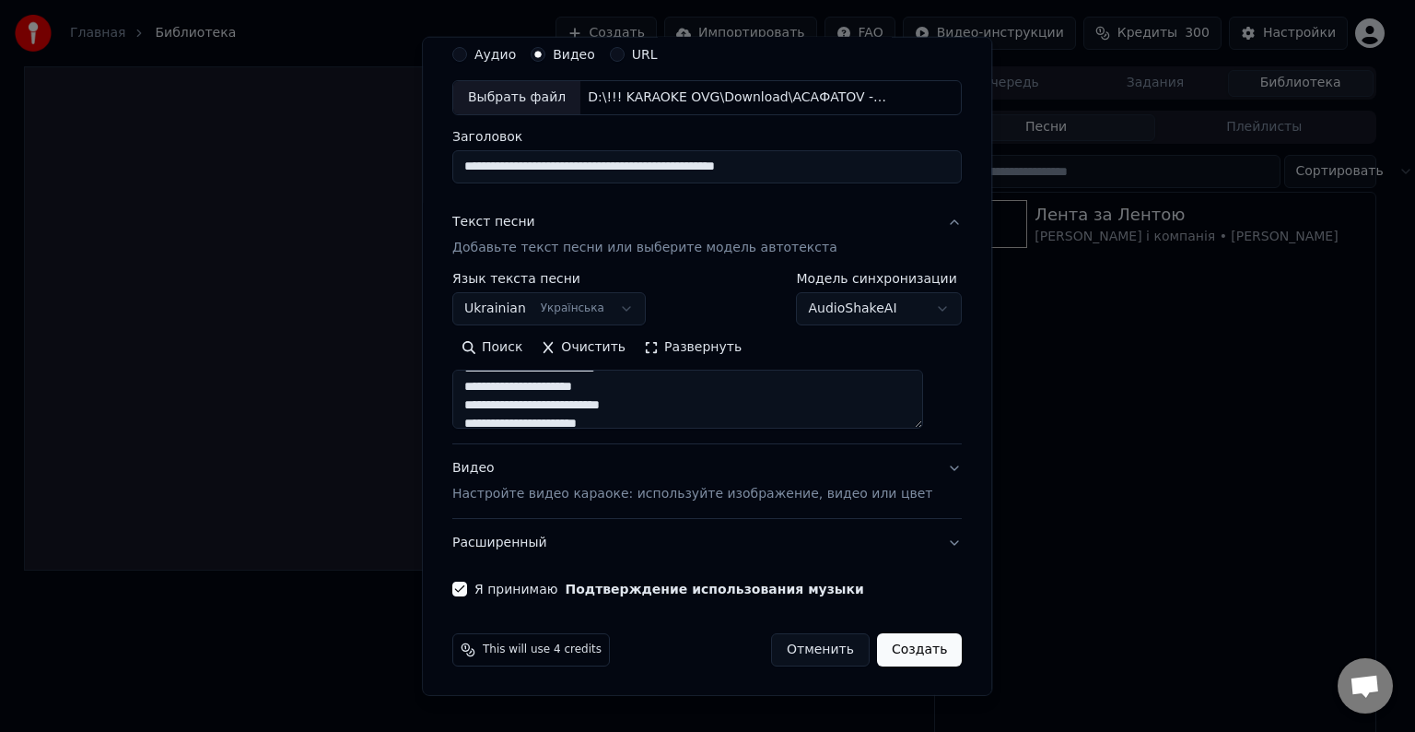
click at [896, 645] on button "Создать" at bounding box center [919, 649] width 85 height 33
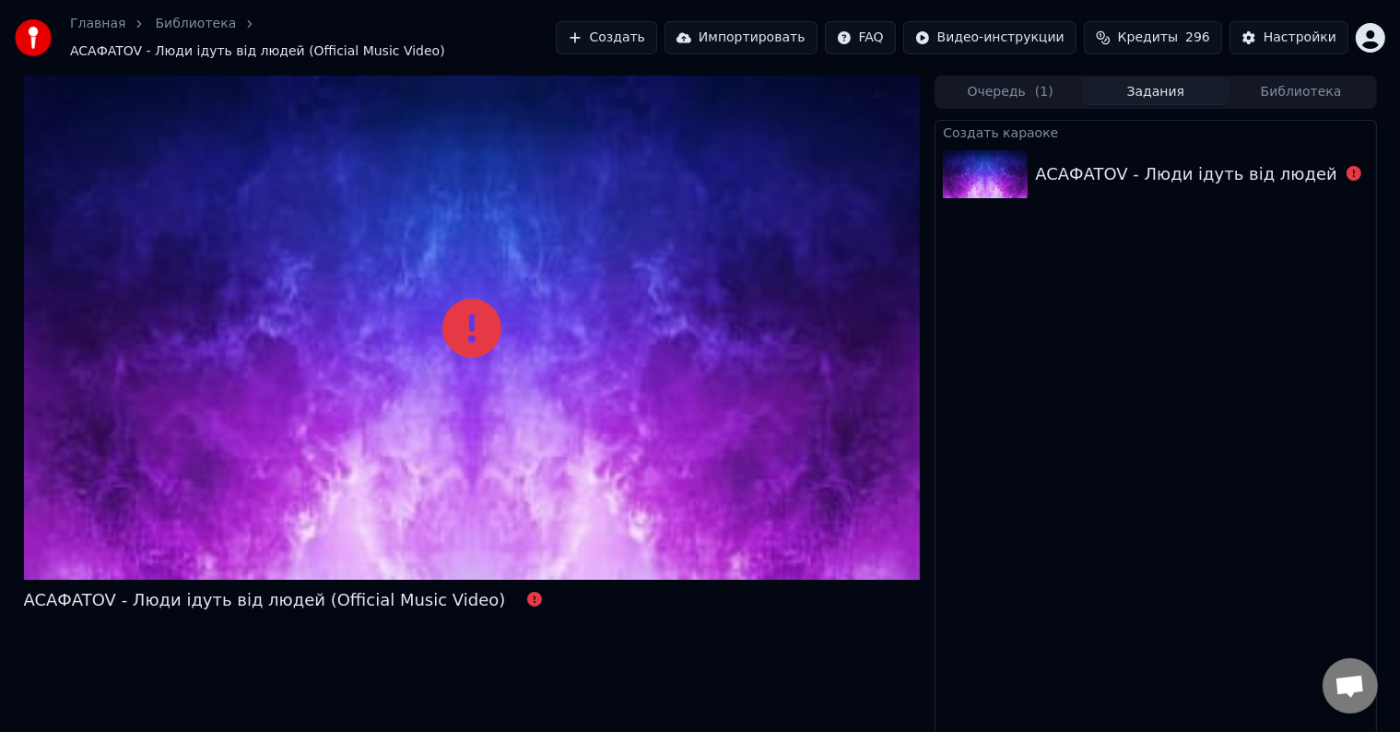
click at [1350, 166] on icon at bounding box center [1353, 173] width 15 height 15
click at [460, 328] on icon at bounding box center [471, 328] width 59 height 59
click at [527, 589] on button at bounding box center [534, 600] width 15 height 22
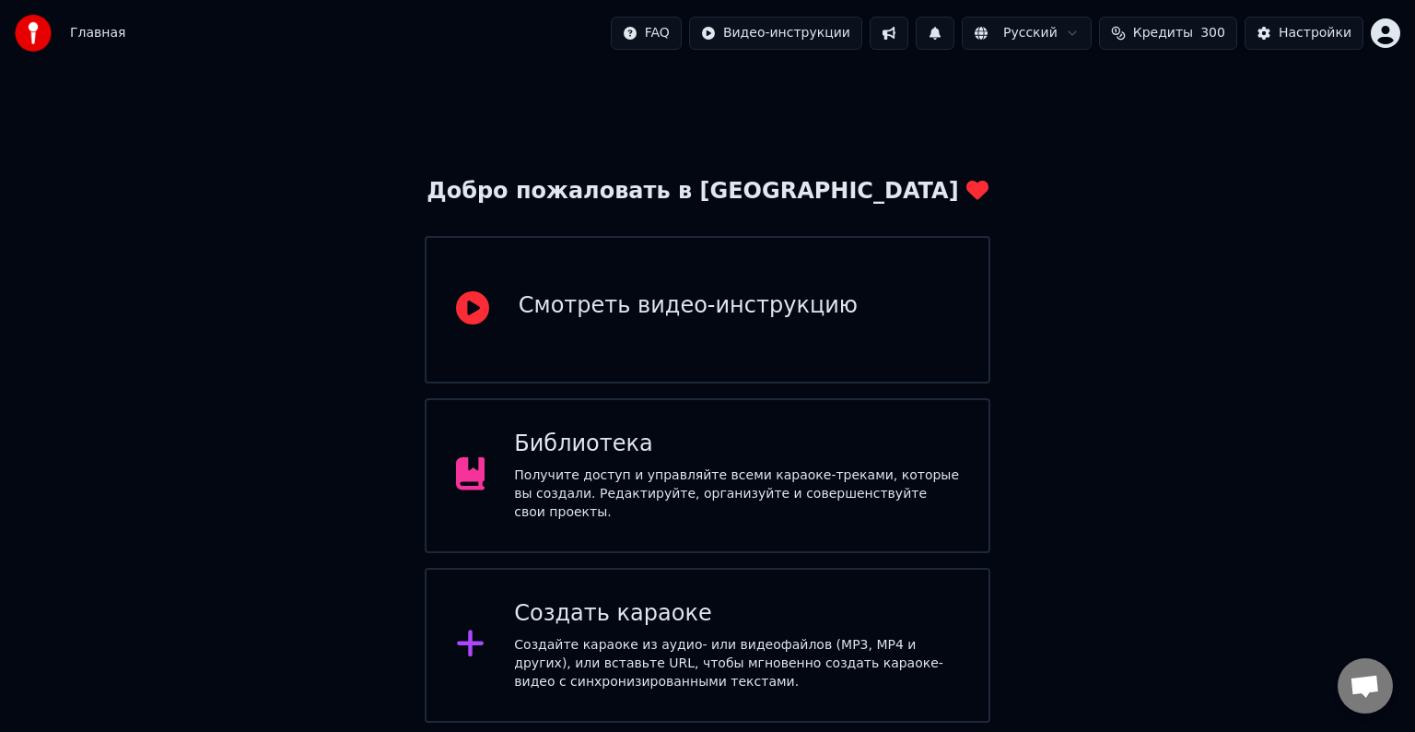
click at [594, 668] on div "Создайте караоке из аудио- или видеофайлов (MP3, MP4 и других), или вставьте UR…" at bounding box center [736, 663] width 445 height 55
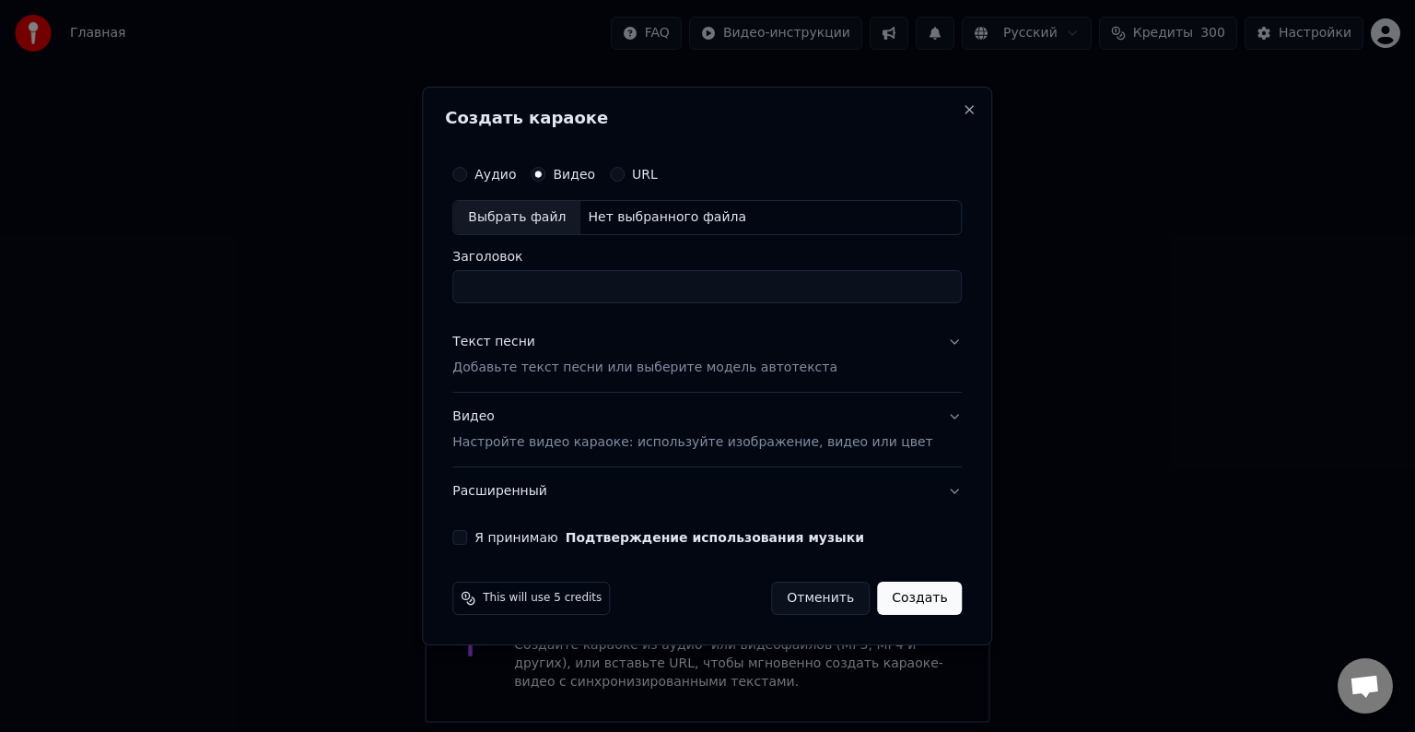
click at [816, 598] on button "Отменить" at bounding box center [820, 597] width 99 height 33
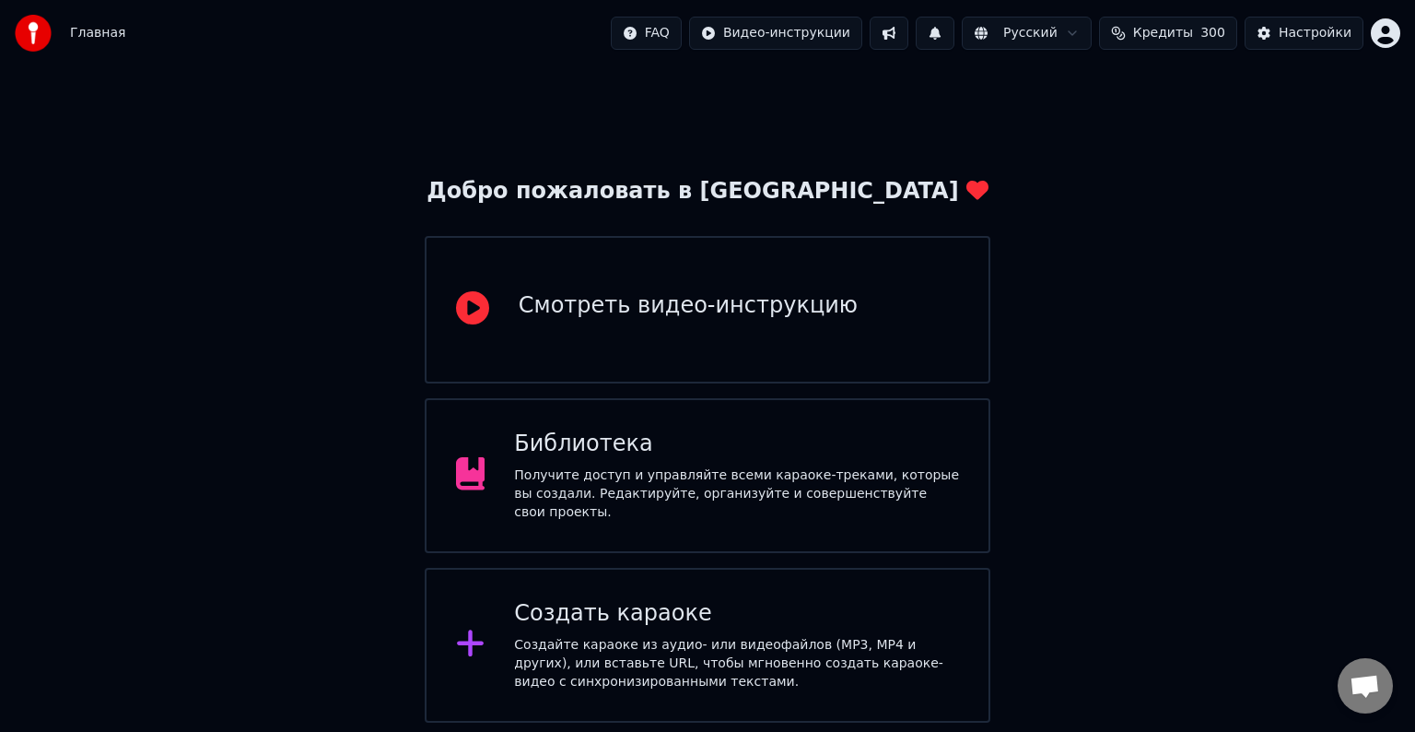
click at [802, 672] on div "Создайте караоке из аудио- или видеофайлов (MP3, MP4 и других), или вставьте UR…" at bounding box center [736, 663] width 445 height 55
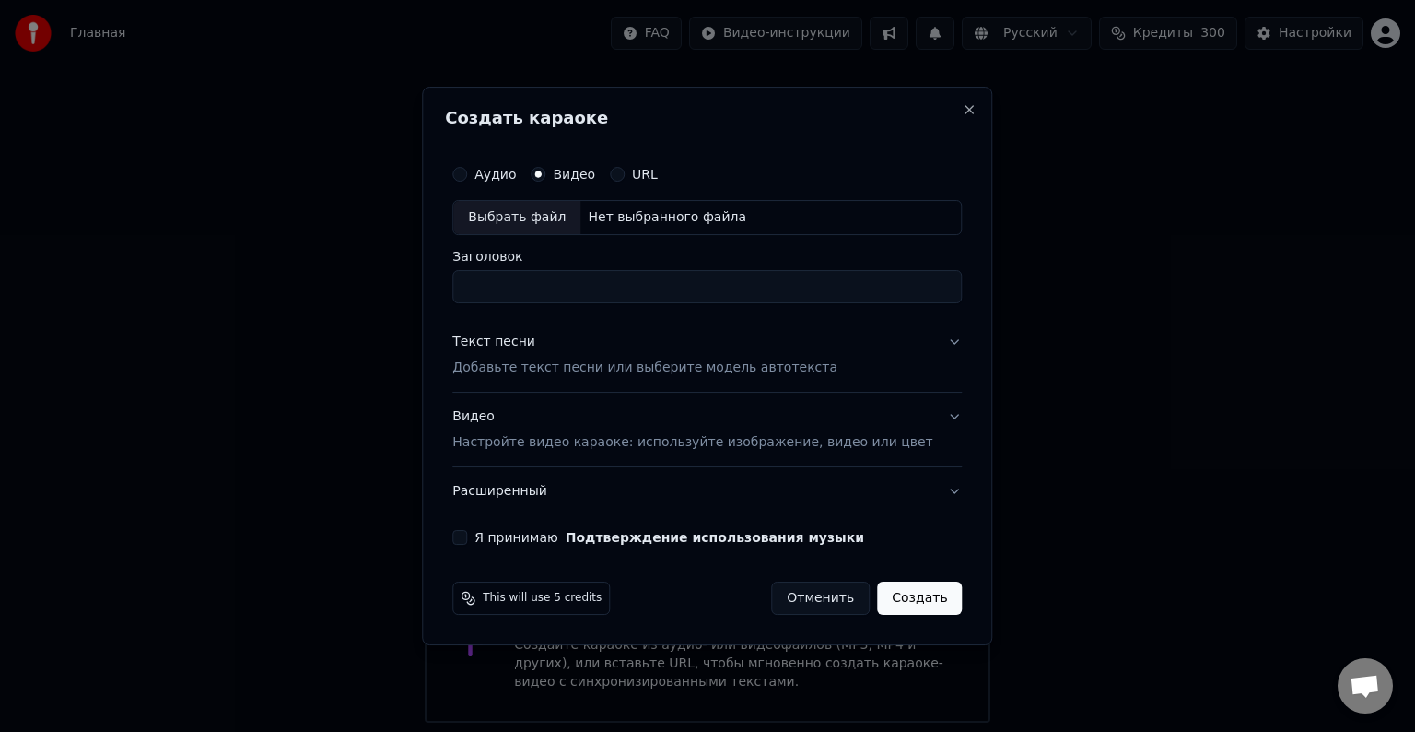
click at [539, 206] on div "Выбрать файл" at bounding box center [516, 217] width 127 height 33
type input "**********"
click at [550, 365] on p "Добавьте текст песни или выберите модель автотекста" at bounding box center [644, 367] width 385 height 18
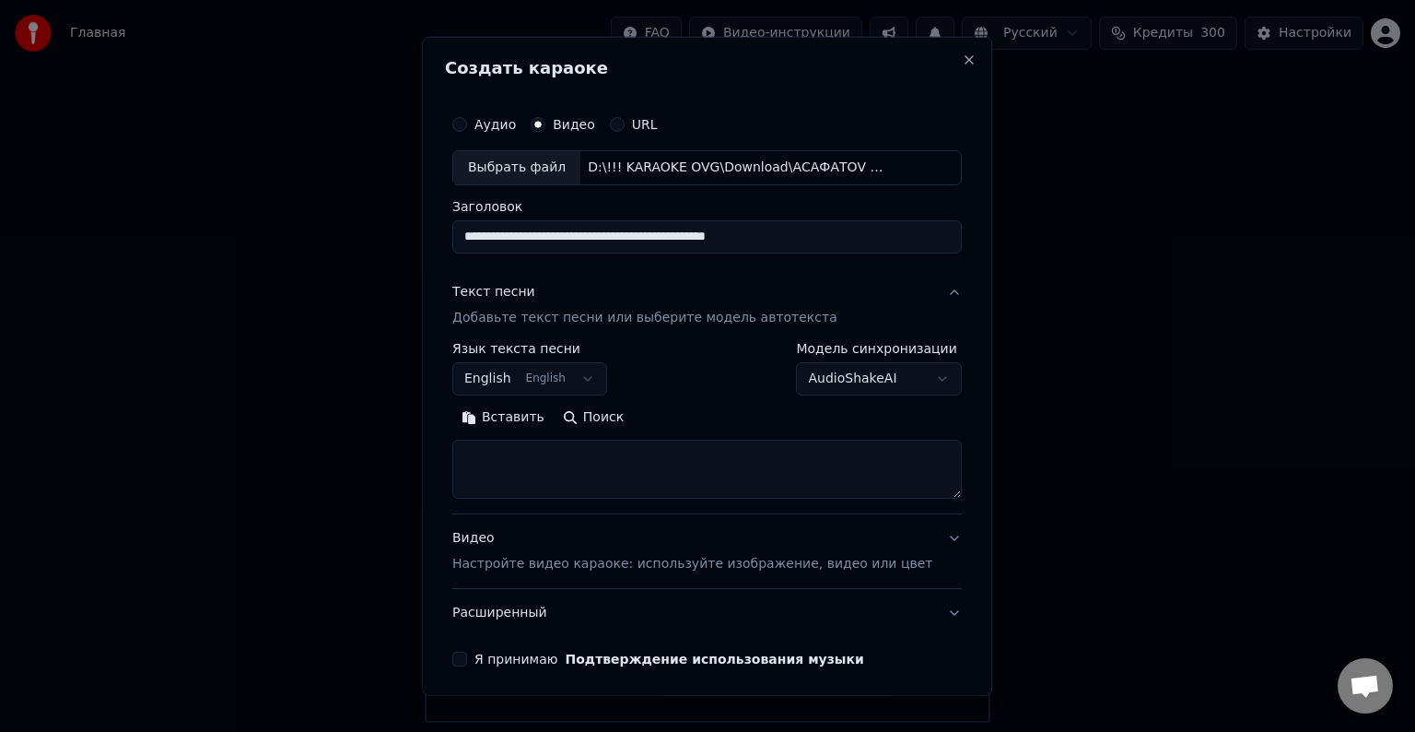
click at [574, 451] on textarea at bounding box center [707, 469] width 510 height 59
paste textarea "**********"
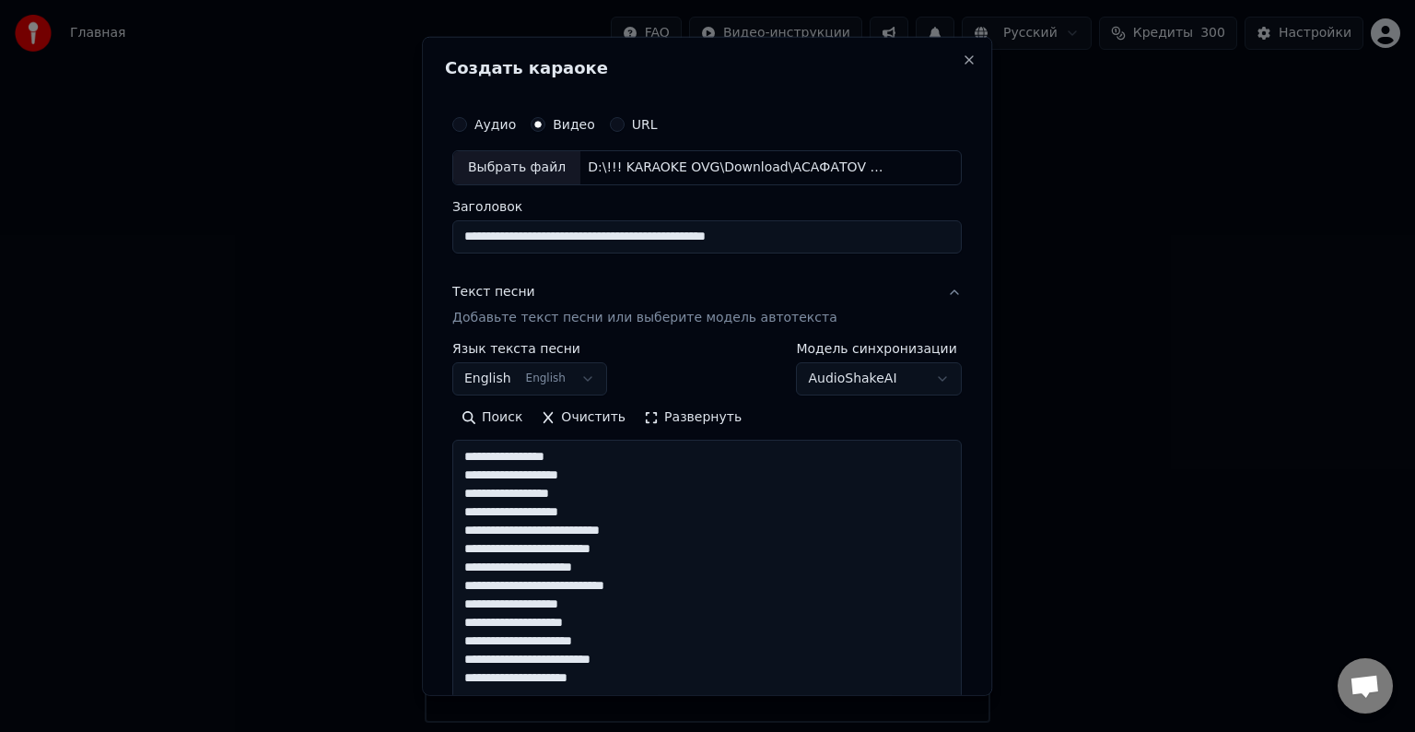
scroll to position [742, 0]
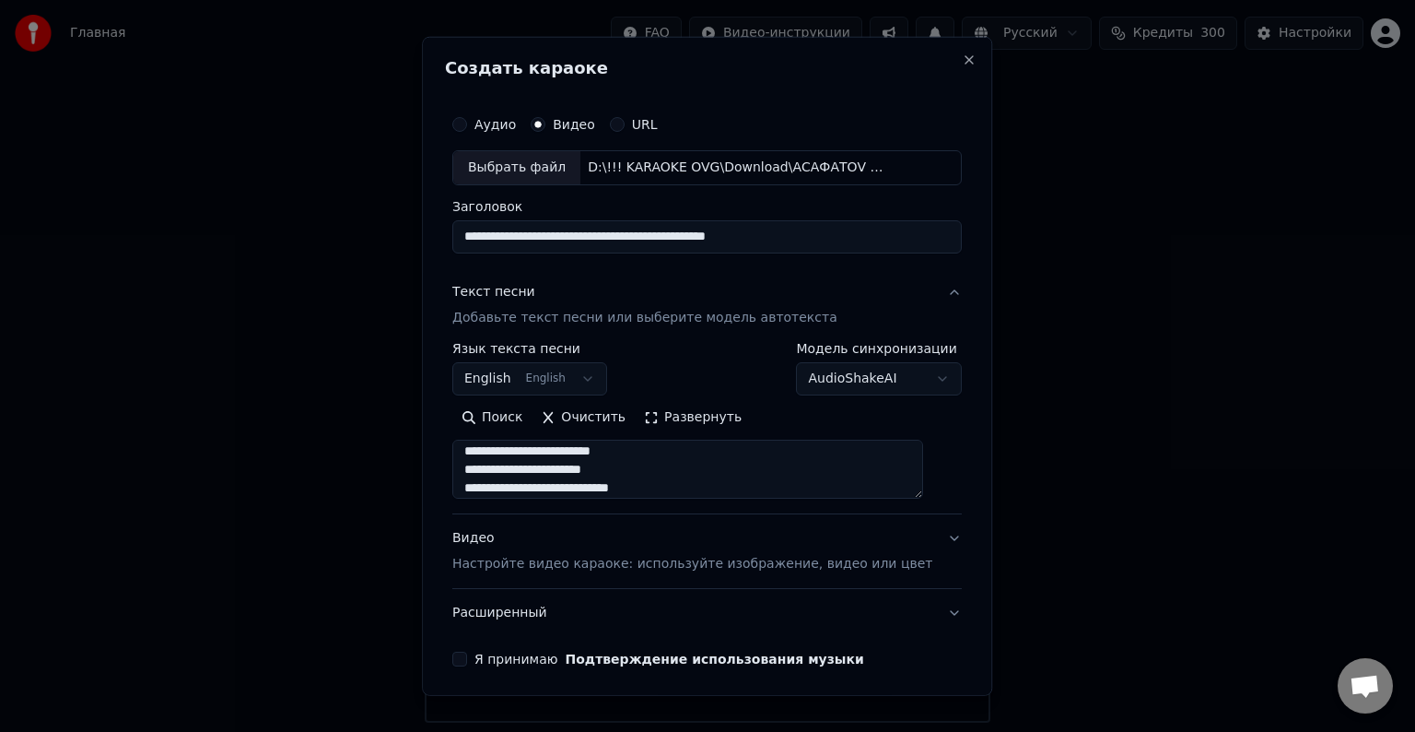
type textarea "**********"
click at [564, 568] on p "Настройте видео караоке: используйте изображение, видео или цвет" at bounding box center [692, 564] width 480 height 18
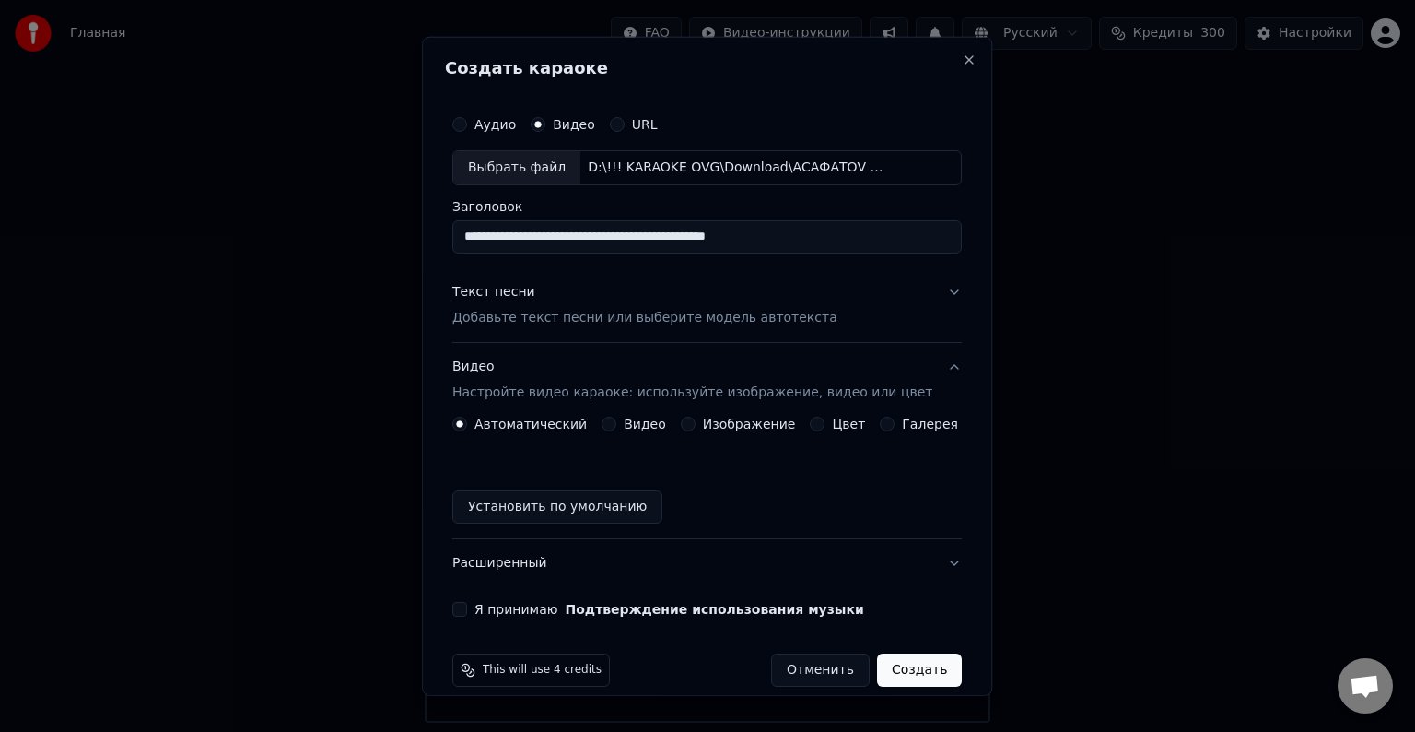
click at [558, 327] on button "Текст песни Добавьте текст песни или выберите модель автотекста" at bounding box center [707, 305] width 510 height 74
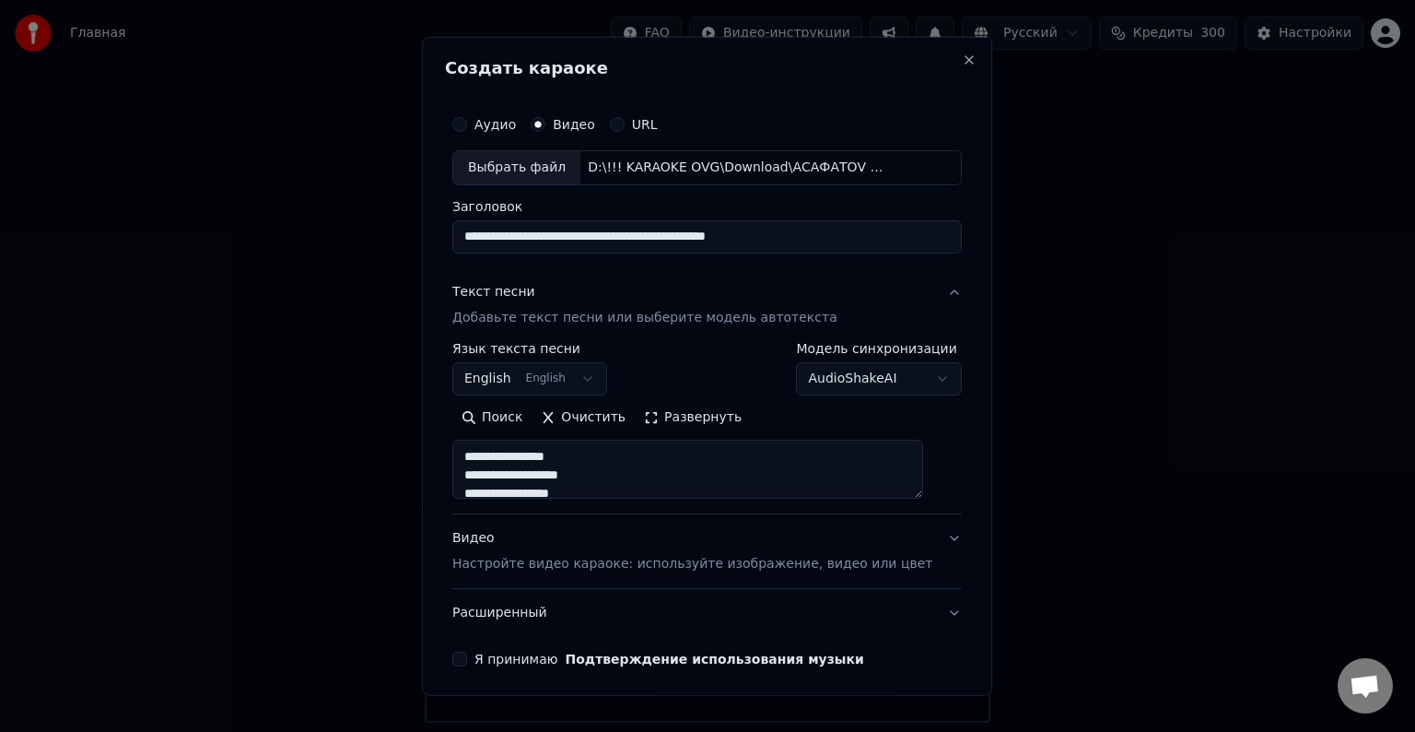
click at [590, 476] on textarea at bounding box center [687, 469] width 471 height 59
drag, startPoint x: 619, startPoint y: 559, endPoint x: 611, endPoint y: 545, distance: 16.1
click at [616, 560] on p "Настройте видео караоке: используйте изображение, видео или цвет" at bounding box center [692, 564] width 480 height 18
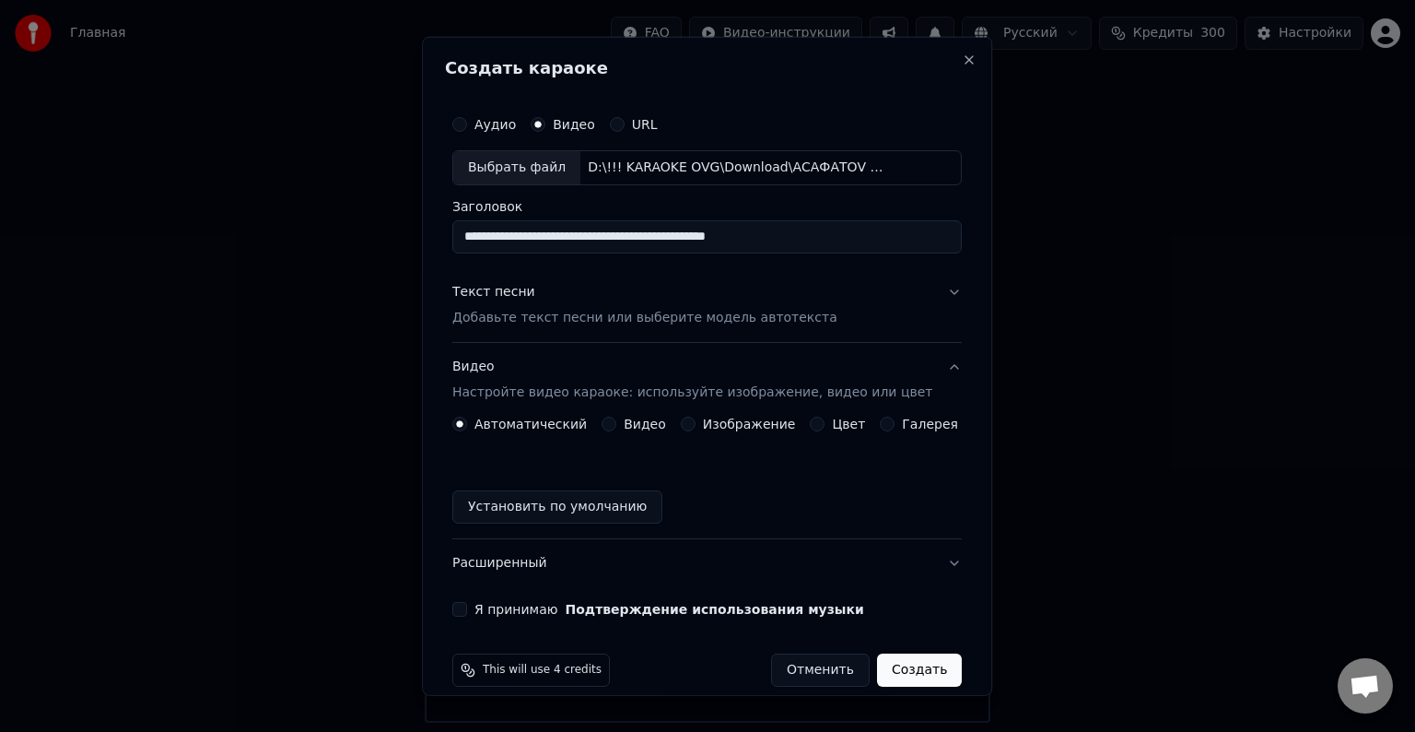
click at [553, 319] on p "Добавьте текст песни или выберите модель автотекста" at bounding box center [644, 318] width 385 height 18
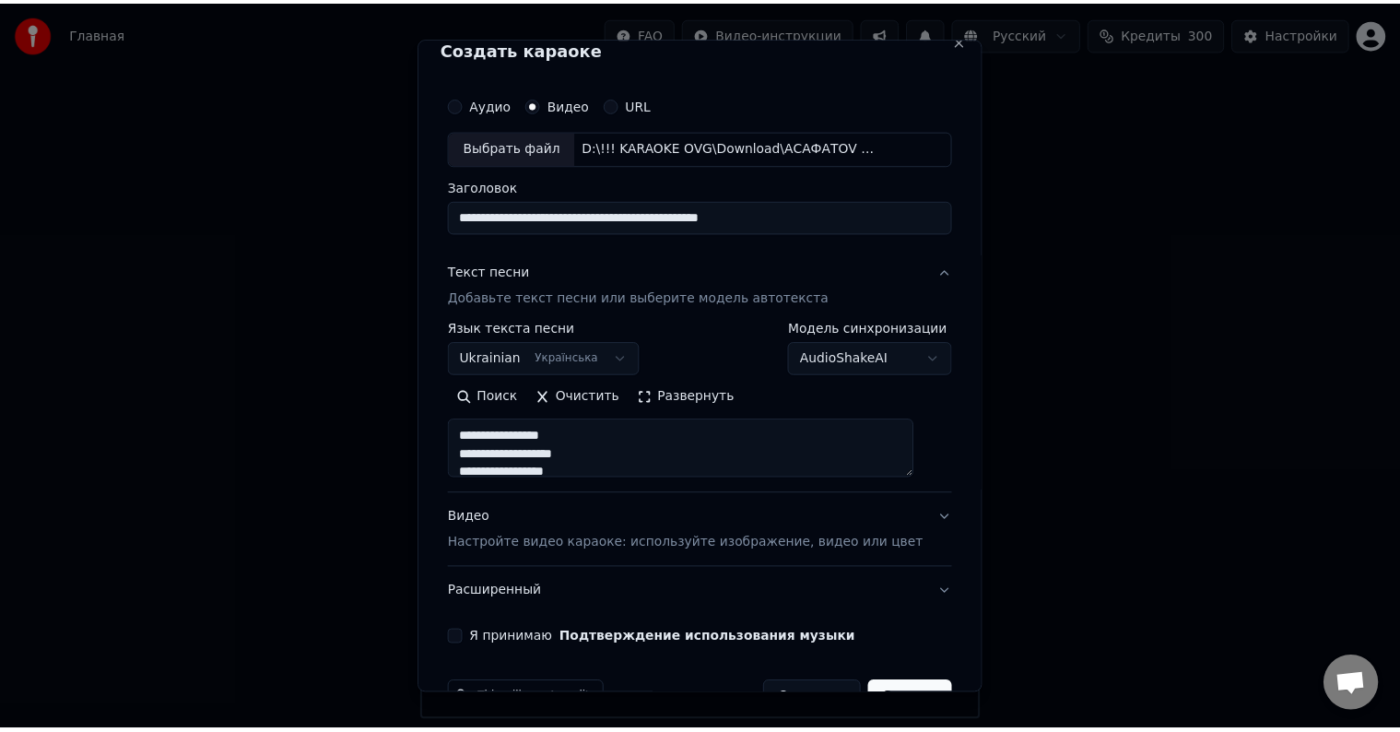
scroll to position [70, 0]
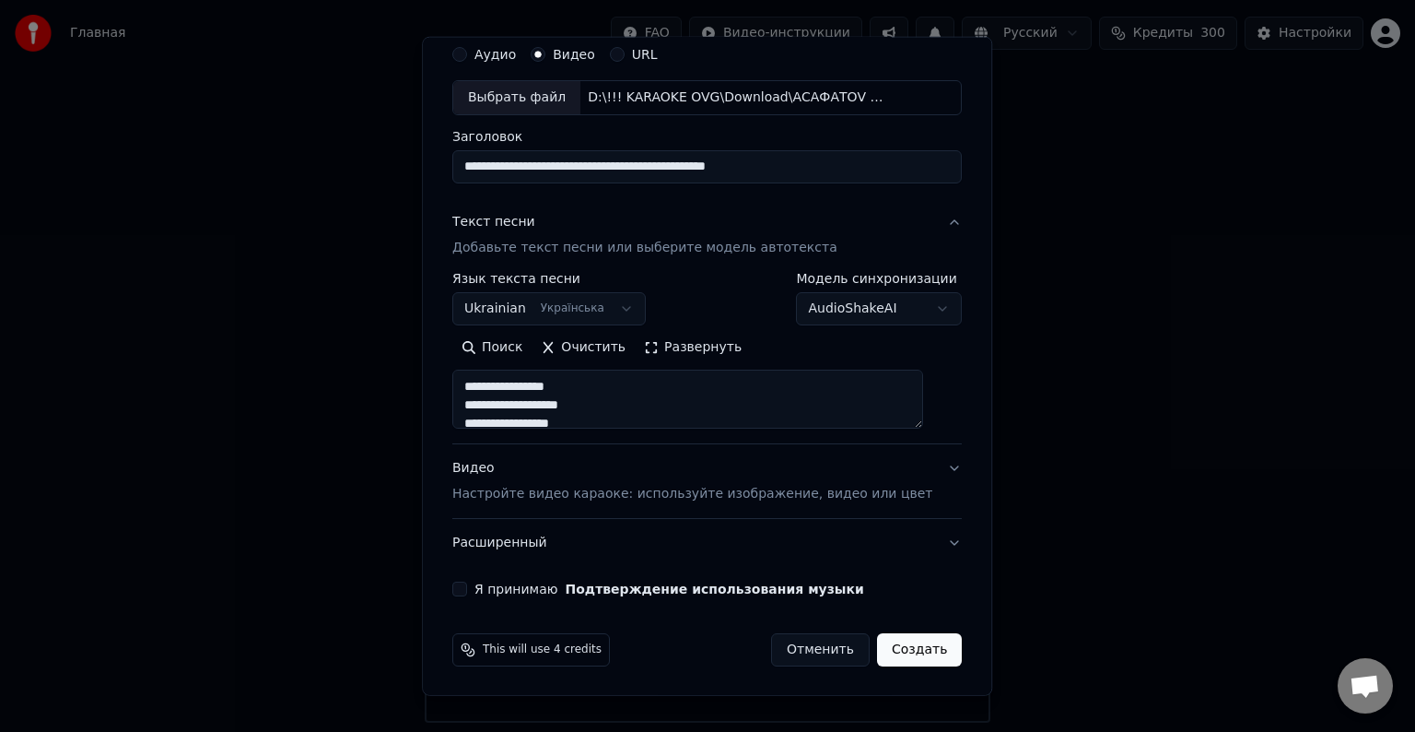
click at [467, 581] on button "Я принимаю Подтверждение использования музыки" at bounding box center [459, 588] width 15 height 15
click at [918, 651] on button "Создать" at bounding box center [919, 649] width 85 height 33
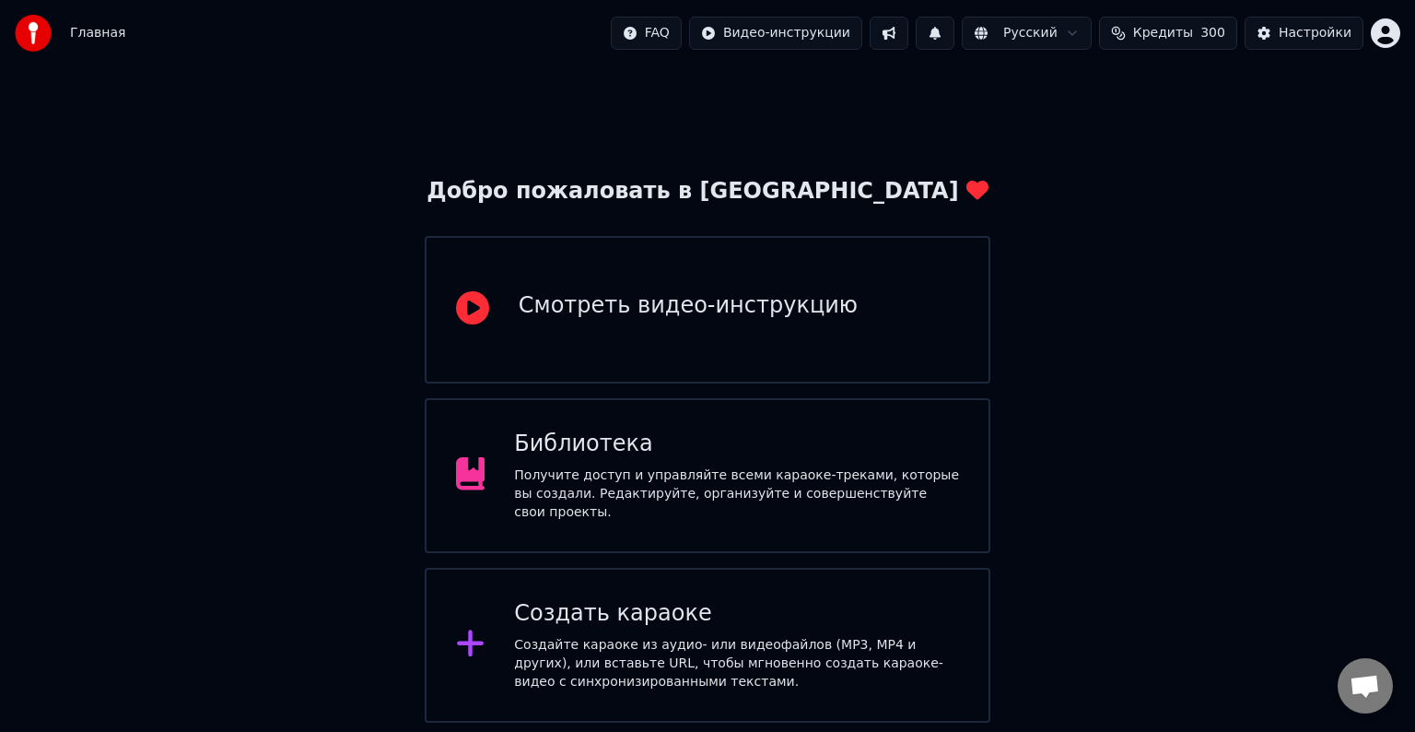
click at [672, 636] on div "Создайте караоке из аудио- или видеофайлов (MP3, MP4 и других), или вставьте UR…" at bounding box center [736, 663] width 445 height 55
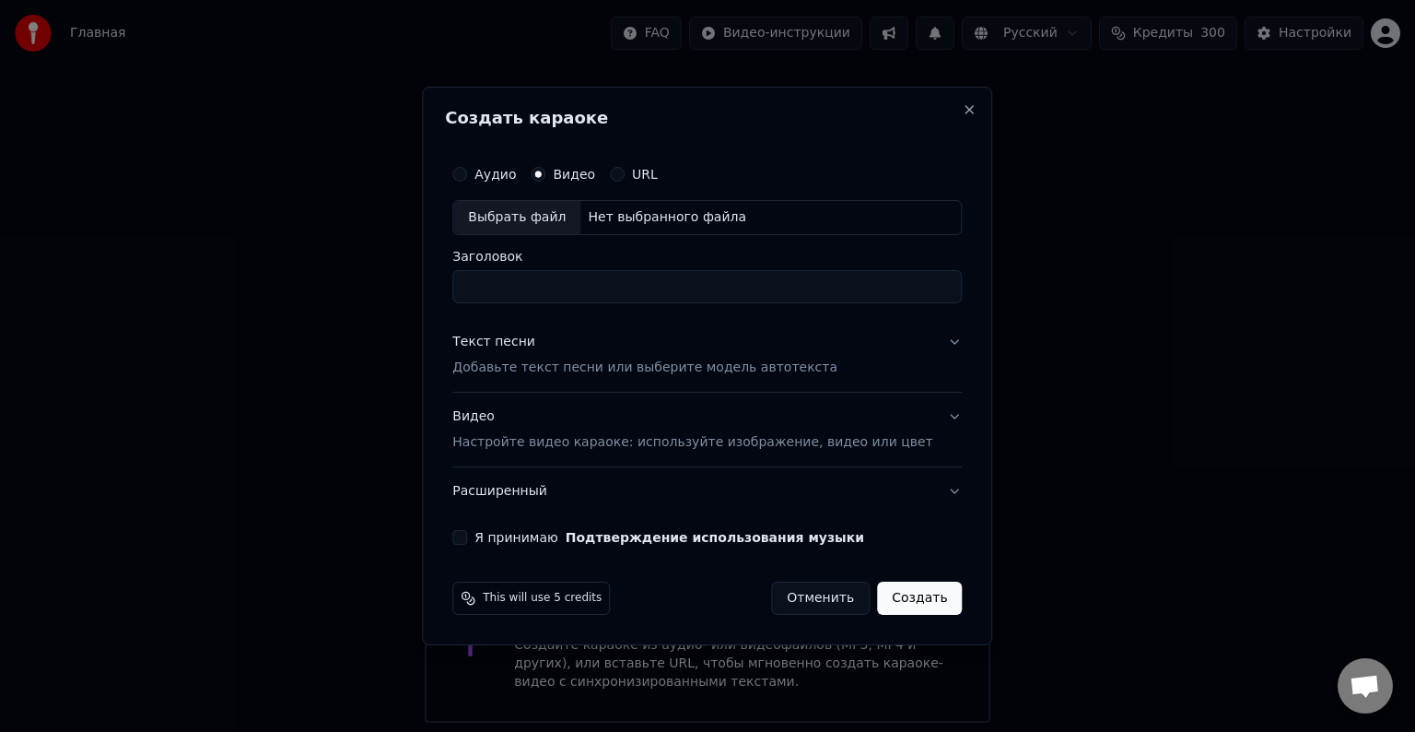
click at [551, 225] on div "Выбрать файл" at bounding box center [516, 217] width 127 height 33
click at [598, 371] on p "Добавьте текст песни или выберите модель автотекста" at bounding box center [644, 367] width 385 height 18
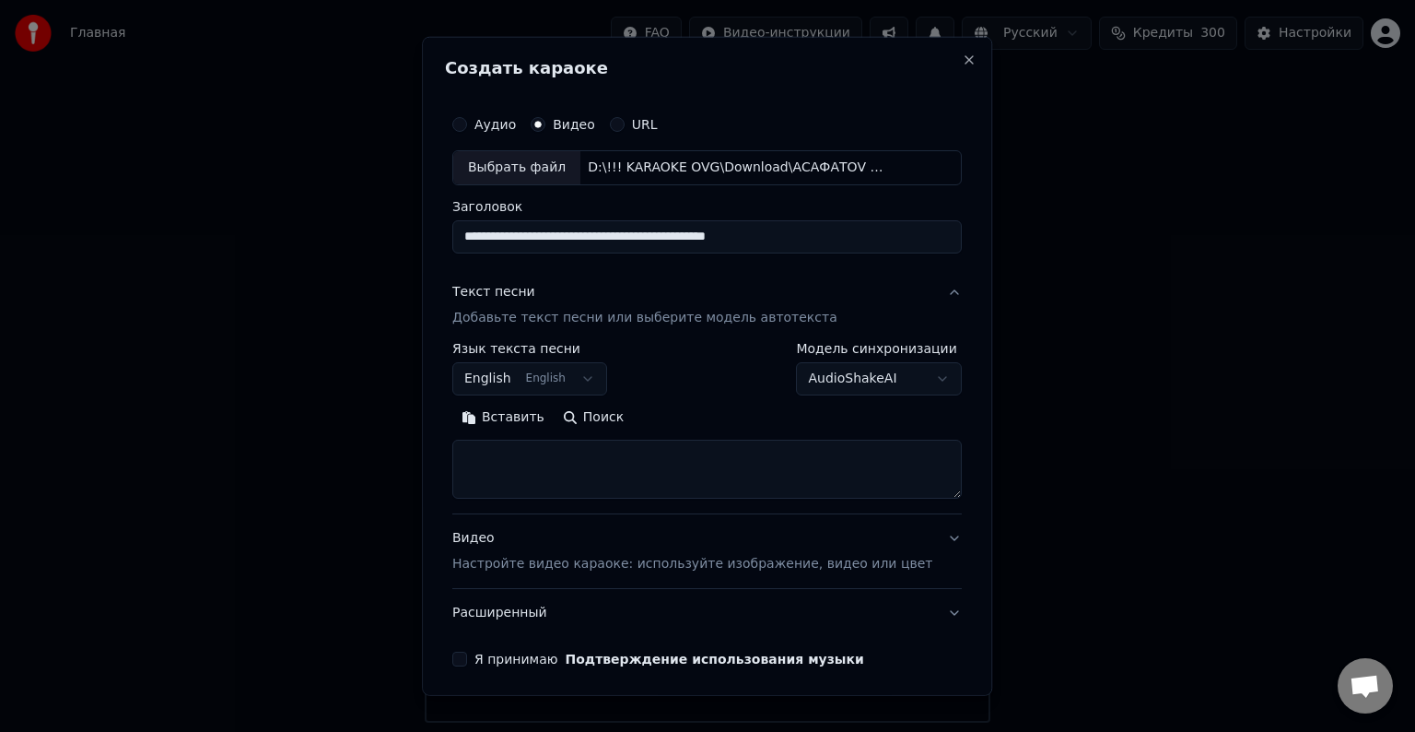
click at [545, 165] on div "Выбрать файл" at bounding box center [516, 167] width 127 height 33
type input "**********"
click at [587, 457] on textarea at bounding box center [707, 469] width 510 height 59
paste textarea "**********"
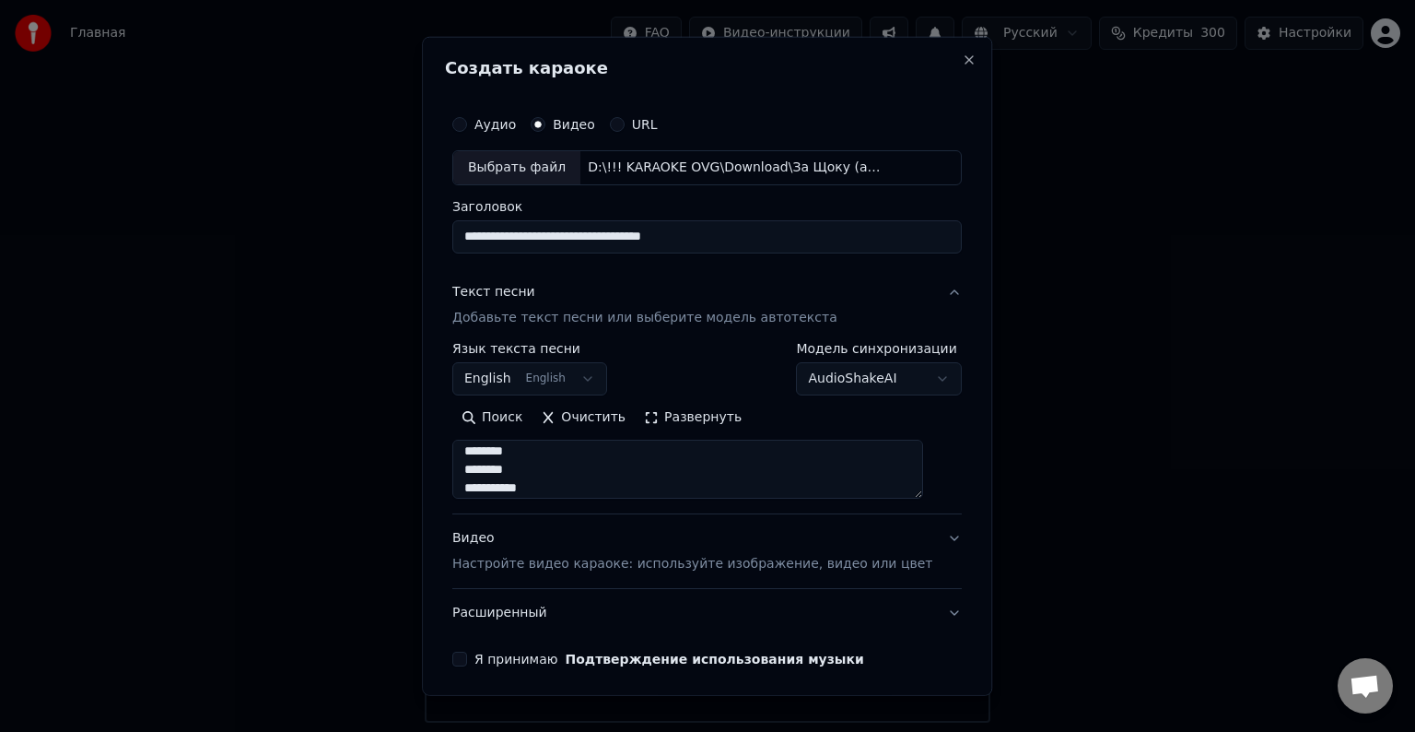
type textarea "**********"
click at [604, 564] on p "Настройте видео караоке: используйте изображение, видео или цвет" at bounding box center [692, 564] width 480 height 18
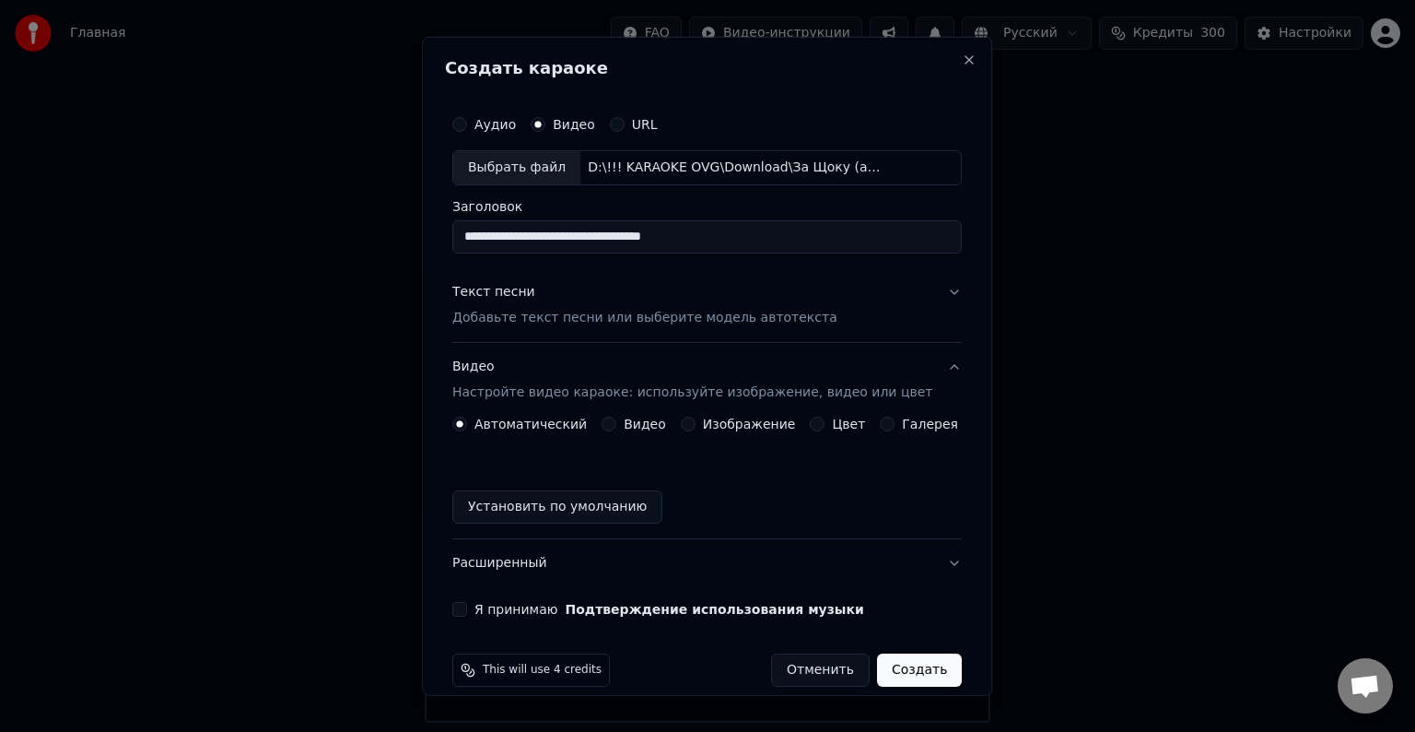
click at [571, 327] on button "Текст песни Добавьте текст песни или выберите модель автотекста" at bounding box center [707, 305] width 510 height 74
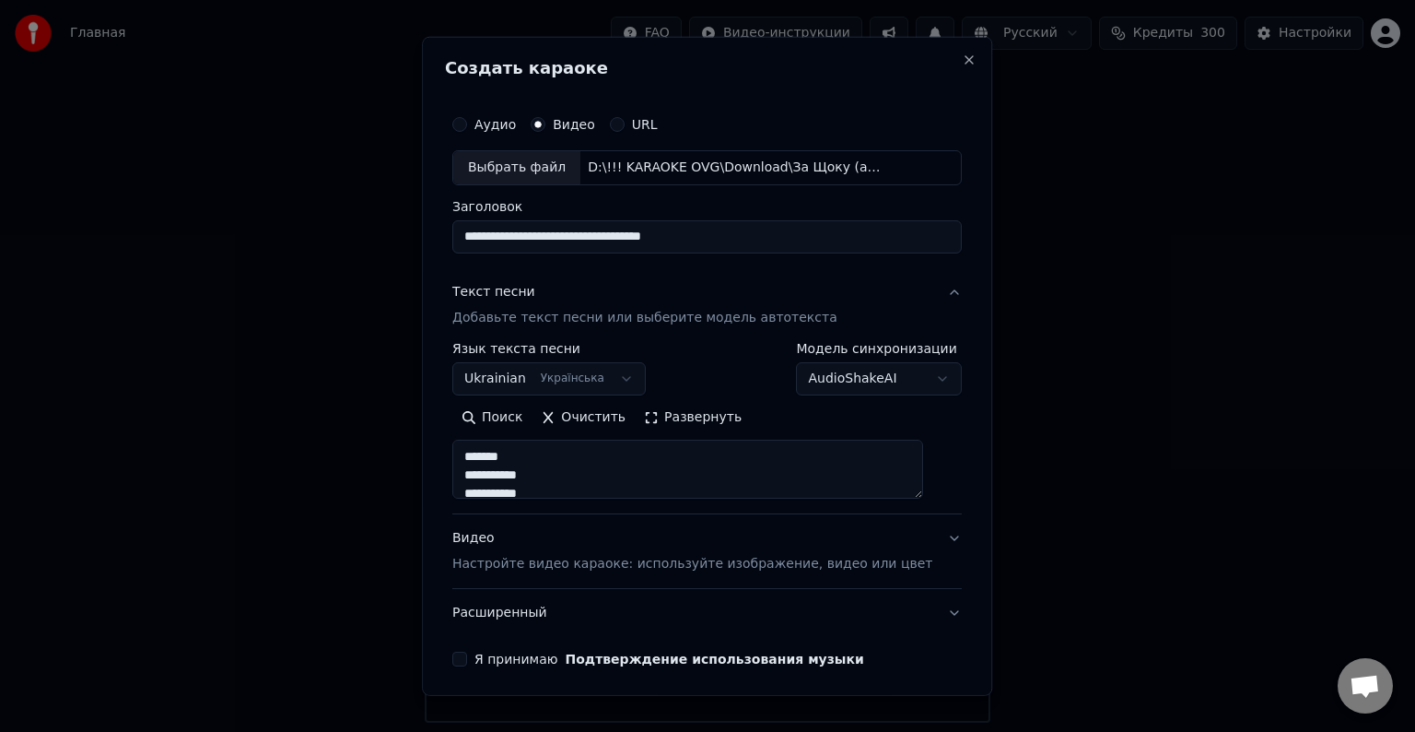
click at [476, 656] on div "Я принимаю Подтверждение использования музыки" at bounding box center [707, 658] width 510 height 15
click at [467, 654] on button "Я принимаю Подтверждение использования музыки" at bounding box center [459, 658] width 15 height 15
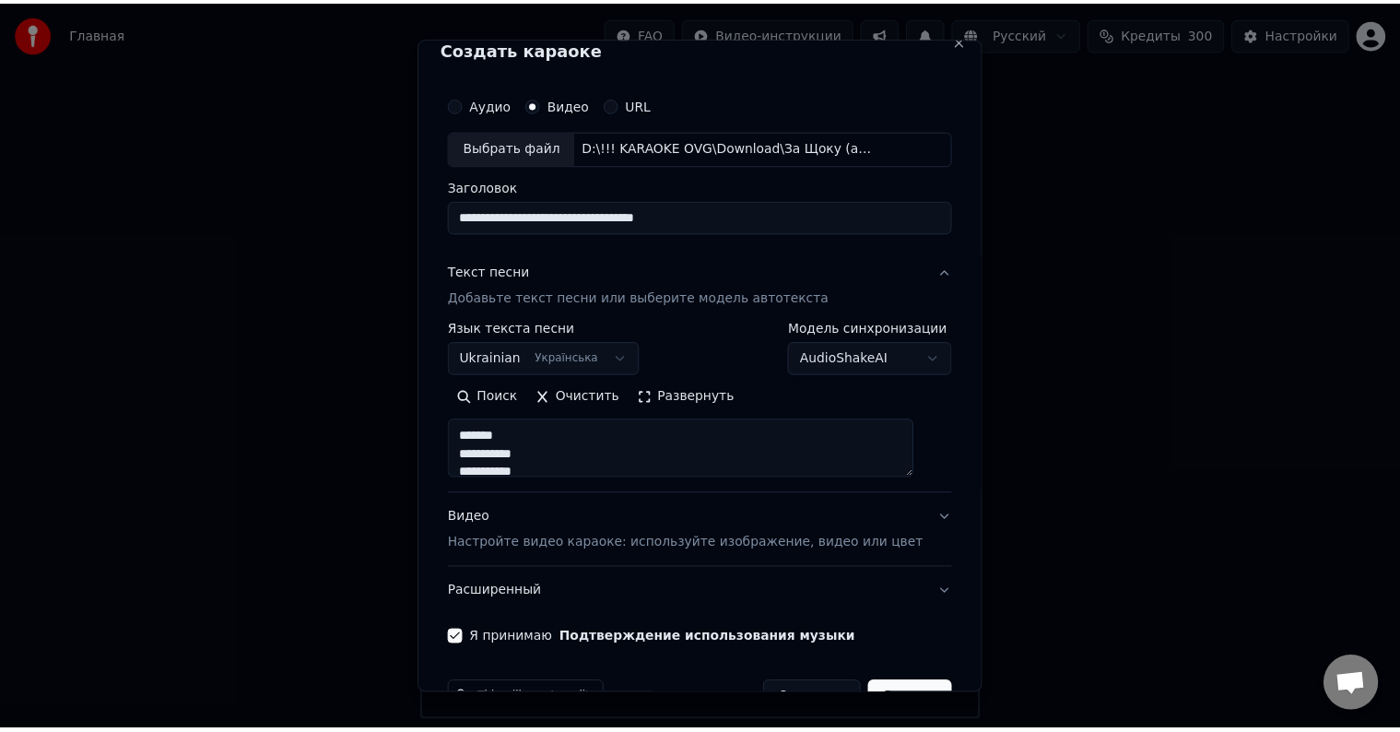
scroll to position [70, 0]
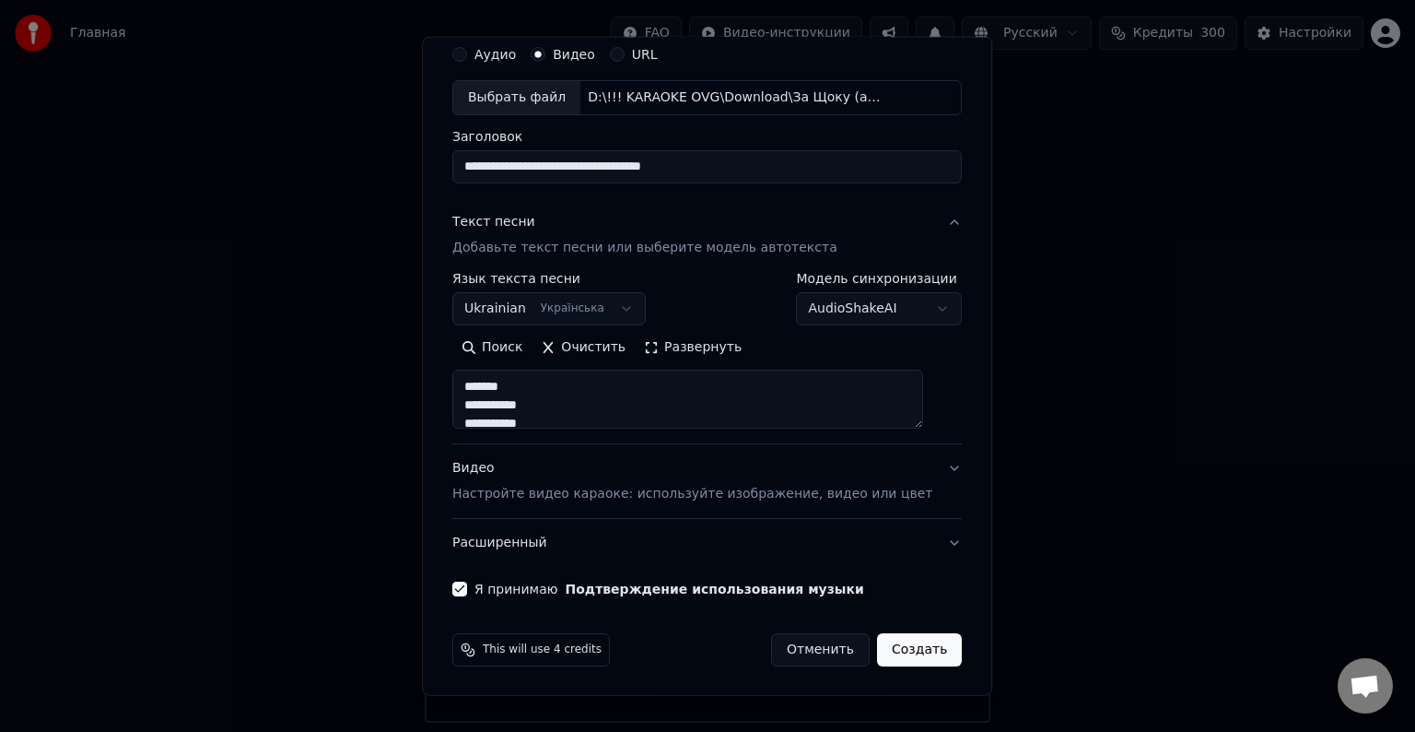
click at [892, 627] on div "This will use 4 credits Отменить Создать" at bounding box center [707, 650] width 524 height 48
click at [917, 639] on button "Создать" at bounding box center [919, 649] width 85 height 33
